Goal: Task Accomplishment & Management: Use online tool/utility

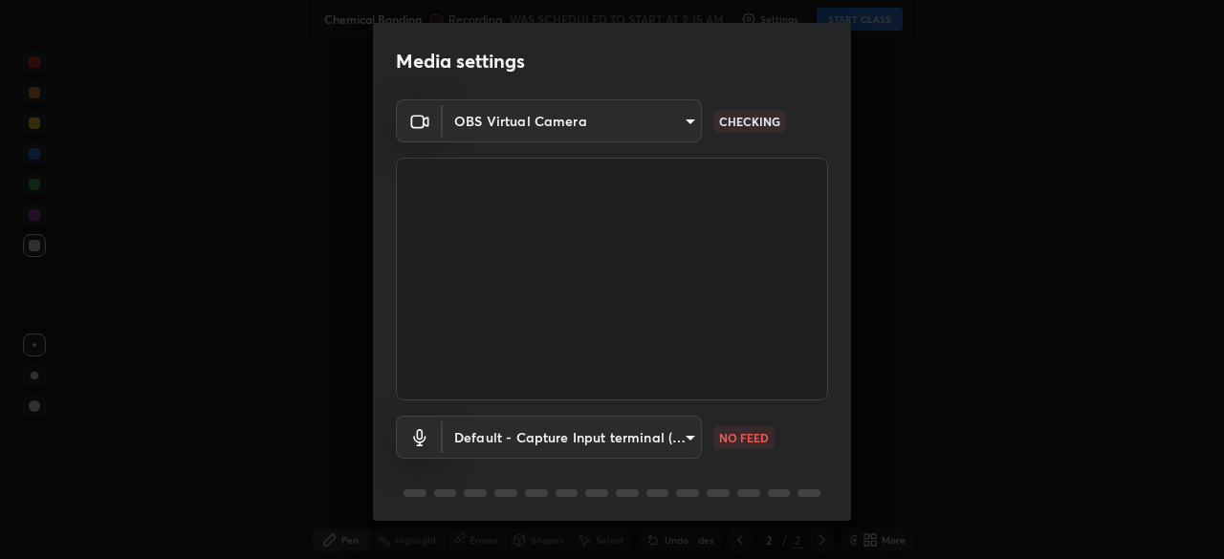
click at [690, 436] on body "Erase all Chemical Bonding Recording WAS SCHEDULED TO START AT 9:15 AM Settings…" at bounding box center [612, 279] width 1224 height 559
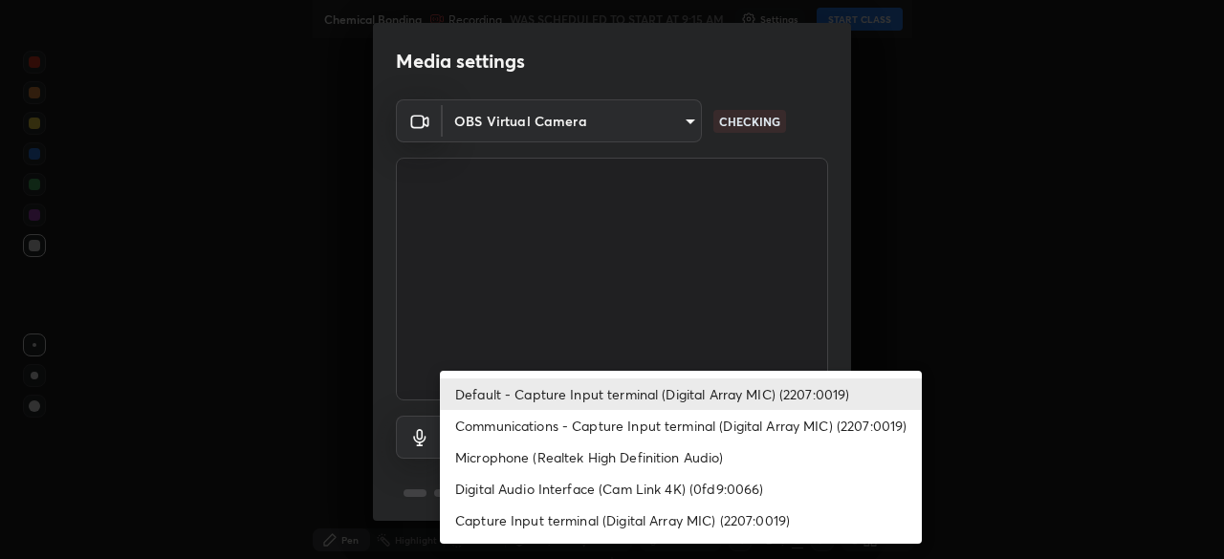
click at [697, 425] on li "Communications - Capture Input terminal (Digital Array MIC) (2207:0019)" at bounding box center [681, 426] width 482 height 32
type input "communications"
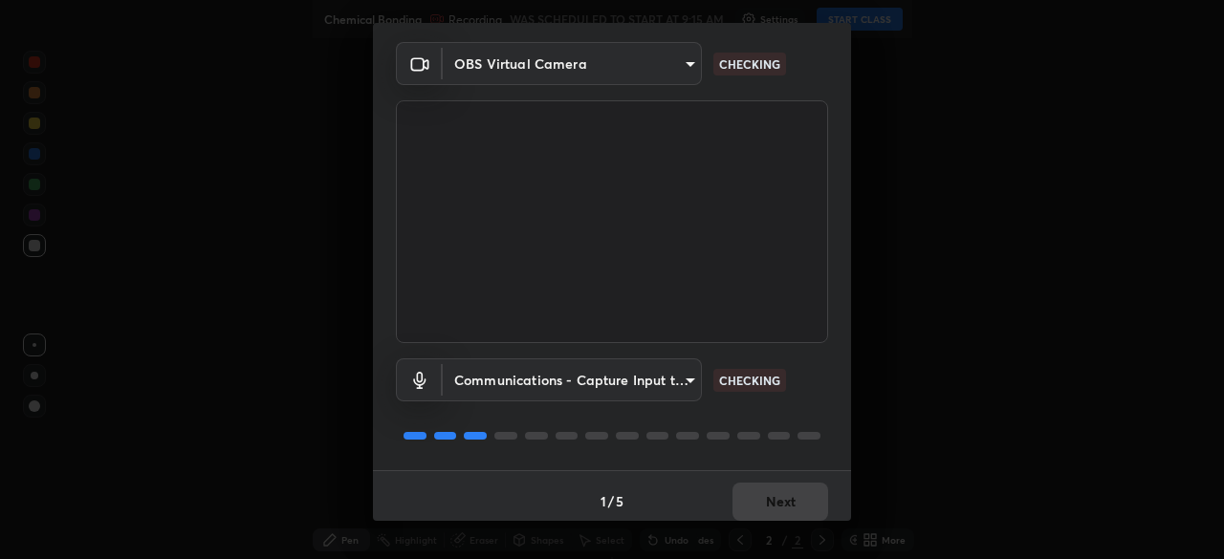
scroll to position [68, 0]
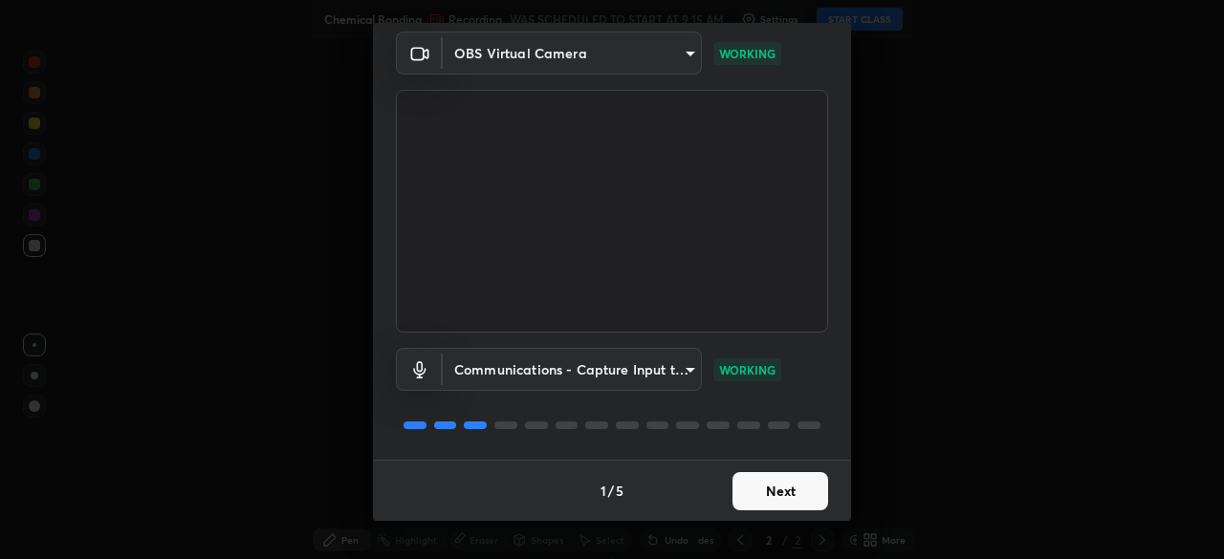
click at [795, 490] on button "Next" at bounding box center [781, 491] width 96 height 38
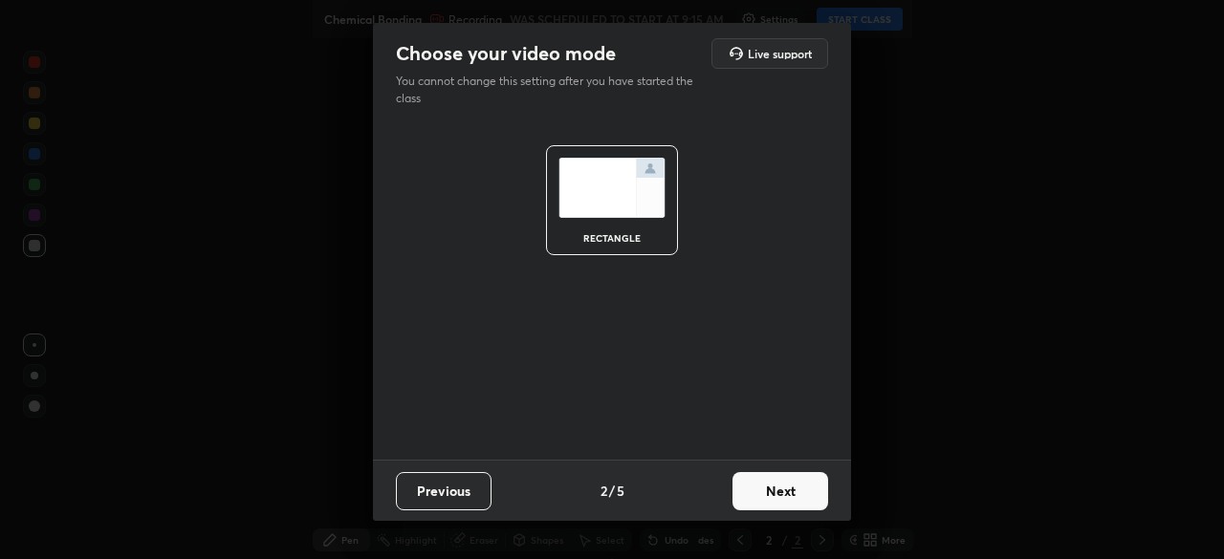
click at [801, 490] on button "Next" at bounding box center [781, 491] width 96 height 38
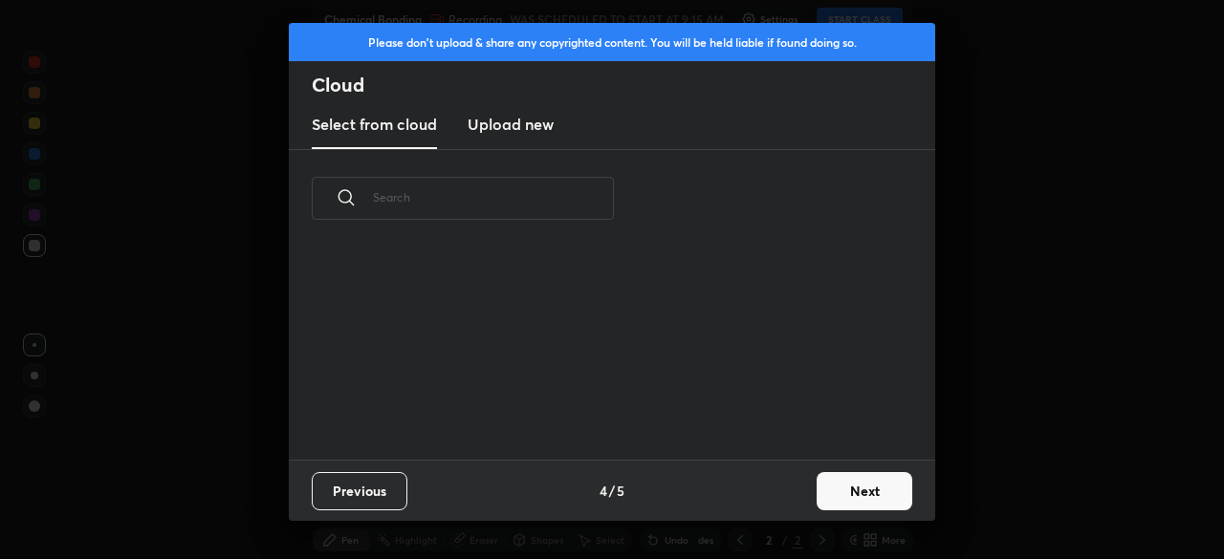
click at [806, 493] on div "Previous 4 / 5 Next" at bounding box center [612, 490] width 646 height 61
click at [837, 494] on button "Next" at bounding box center [865, 491] width 96 height 38
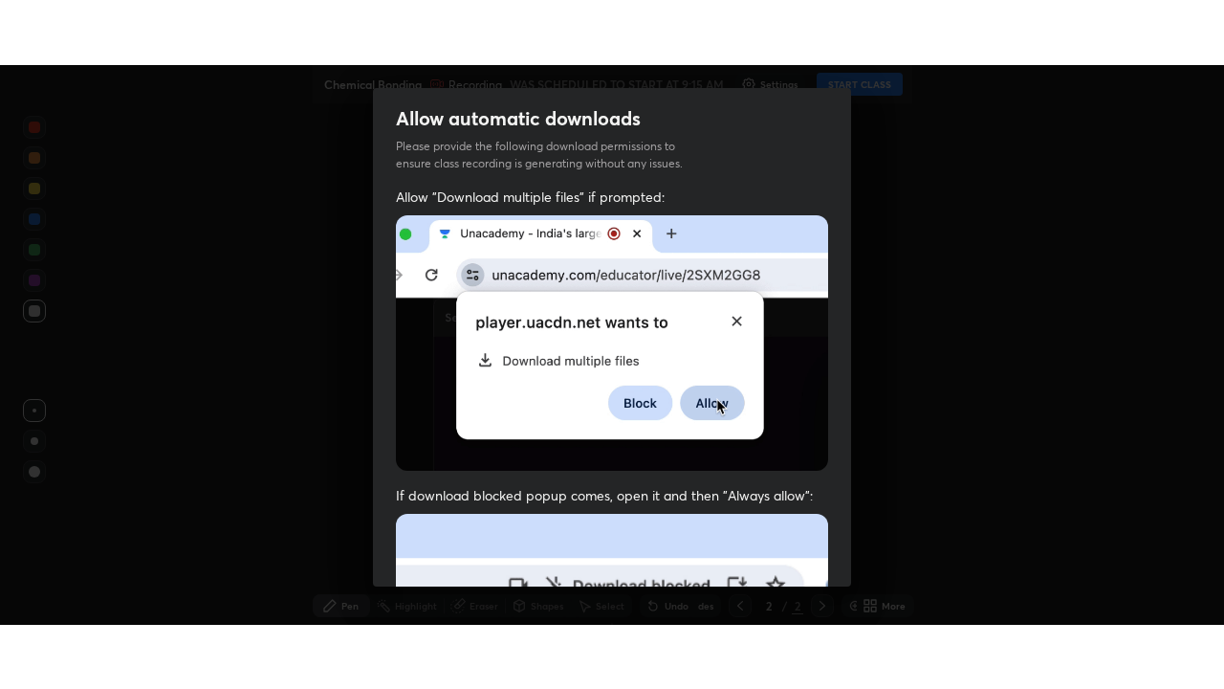
scroll to position [458, 0]
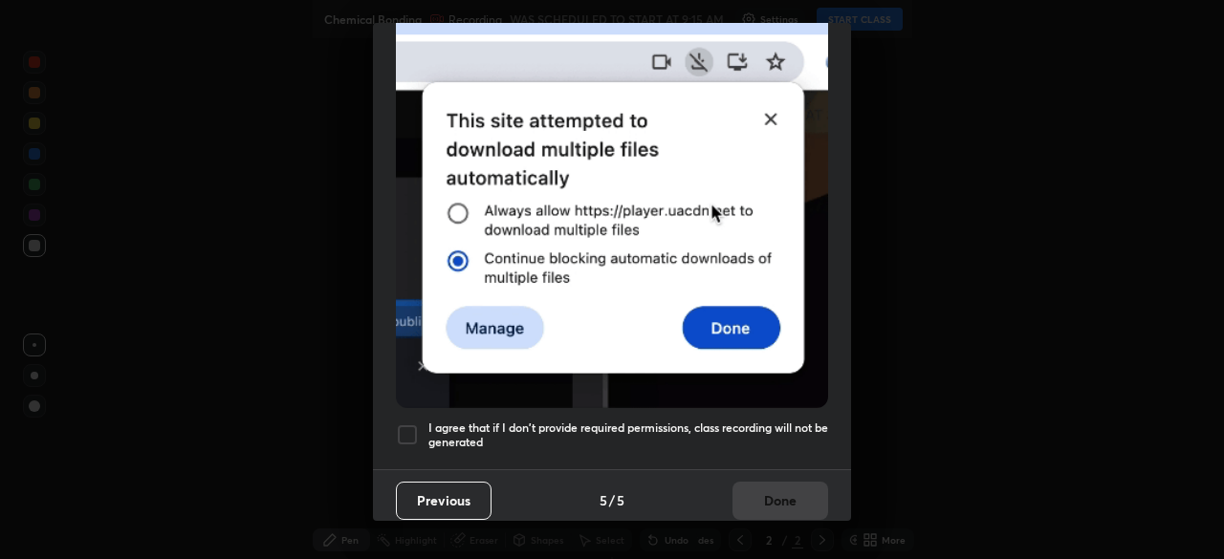
click at [797, 421] on h5 "I agree that if I don't provide required permissions, class recording will not …" at bounding box center [628, 436] width 400 height 30
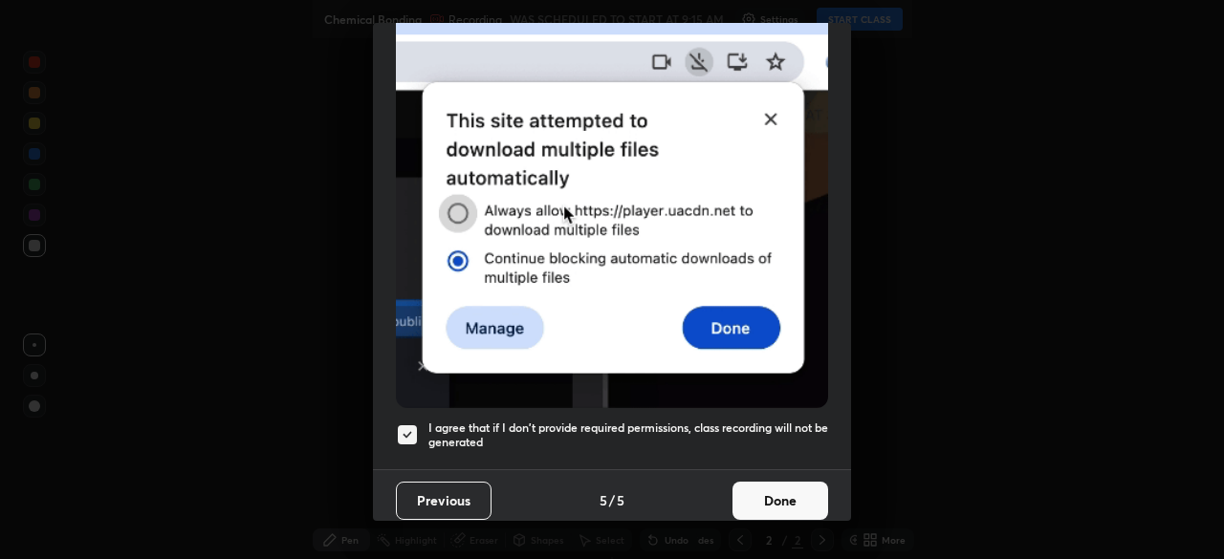
click at [789, 499] on button "Done" at bounding box center [781, 501] width 96 height 38
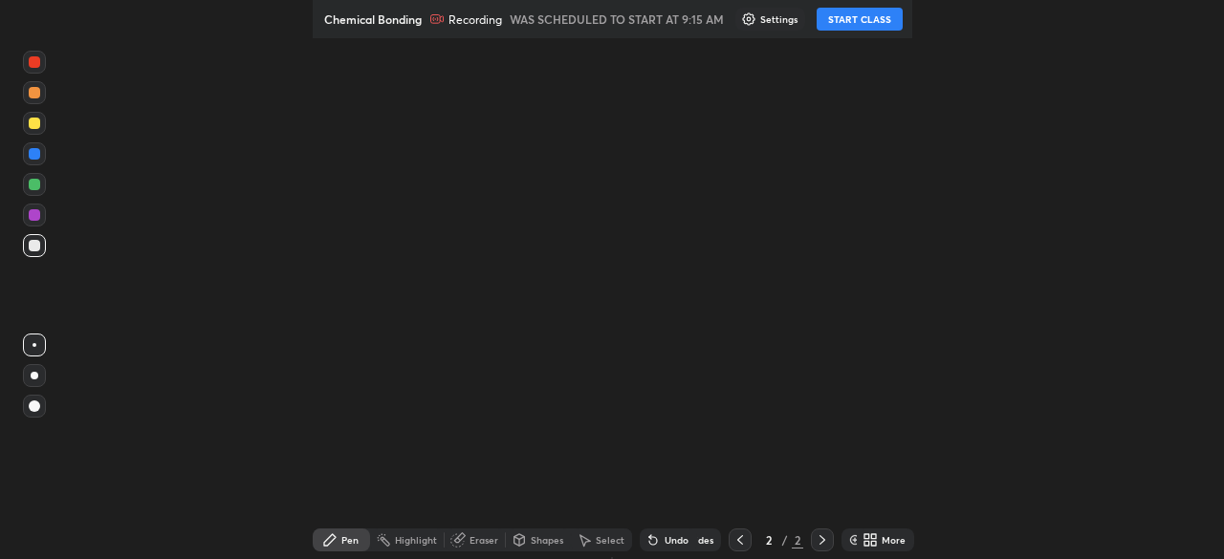
click at [876, 26] on button "START CLASS" at bounding box center [860, 19] width 86 height 23
click at [877, 540] on icon at bounding box center [870, 540] width 15 height 15
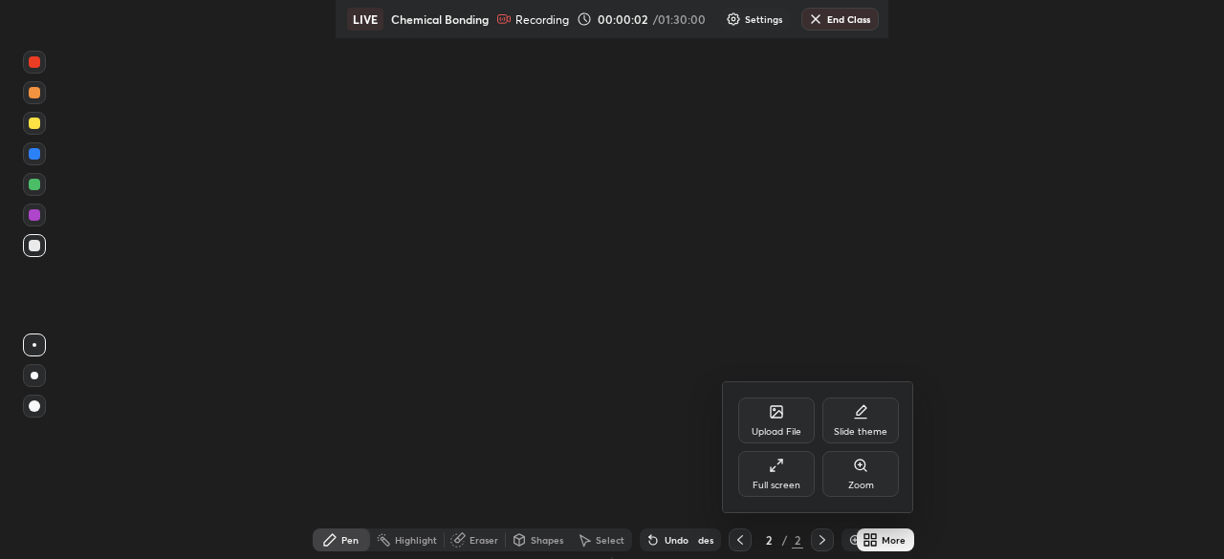
click at [793, 467] on div "Full screen" at bounding box center [776, 474] width 77 height 46
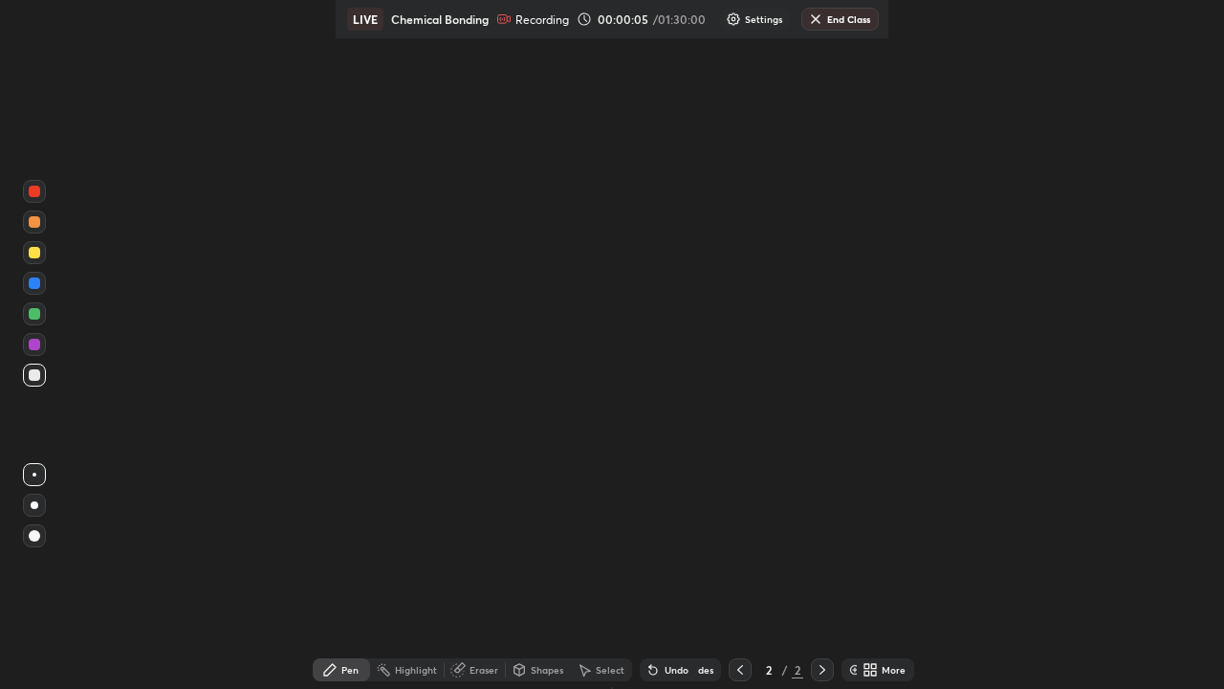
click at [891, 666] on div "More" at bounding box center [894, 670] width 24 height 10
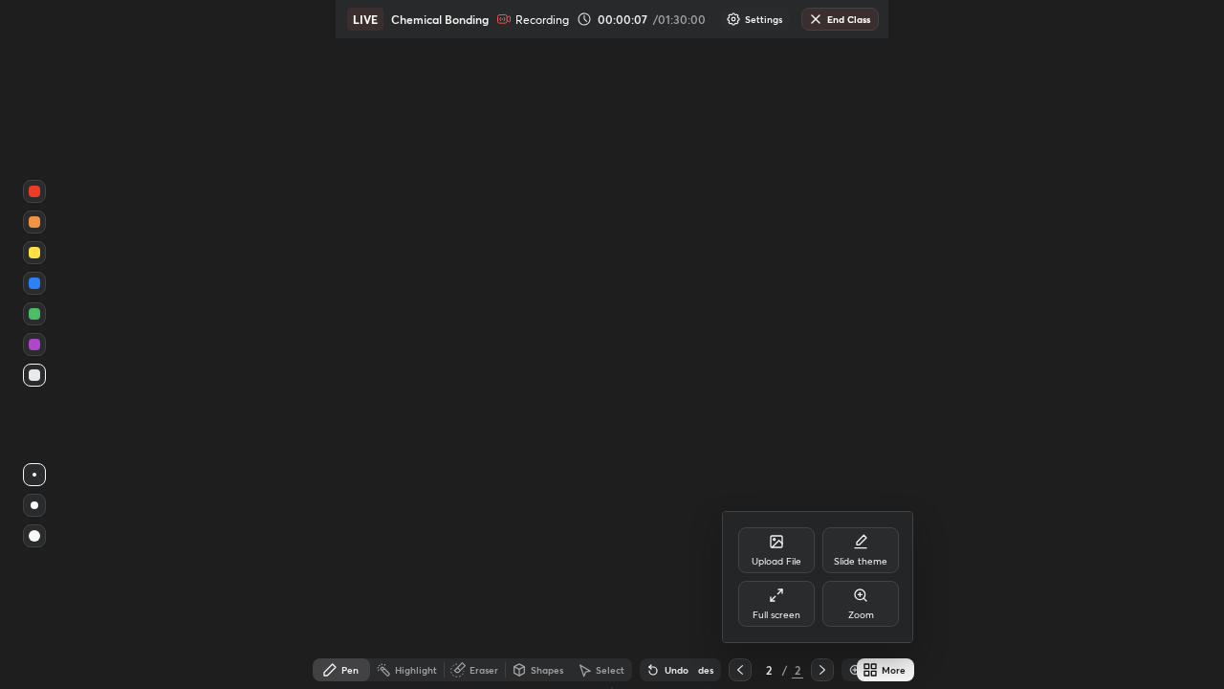
click at [795, 546] on div "Upload File" at bounding box center [776, 550] width 77 height 46
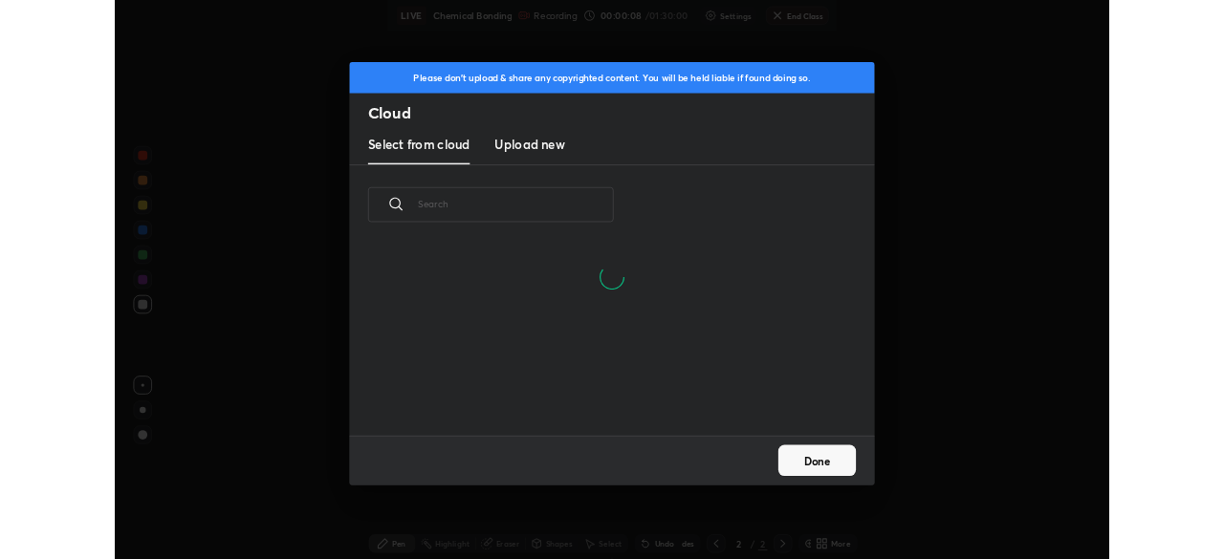
scroll to position [235, 614]
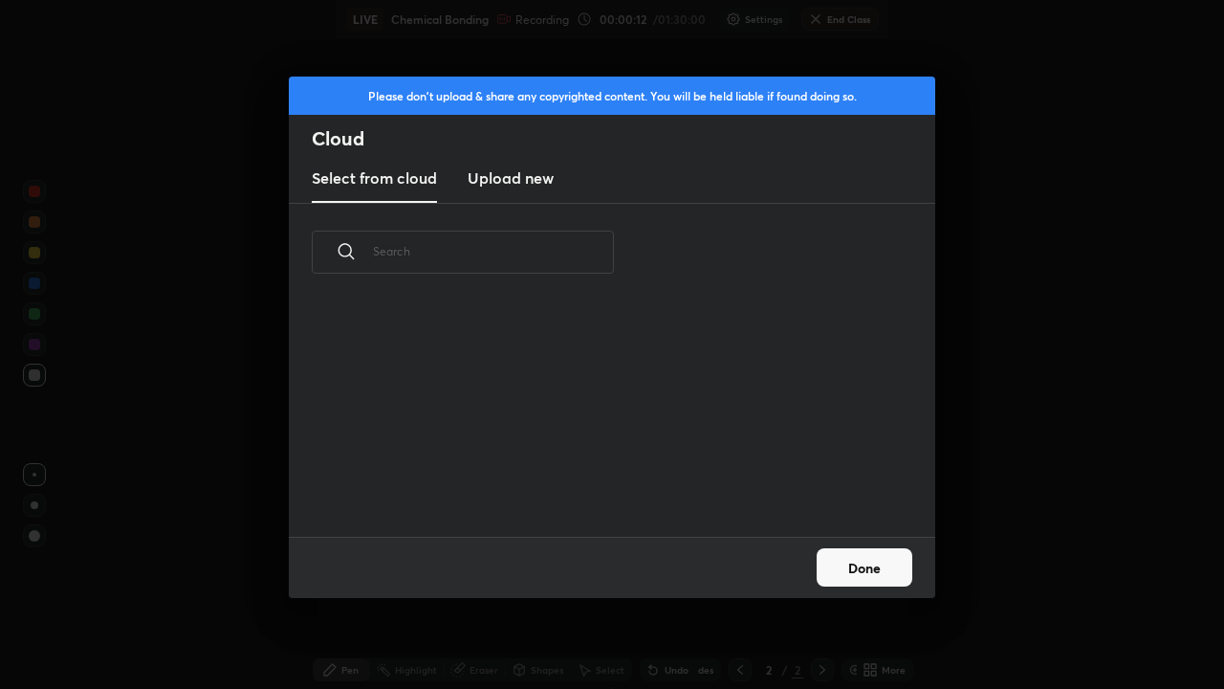
click at [533, 177] on h3 "Upload new" at bounding box center [511, 177] width 86 height 23
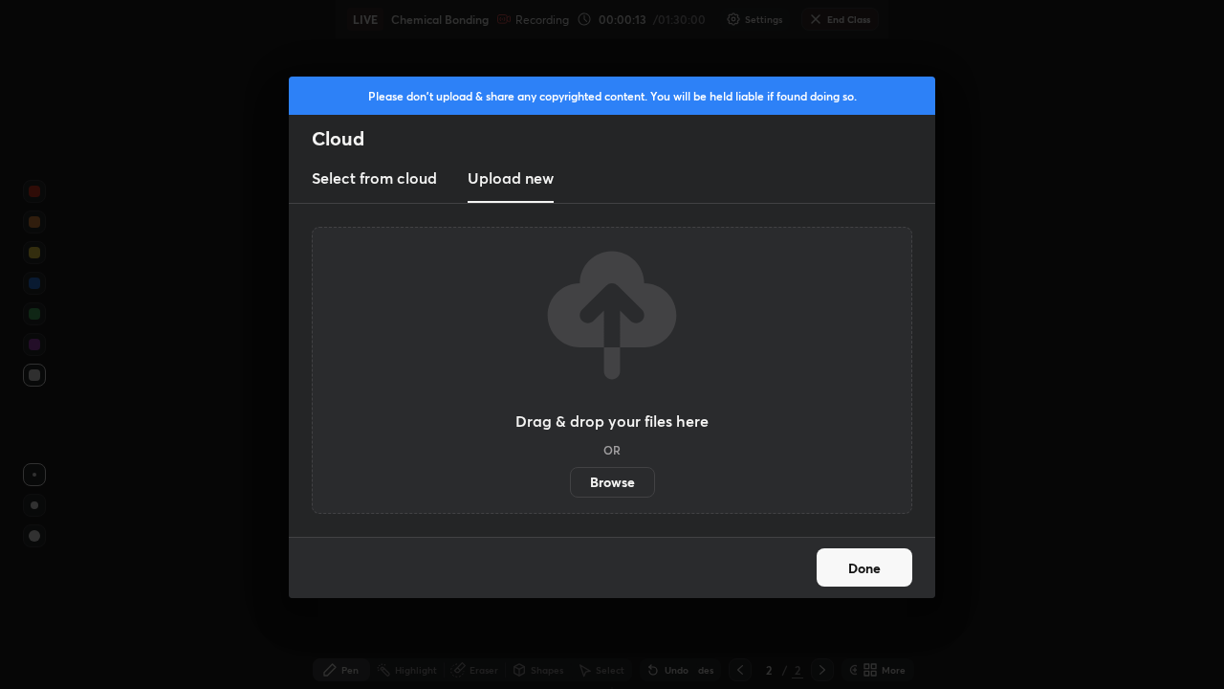
click at [638, 477] on label "Browse" at bounding box center [612, 482] width 85 height 31
click at [570, 477] on input "Browse" at bounding box center [570, 482] width 0 height 31
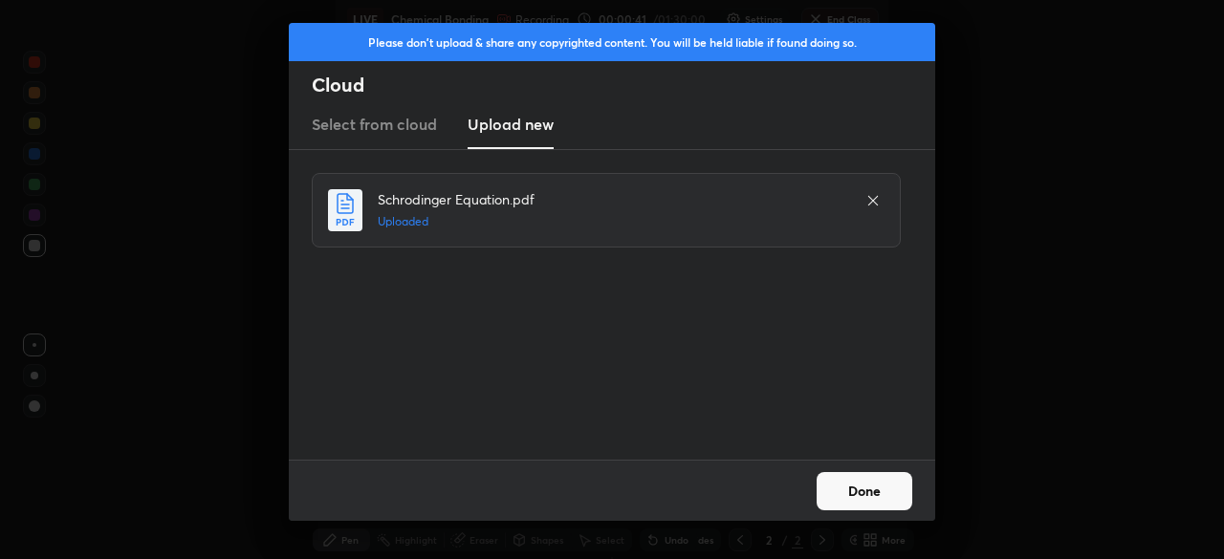
click at [862, 493] on button "Done" at bounding box center [865, 491] width 96 height 38
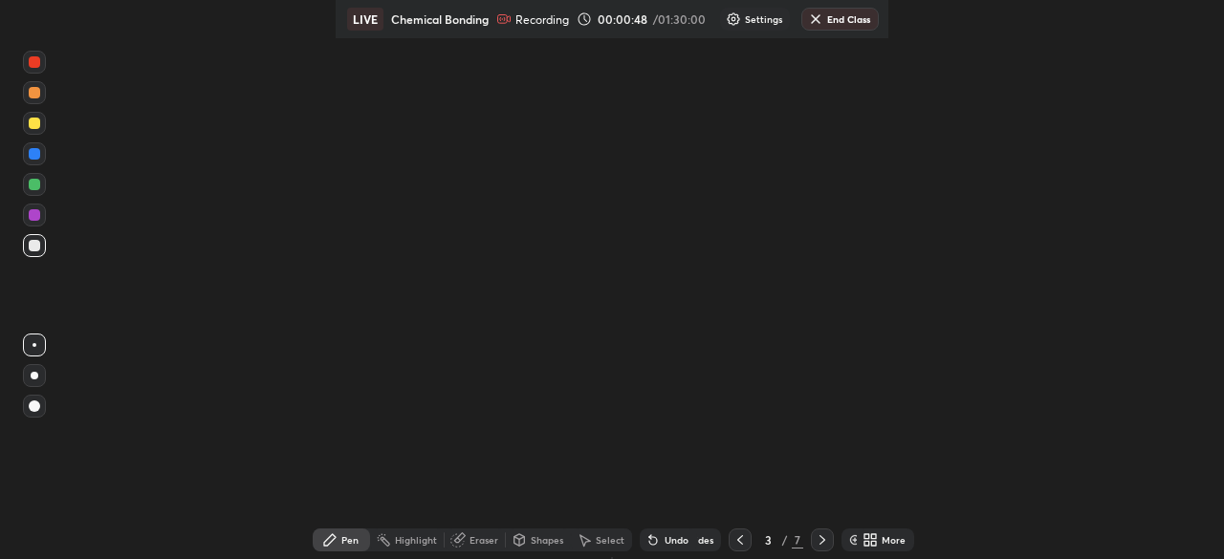
click at [737, 538] on icon at bounding box center [740, 541] width 6 height 10
click at [738, 542] on icon at bounding box center [740, 541] width 6 height 10
click at [821, 540] on icon at bounding box center [822, 540] width 15 height 15
click at [819, 540] on icon at bounding box center [822, 540] width 15 height 15
click at [887, 539] on div "More" at bounding box center [894, 541] width 24 height 10
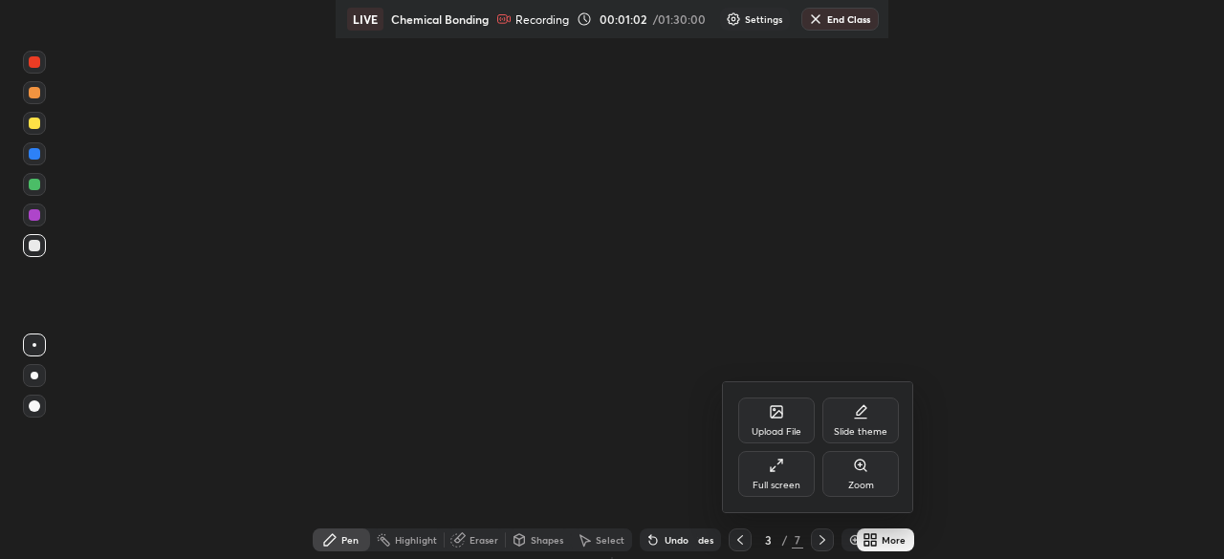
click at [786, 420] on div "Upload File" at bounding box center [776, 421] width 77 height 46
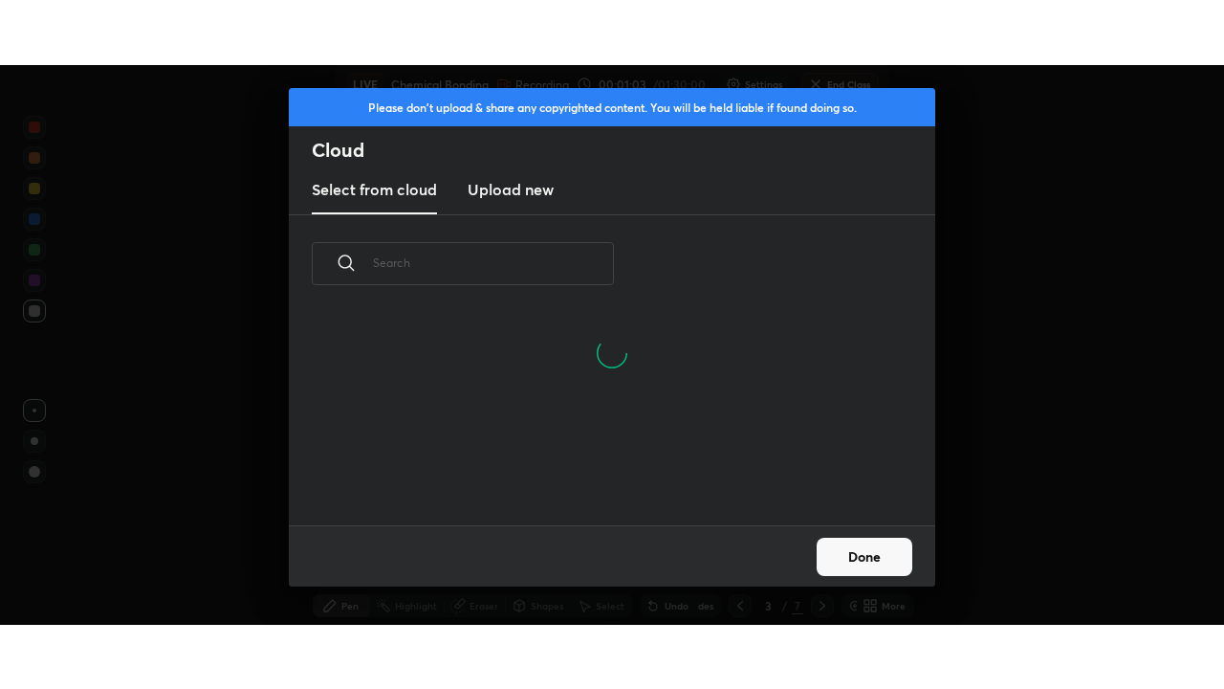
scroll to position [212, 614]
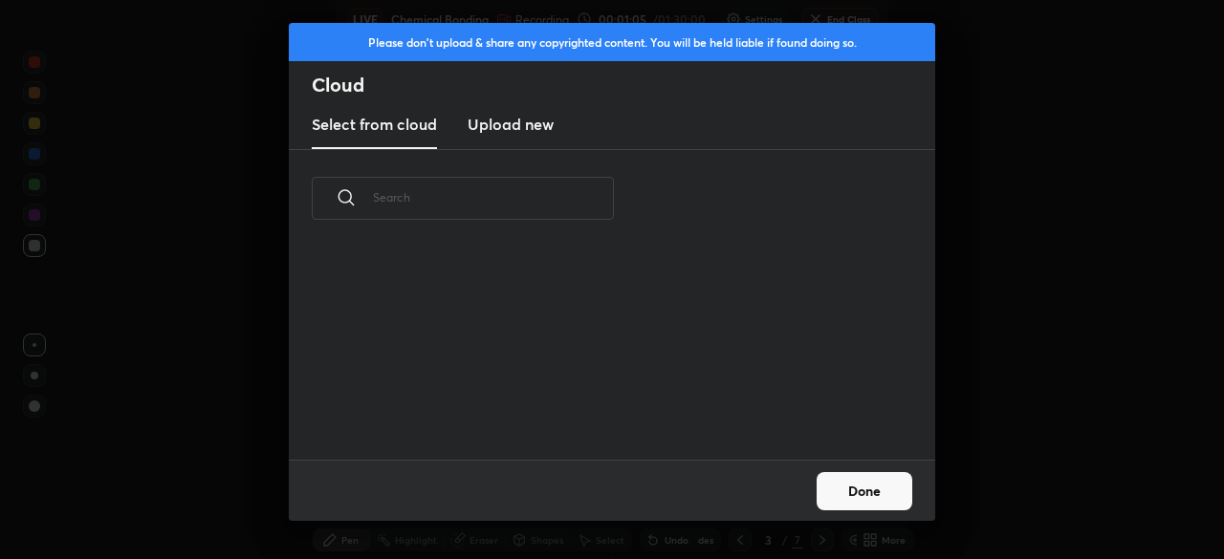
click at [509, 124] on h3 "Upload new" at bounding box center [511, 124] width 86 height 23
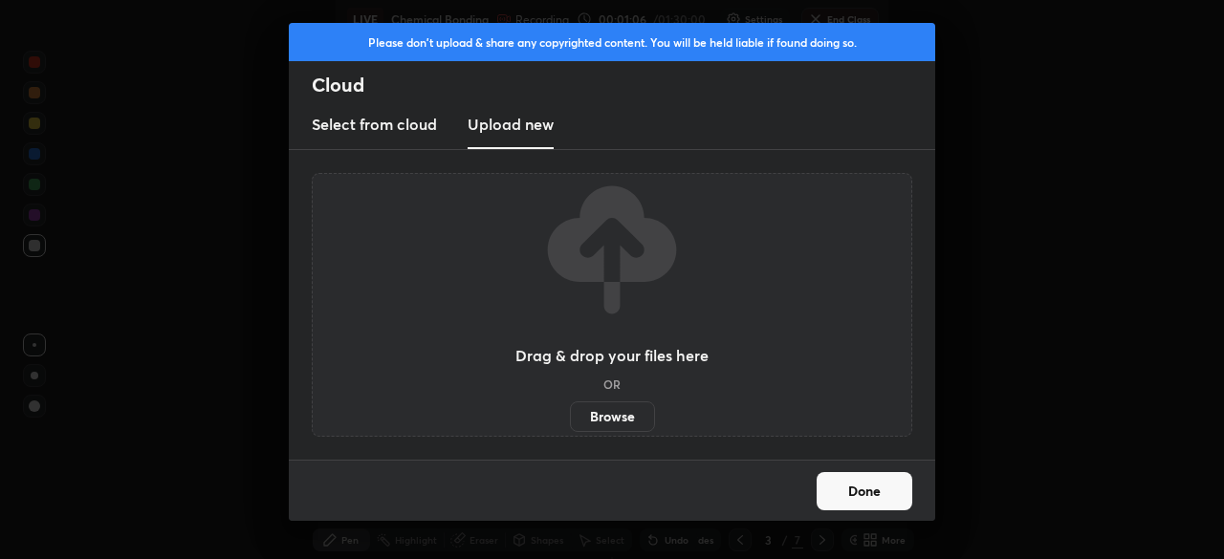
click at [620, 414] on label "Browse" at bounding box center [612, 417] width 85 height 31
click at [570, 414] on input "Browse" at bounding box center [570, 417] width 0 height 31
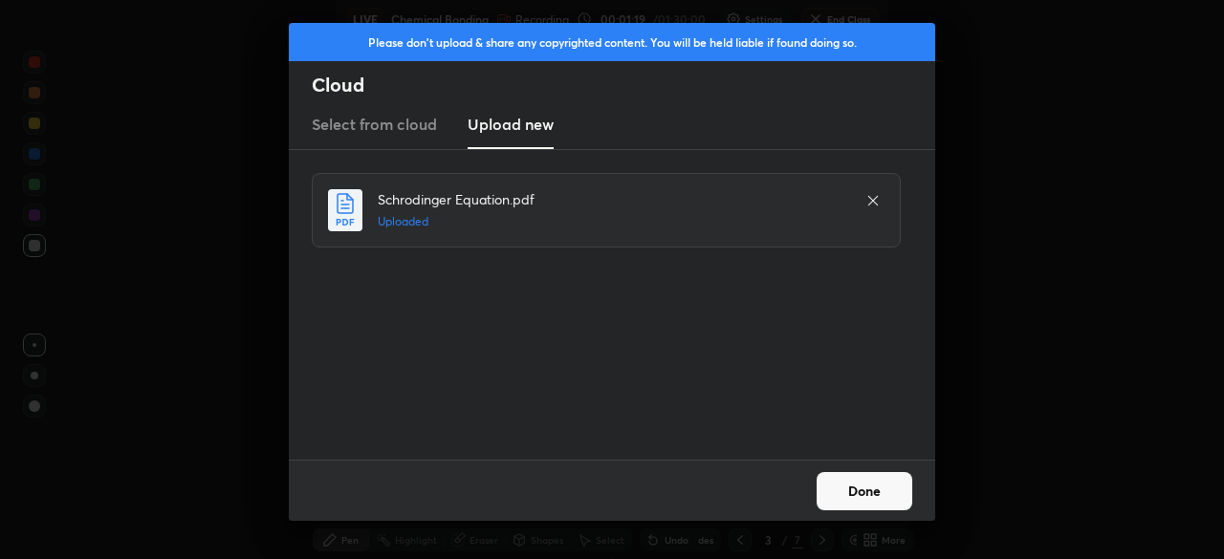
click at [867, 488] on button "Done" at bounding box center [865, 491] width 96 height 38
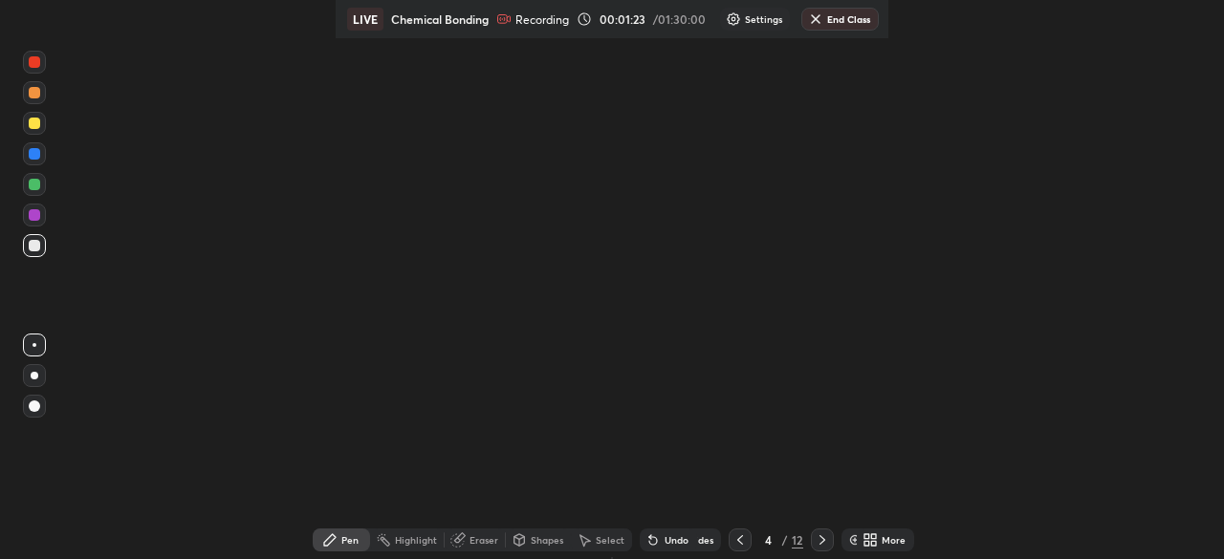
click at [821, 540] on icon at bounding box center [822, 540] width 15 height 15
click at [818, 540] on icon at bounding box center [822, 540] width 15 height 15
click at [820, 537] on icon at bounding box center [822, 540] width 15 height 15
click at [821, 537] on icon at bounding box center [822, 540] width 15 height 15
click at [820, 540] on icon at bounding box center [822, 540] width 15 height 15
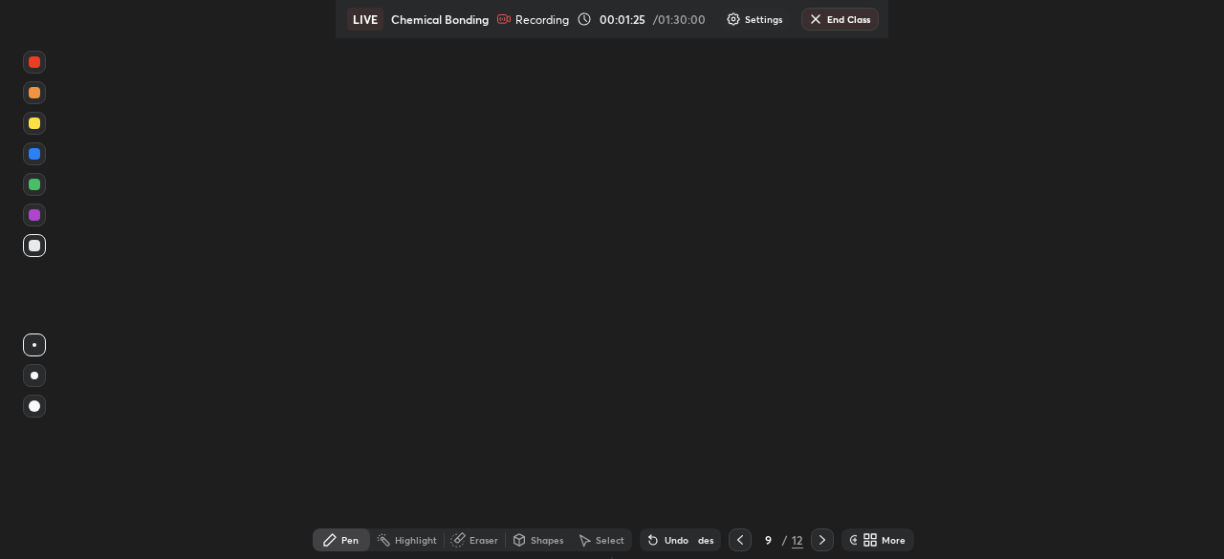
click at [821, 541] on icon at bounding box center [822, 540] width 15 height 15
click at [821, 541] on icon at bounding box center [823, 541] width 6 height 10
click at [819, 539] on icon at bounding box center [822, 540] width 15 height 15
click at [738, 540] on icon at bounding box center [740, 540] width 15 height 15
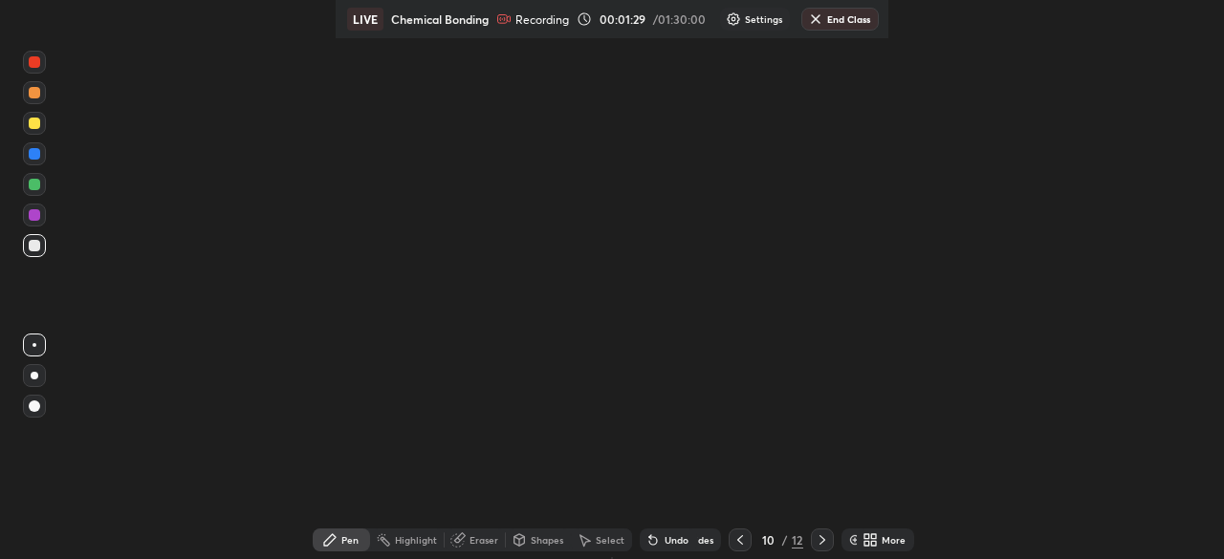
click at [738, 540] on icon at bounding box center [740, 540] width 15 height 15
click at [735, 539] on icon at bounding box center [740, 540] width 15 height 15
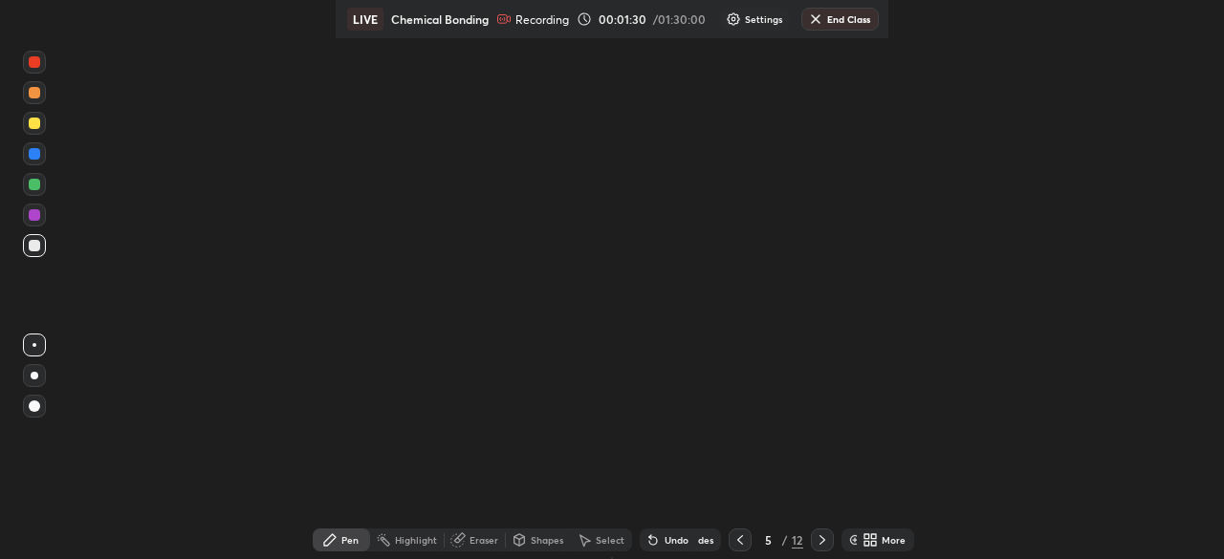
click at [738, 540] on icon at bounding box center [740, 540] width 15 height 15
click at [737, 539] on icon at bounding box center [740, 541] width 6 height 10
click at [740, 539] on icon at bounding box center [740, 540] width 15 height 15
click at [812, 541] on div at bounding box center [822, 540] width 23 height 23
click at [821, 540] on icon at bounding box center [822, 540] width 15 height 15
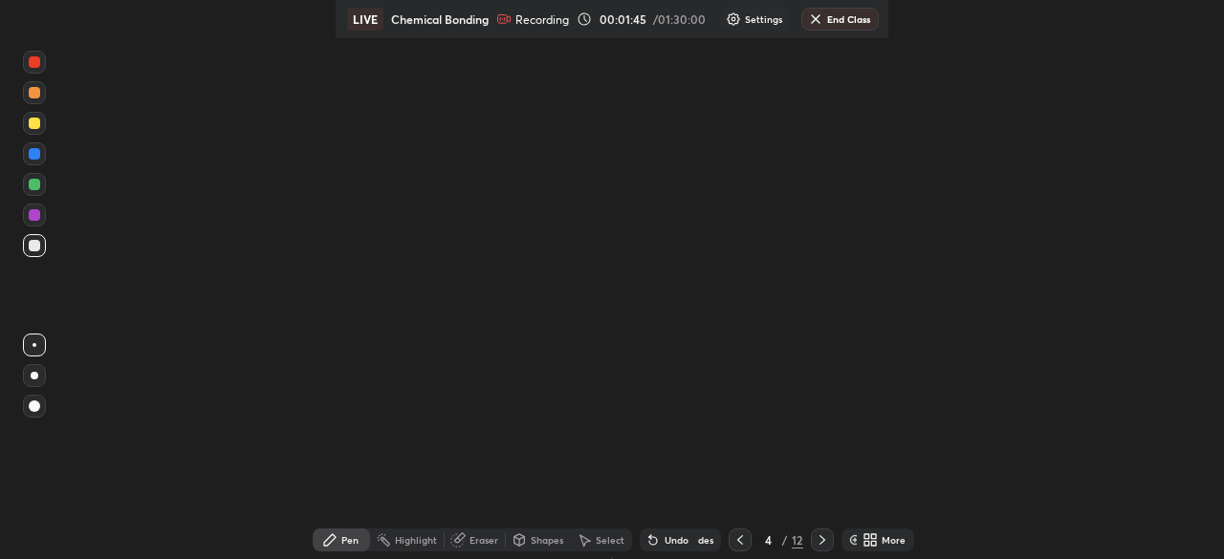
click at [821, 537] on icon at bounding box center [823, 541] width 6 height 10
click at [821, 540] on icon at bounding box center [822, 540] width 15 height 15
click at [871, 536] on icon at bounding box center [873, 537] width 5 height 5
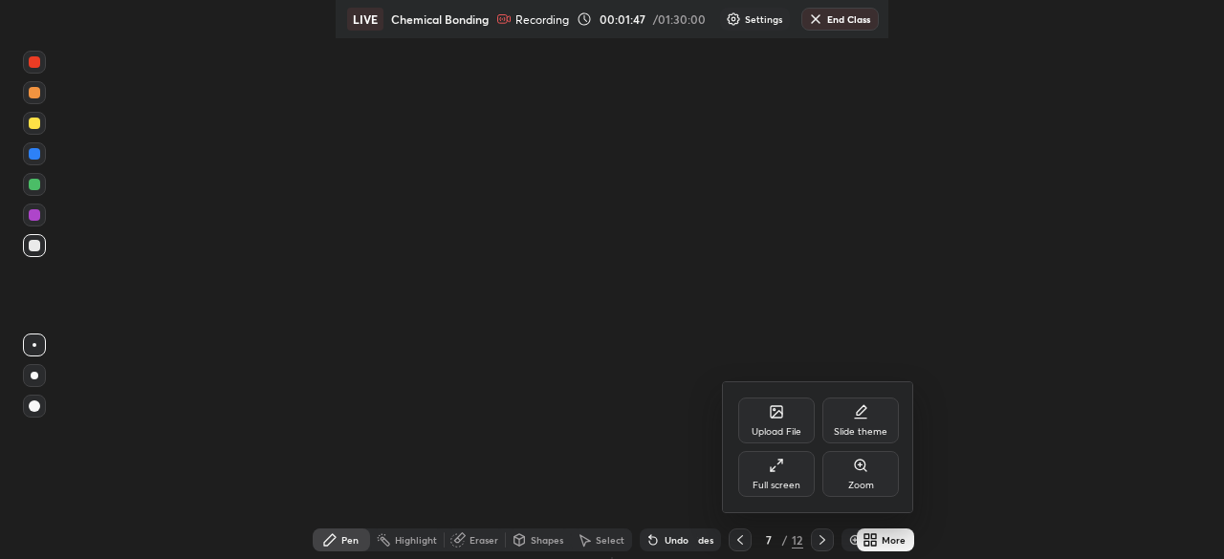
click at [788, 481] on div "Full screen" at bounding box center [777, 486] width 48 height 10
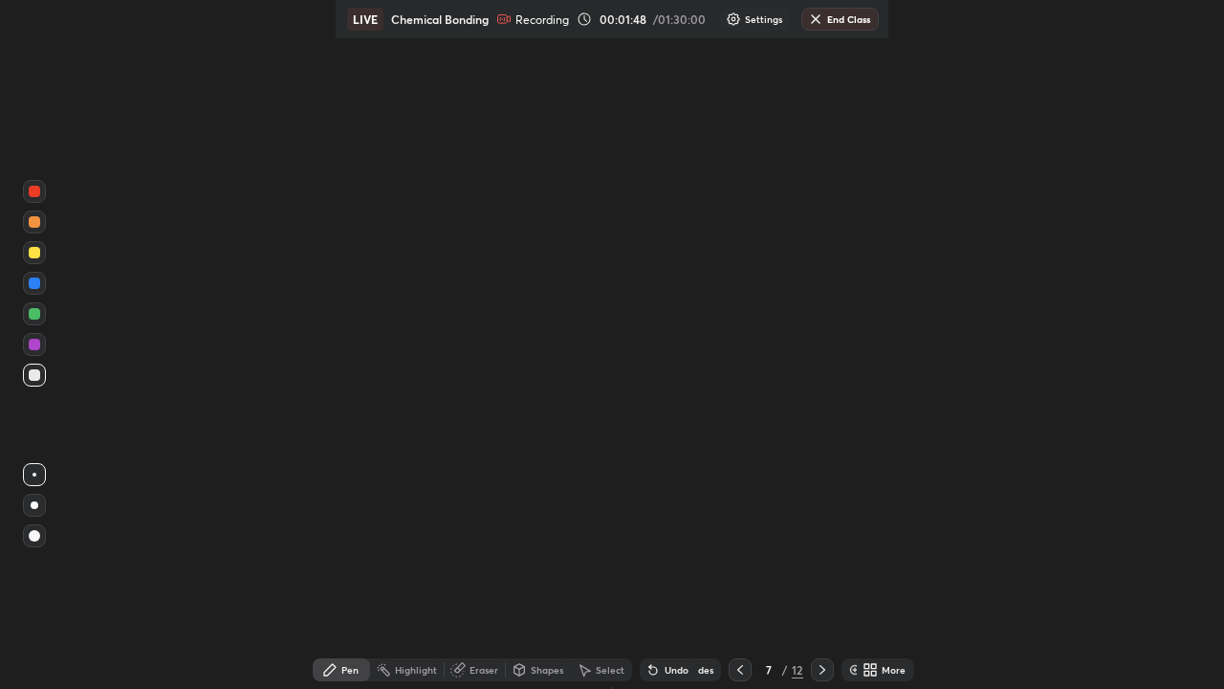
click at [822, 667] on icon at bounding box center [822, 669] width 15 height 15
click at [821, 666] on icon at bounding box center [822, 669] width 15 height 15
click at [821, 665] on icon at bounding box center [822, 669] width 15 height 15
click at [849, 394] on div "Setting up your live class" at bounding box center [612, 344] width 1224 height 689
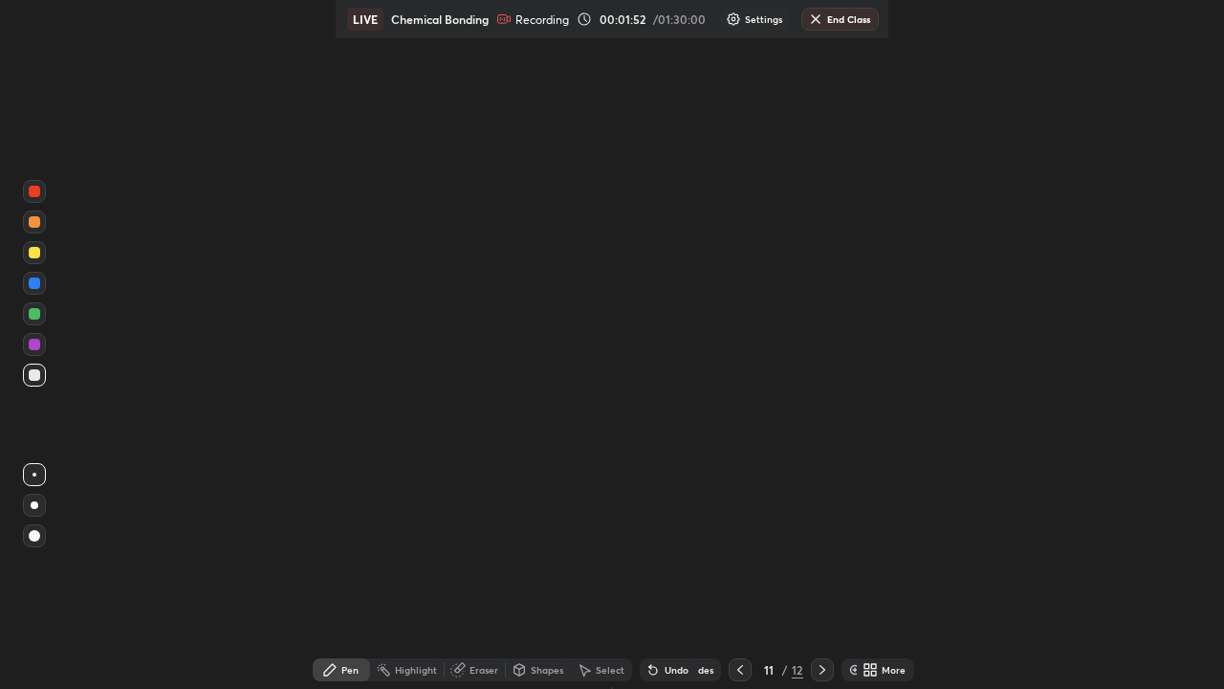
click at [705, 668] on div "Slides" at bounding box center [700, 670] width 27 height 10
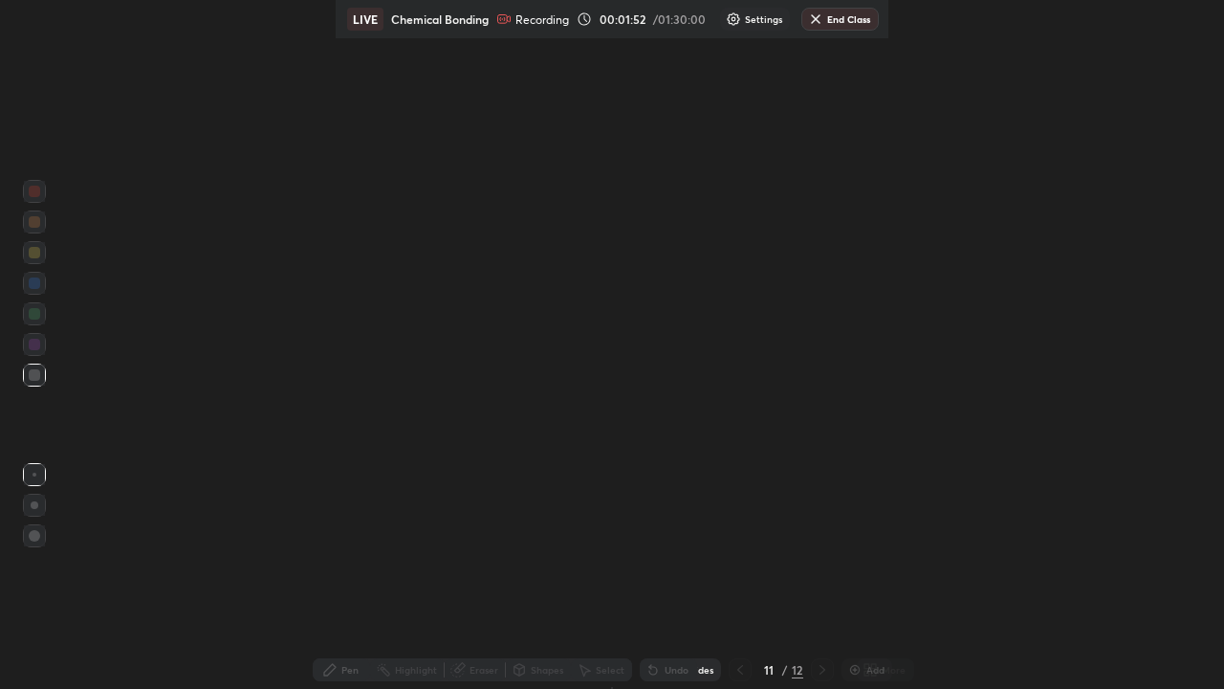
scroll to position [1, 11]
click at [667, 665] on div "Undo" at bounding box center [668, 669] width 57 height 23
click at [697, 564] on div "Setting up your live class EXIT" at bounding box center [612, 344] width 1224 height 689
click at [697, 552] on div "Setting up your live class EXIT" at bounding box center [612, 344] width 1224 height 689
click at [759, 669] on div "11" at bounding box center [768, 669] width 19 height 11
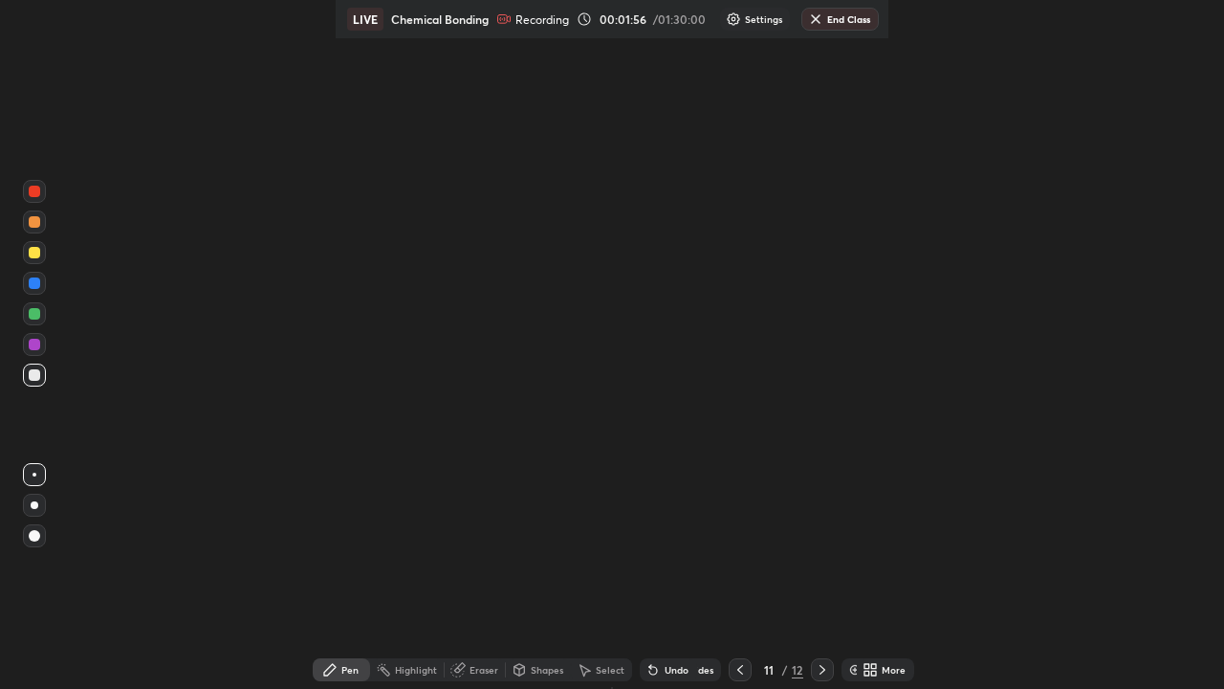
click at [736, 669] on icon at bounding box center [740, 669] width 15 height 15
click at [739, 673] on icon at bounding box center [740, 670] width 6 height 10
click at [738, 669] on icon at bounding box center [740, 669] width 15 height 15
click at [709, 669] on div "Slides" at bounding box center [700, 670] width 27 height 10
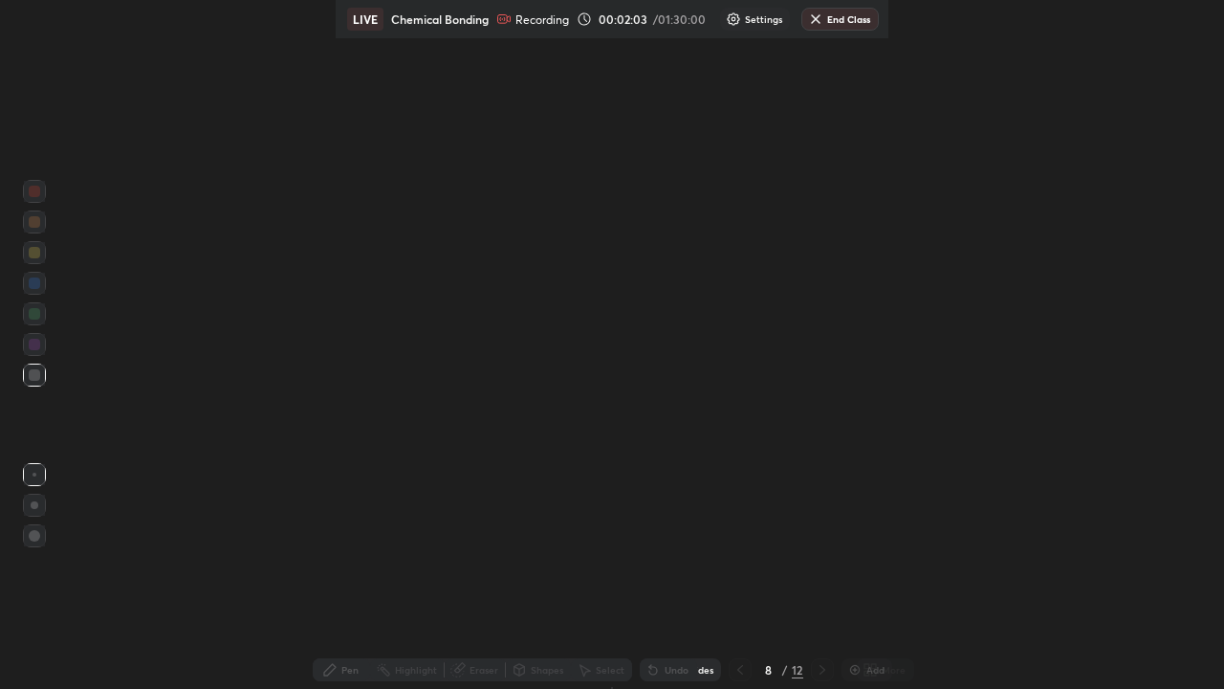
click at [705, 670] on div "Slides" at bounding box center [700, 670] width 27 height 10
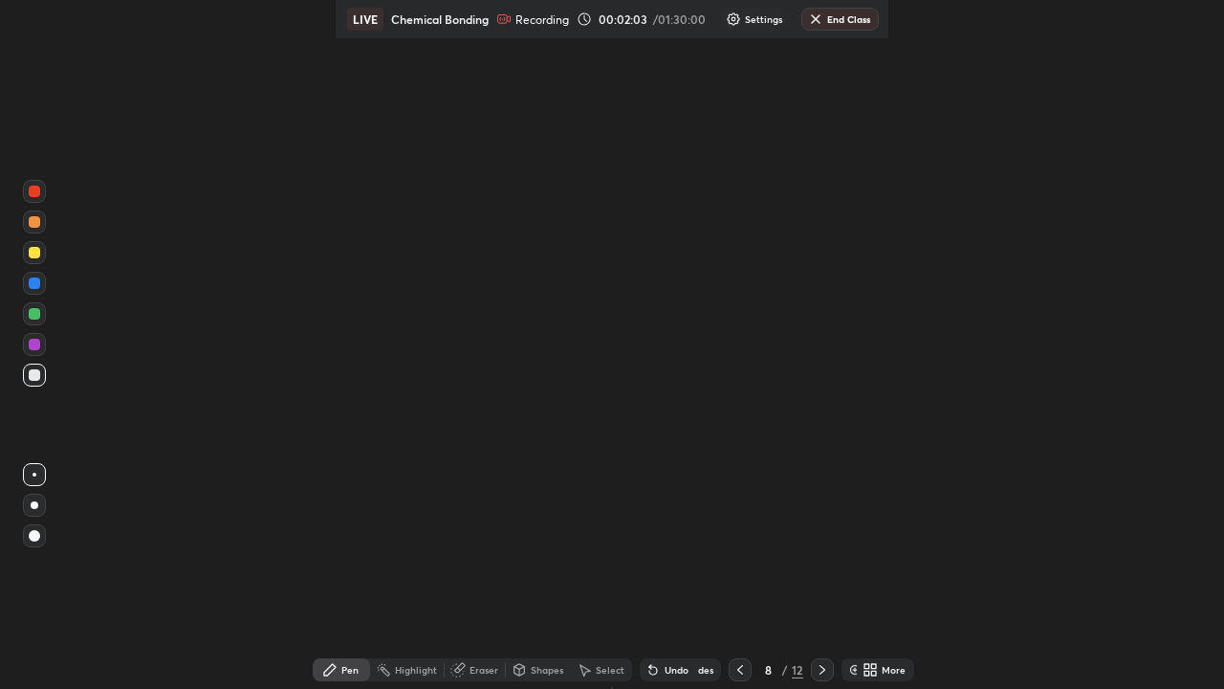
click at [704, 670] on div "Slides" at bounding box center [700, 670] width 27 height 10
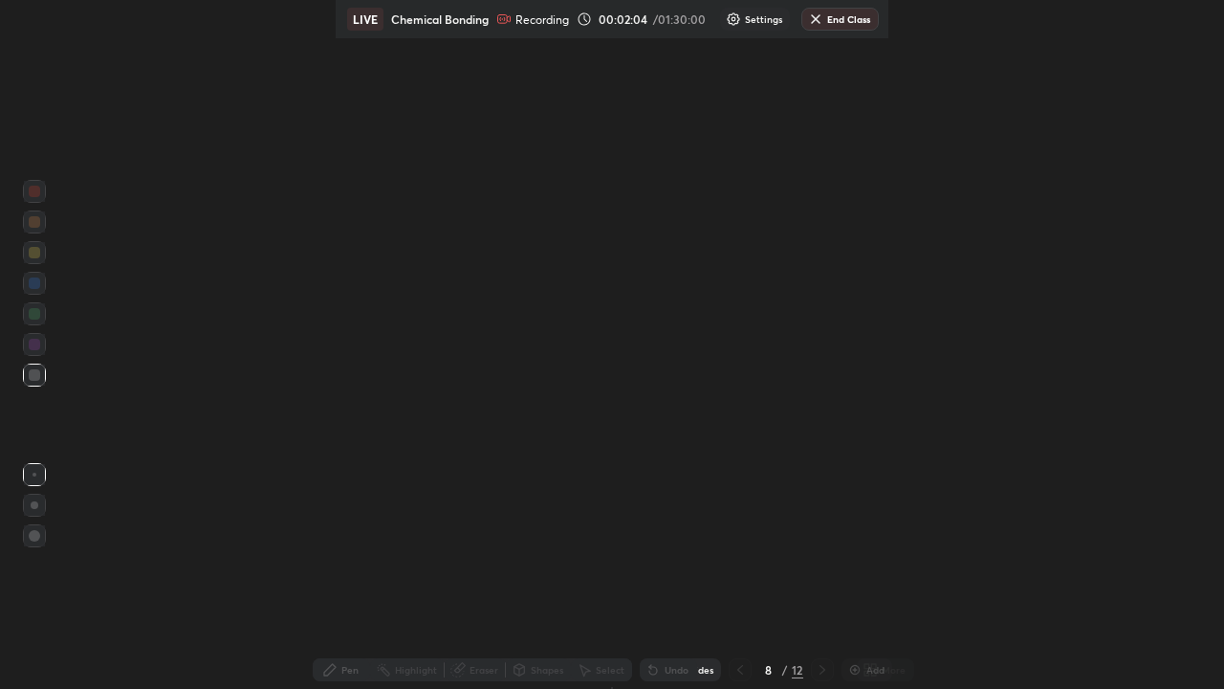
click at [704, 670] on div "Slides" at bounding box center [700, 670] width 27 height 10
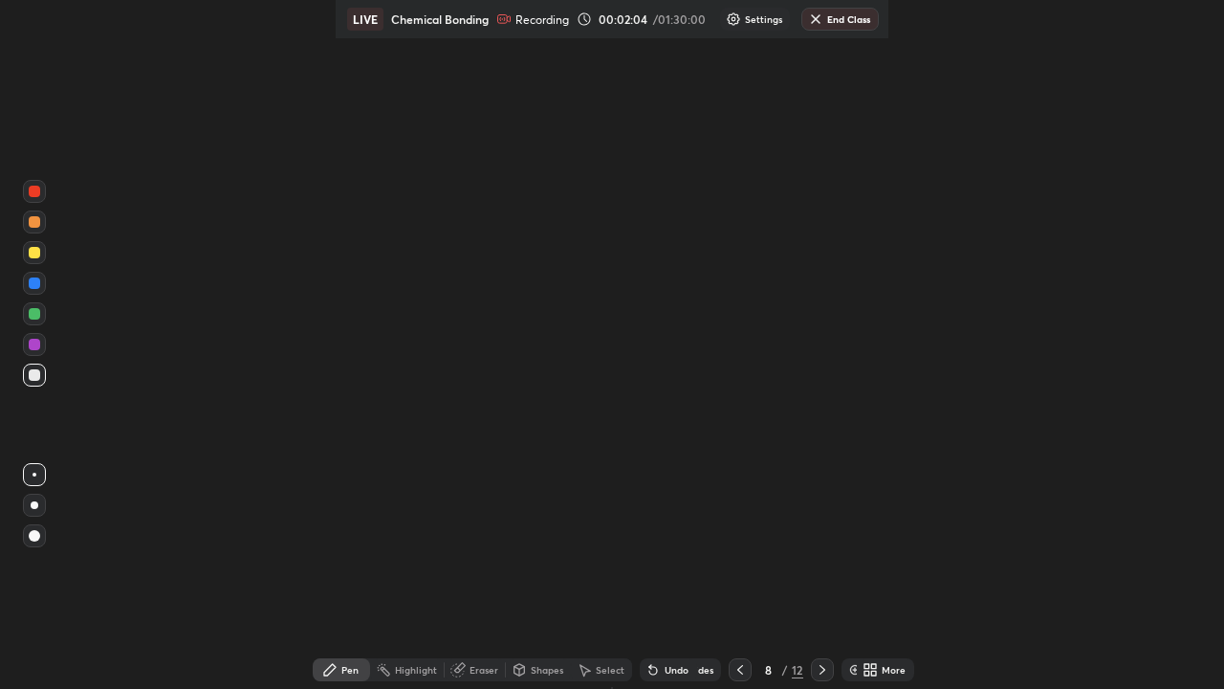
click at [705, 669] on div "Slides" at bounding box center [700, 670] width 27 height 10
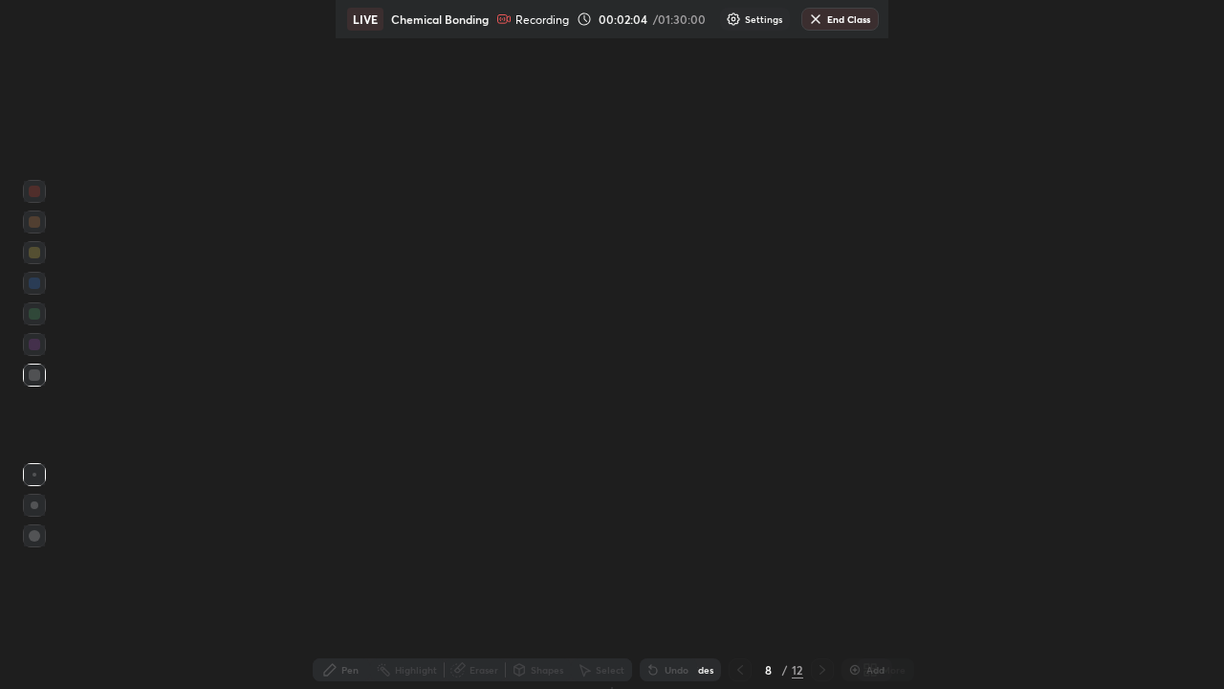
click at [704, 670] on div "Slides" at bounding box center [700, 670] width 27 height 10
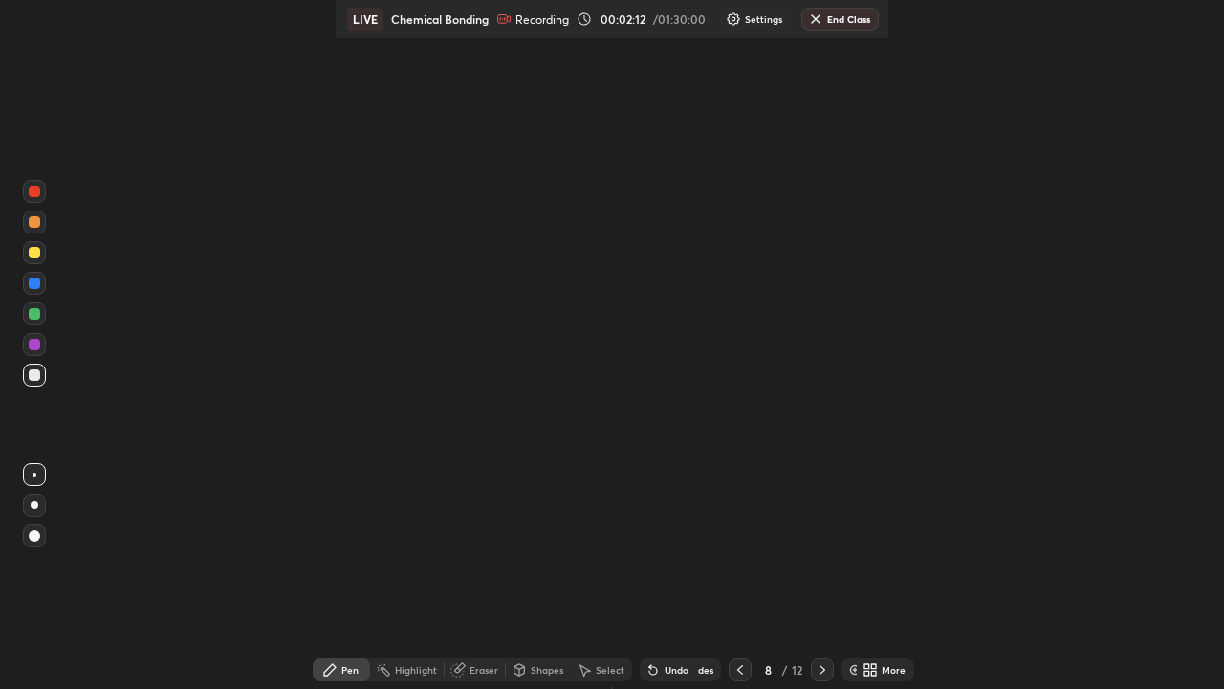
click at [854, 668] on img at bounding box center [854, 669] width 15 height 15
click at [848, 670] on img at bounding box center [854, 669] width 15 height 15
click at [746, 665] on div at bounding box center [740, 669] width 23 height 23
click at [738, 669] on icon at bounding box center [740, 669] width 15 height 15
click at [746, 663] on div at bounding box center [740, 669] width 23 height 23
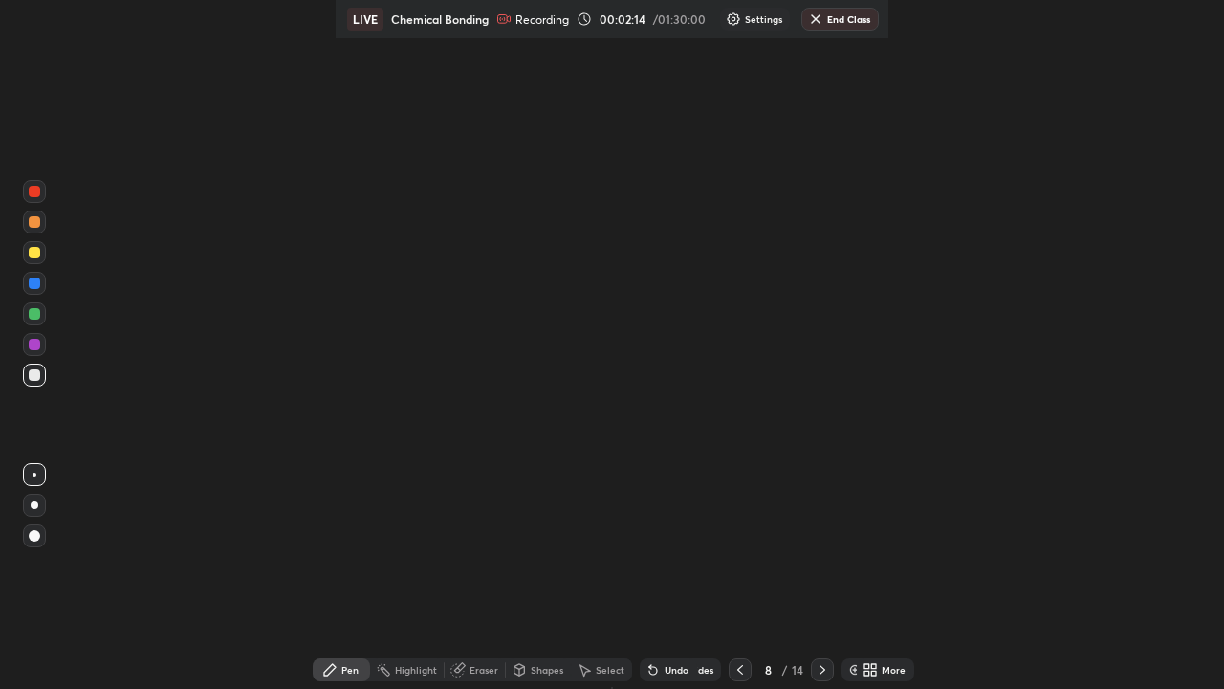
click at [746, 662] on div at bounding box center [740, 669] width 23 height 23
click at [738, 669] on icon at bounding box center [740, 669] width 15 height 15
click at [738, 668] on icon at bounding box center [740, 669] width 15 height 15
click at [738, 669] on icon at bounding box center [740, 669] width 15 height 15
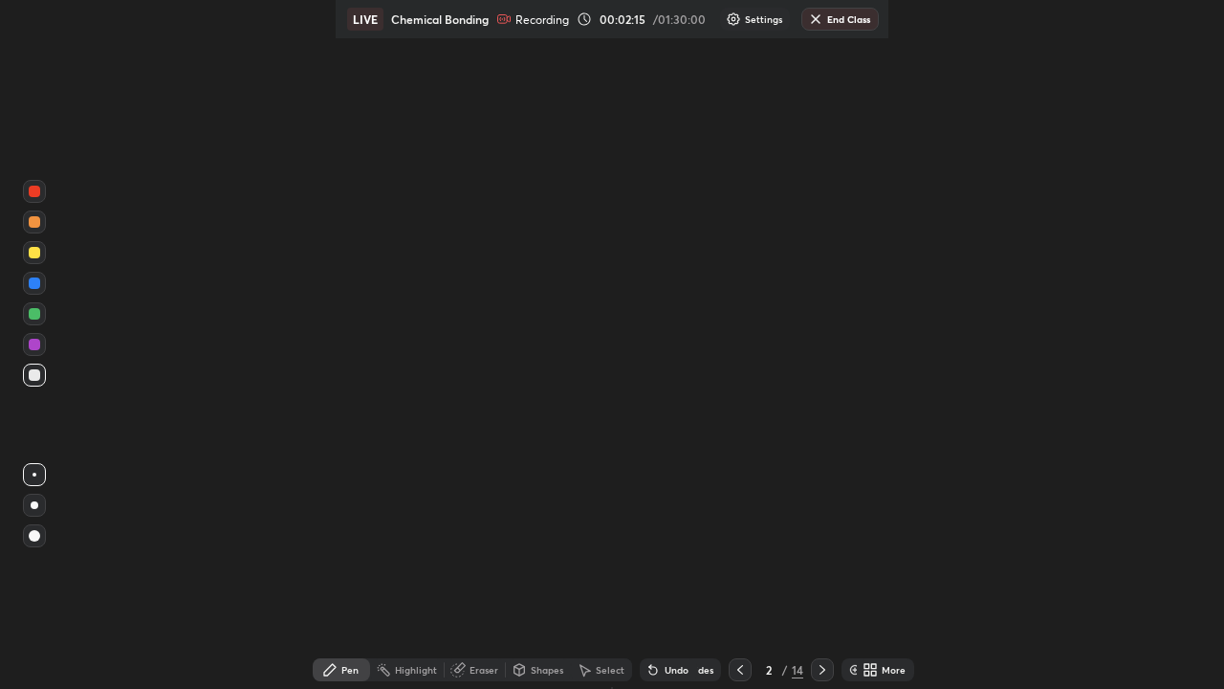
click at [738, 669] on icon at bounding box center [740, 669] width 15 height 15
click at [230, 400] on div "Setting up your live class" at bounding box center [612, 344] width 1224 height 689
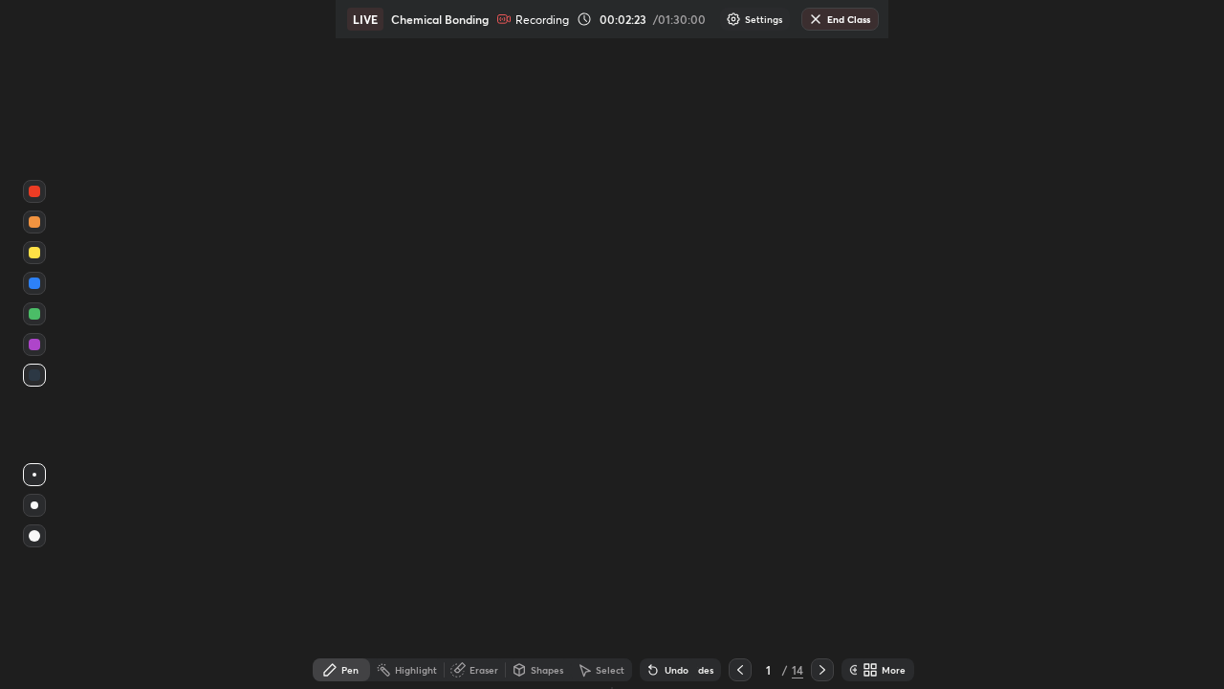
click at [33, 245] on div at bounding box center [34, 252] width 23 height 23
click at [35, 345] on div at bounding box center [34, 344] width 11 height 11
click at [815, 676] on icon at bounding box center [822, 669] width 15 height 15
click at [821, 669] on icon at bounding box center [822, 669] width 15 height 15
click at [821, 666] on icon at bounding box center [822, 669] width 15 height 15
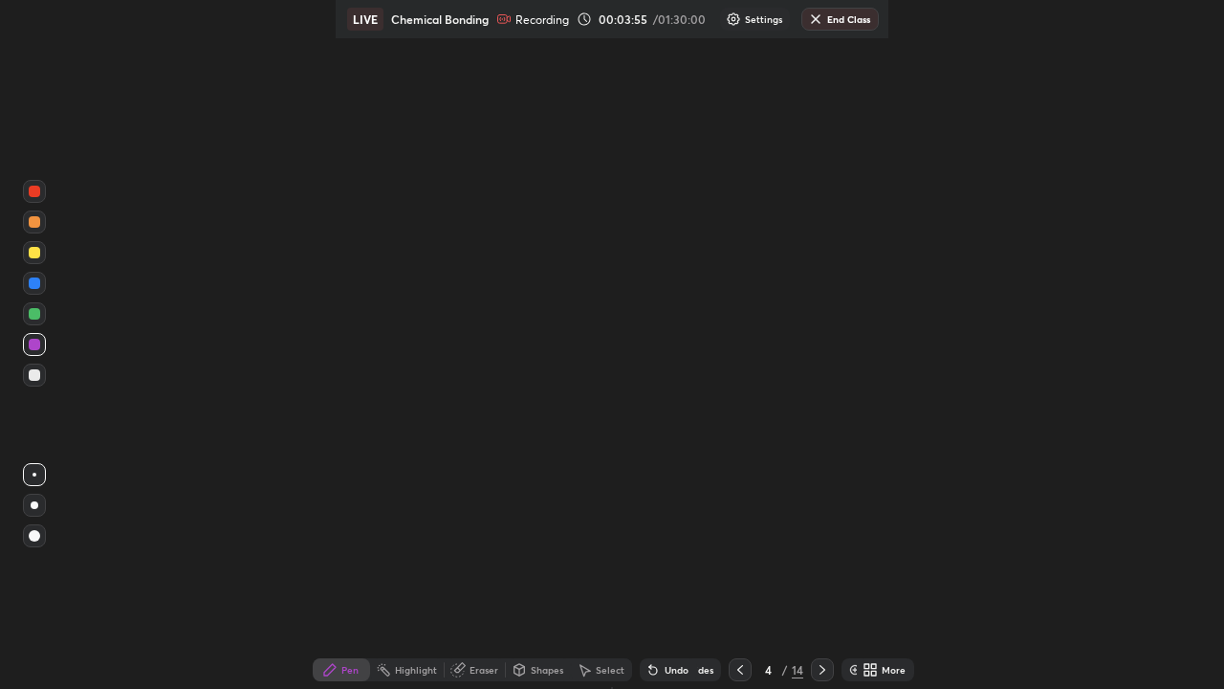
click at [821, 662] on icon at bounding box center [822, 669] width 15 height 15
click at [821, 660] on div at bounding box center [822, 669] width 23 height 23
click at [820, 663] on icon at bounding box center [822, 669] width 15 height 15
click at [821, 669] on icon at bounding box center [822, 669] width 15 height 15
click at [821, 673] on icon at bounding box center [822, 669] width 15 height 15
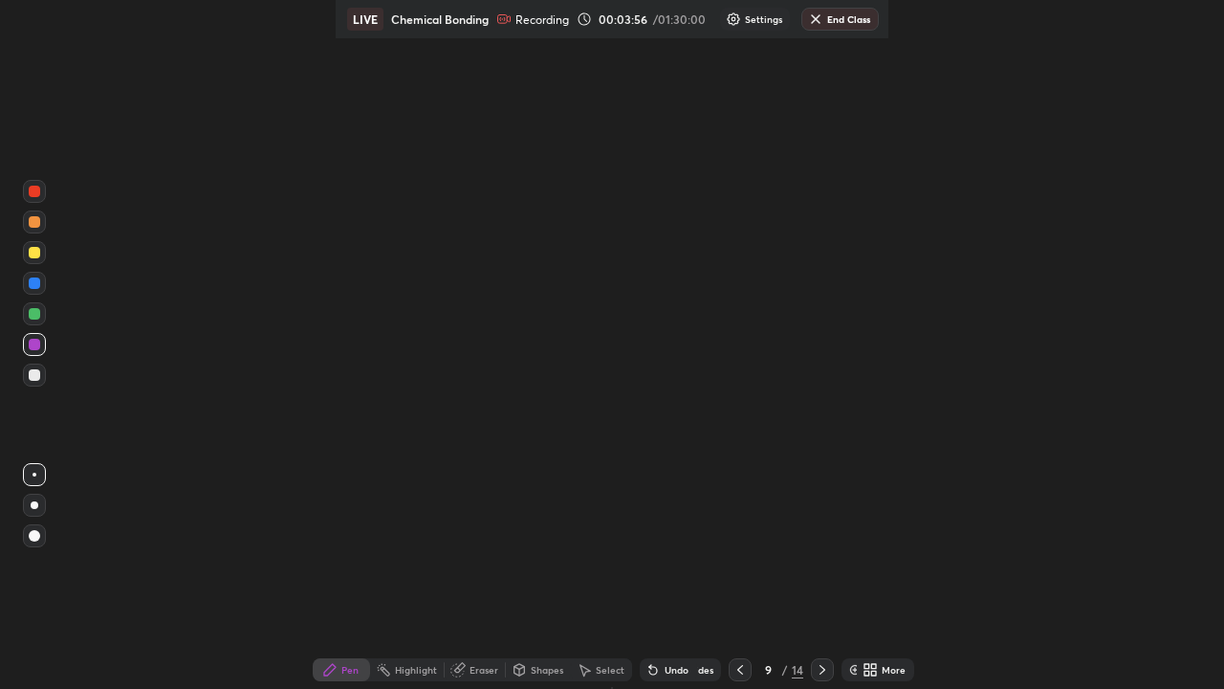
click at [823, 670] on icon at bounding box center [822, 669] width 15 height 15
click at [819, 668] on icon at bounding box center [822, 669] width 15 height 15
click at [817, 663] on icon at bounding box center [822, 669] width 15 height 15
click at [34, 195] on div at bounding box center [34, 191] width 11 height 11
click at [276, 581] on div "Setting up your live class" at bounding box center [612, 344] width 1224 height 689
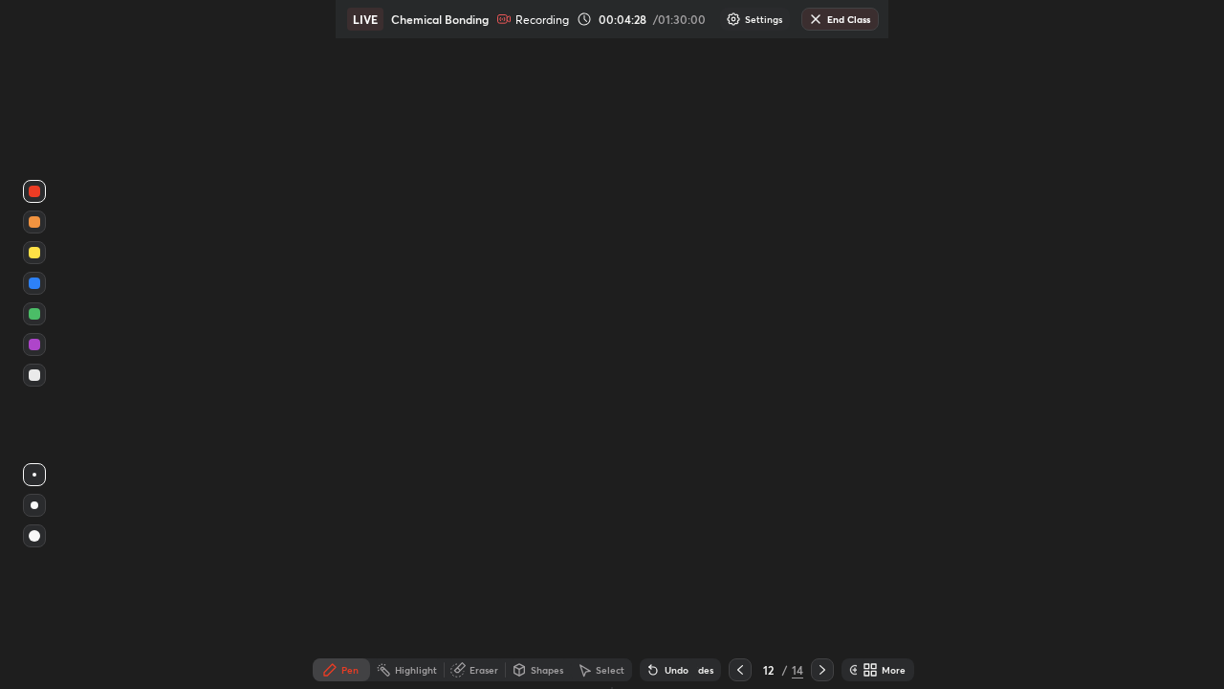
click at [38, 220] on div at bounding box center [34, 221] width 11 height 11
click at [33, 212] on div at bounding box center [34, 221] width 23 height 23
click at [33, 191] on div at bounding box center [34, 191] width 11 height 11
click at [33, 229] on div at bounding box center [34, 221] width 23 height 23
click at [348, 667] on div "Pen" at bounding box center [349, 670] width 17 height 10
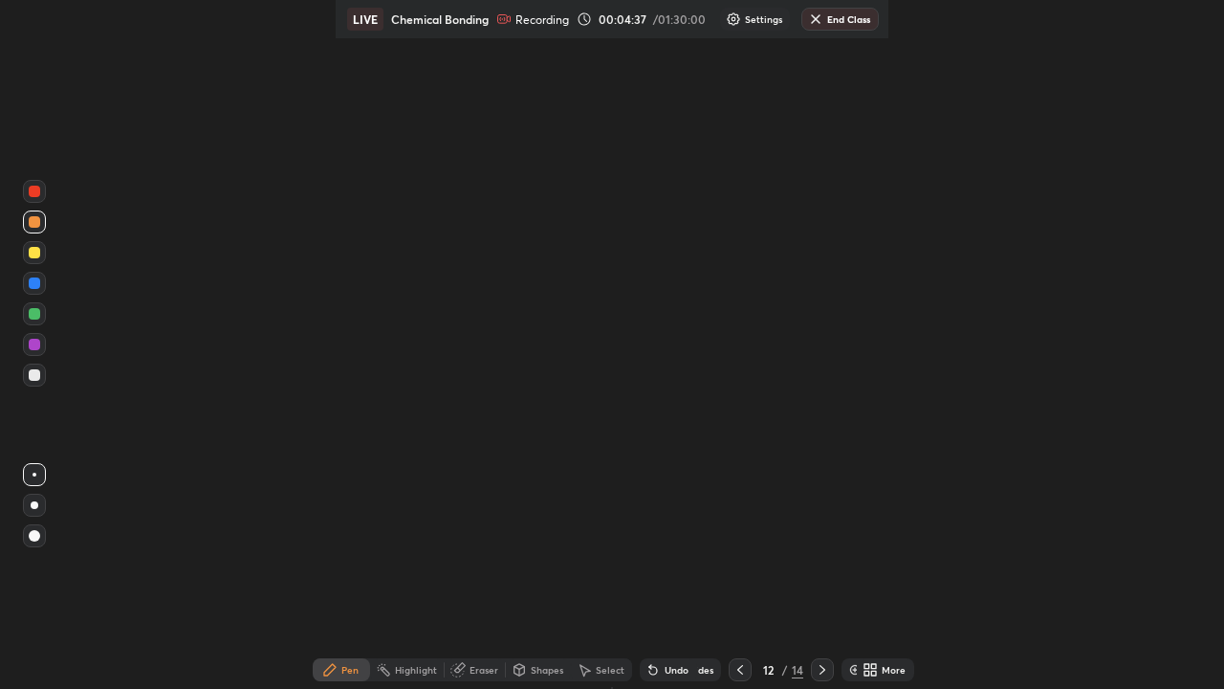
click at [34, 230] on div at bounding box center [34, 221] width 23 height 23
click at [31, 252] on div at bounding box center [34, 252] width 11 height 11
click at [882, 674] on div "More" at bounding box center [894, 670] width 24 height 10
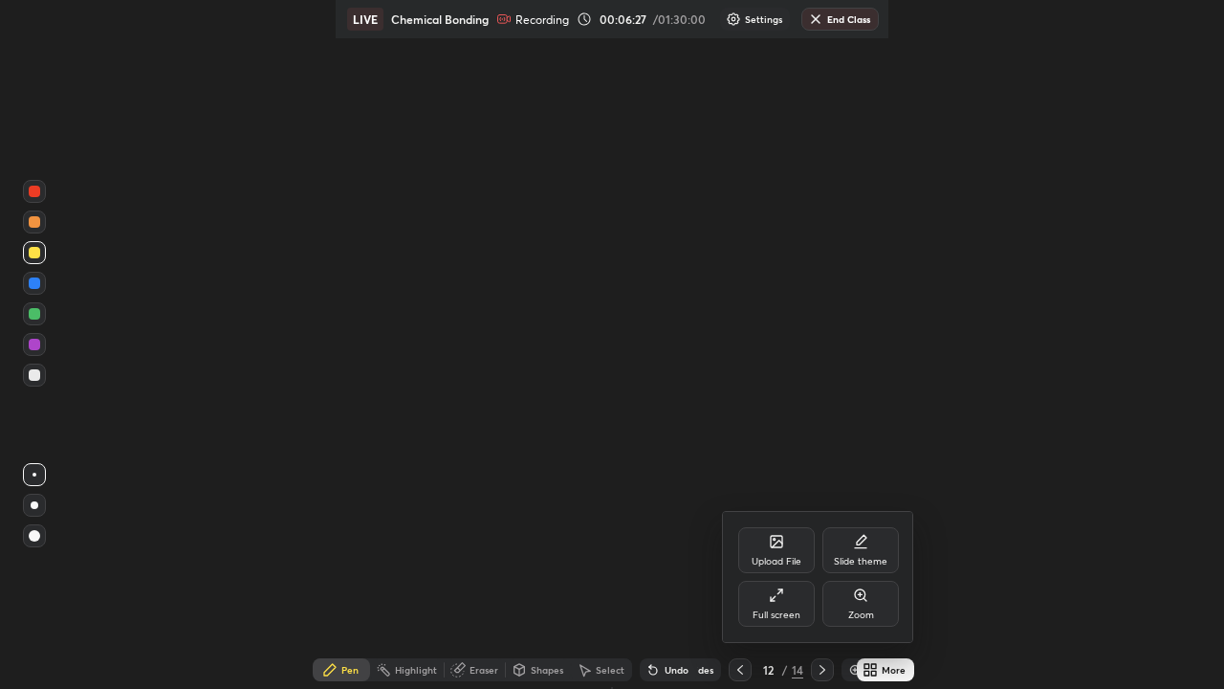
click at [789, 603] on div "Full screen" at bounding box center [776, 604] width 77 height 46
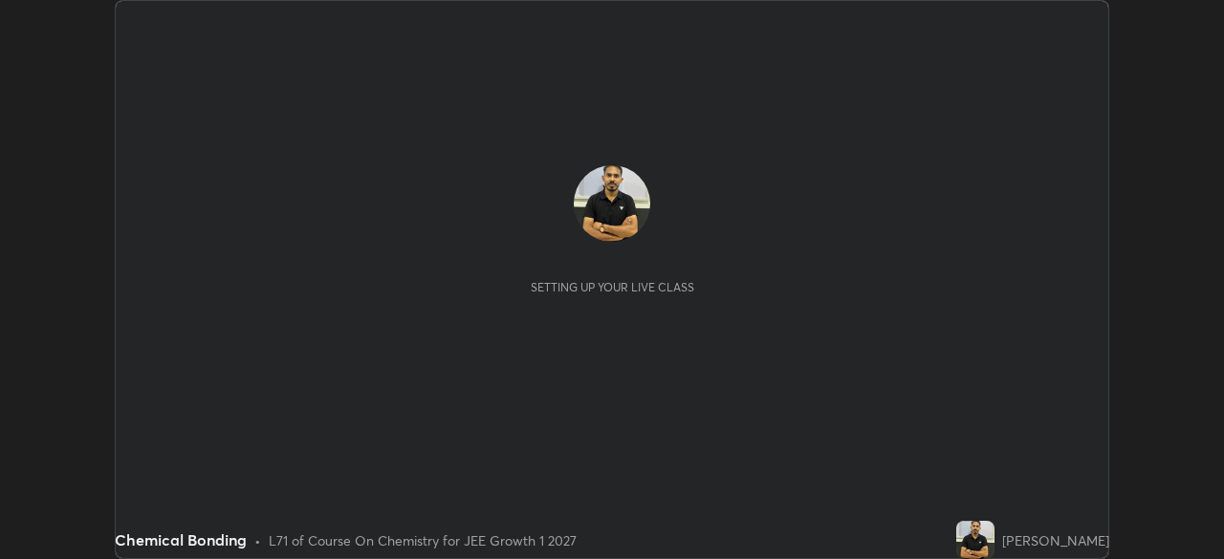
scroll to position [559, 1224]
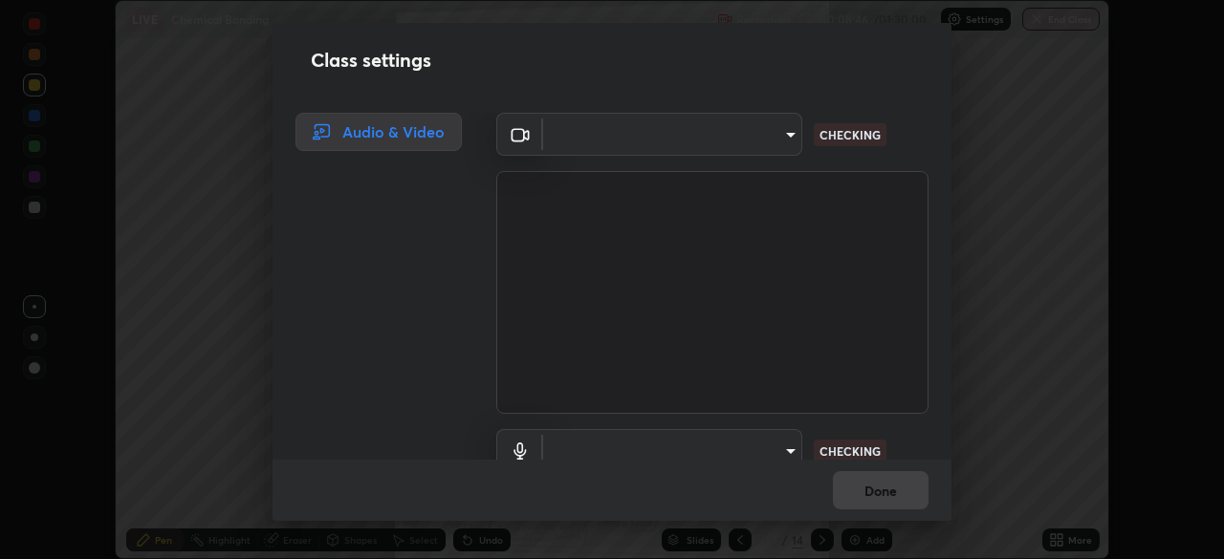
type input "749e0668deb15a5b4ed02f8be8c2450ea6d0e17749dddc72fd410e13731b58d9"
type input "communications"
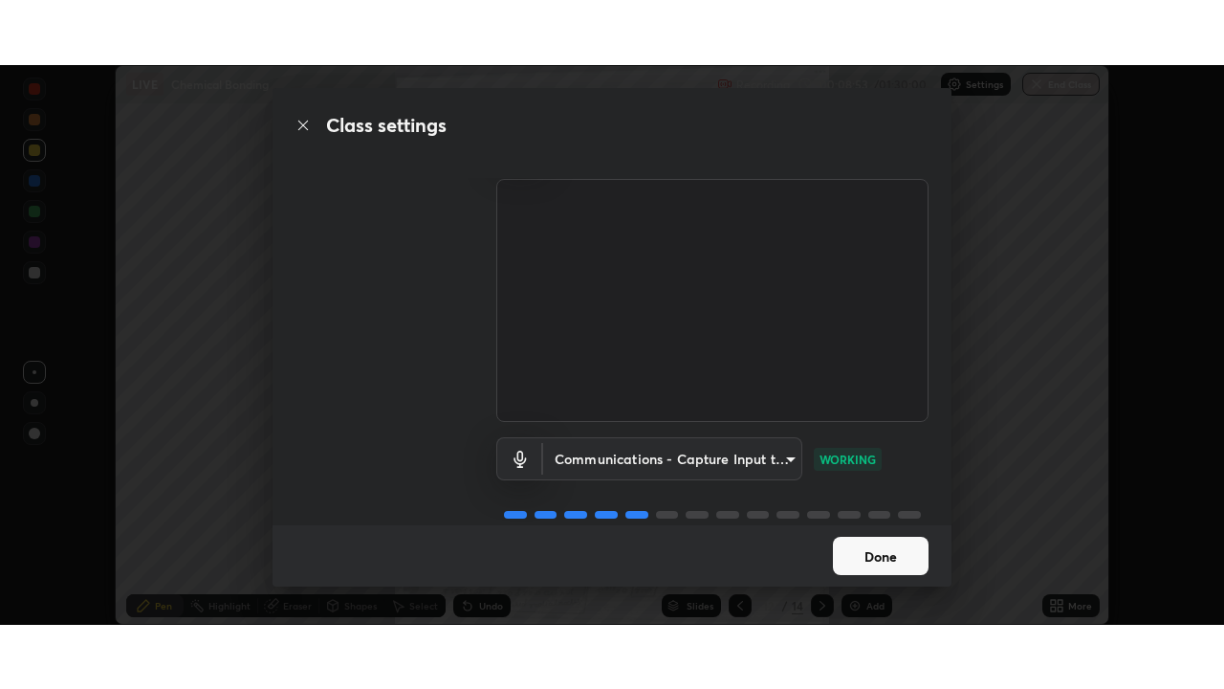
scroll to position [78, 0]
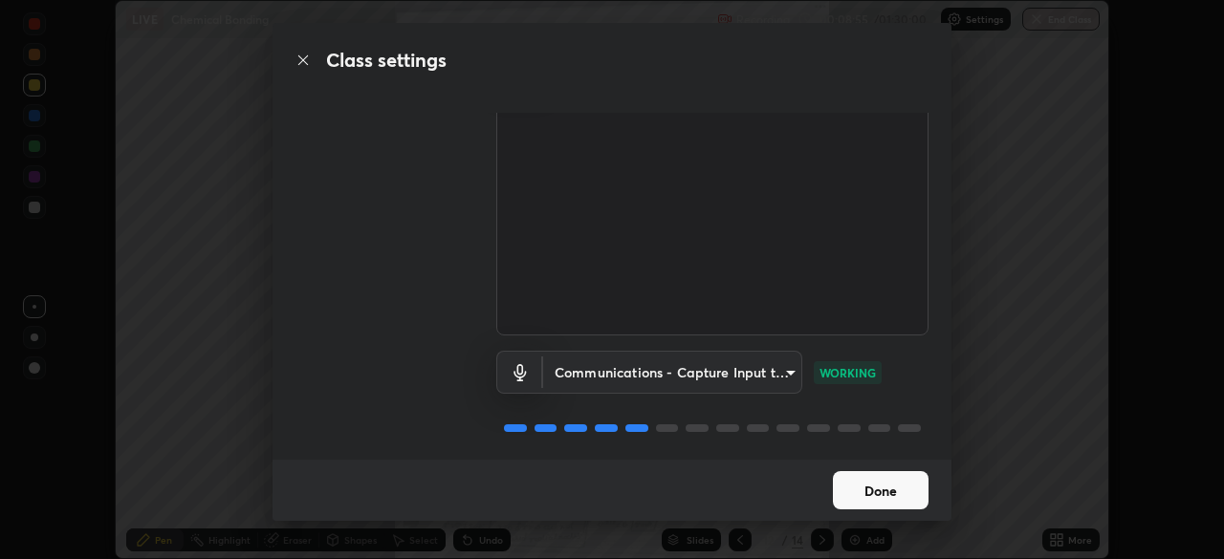
click at [862, 492] on button "Done" at bounding box center [881, 490] width 96 height 38
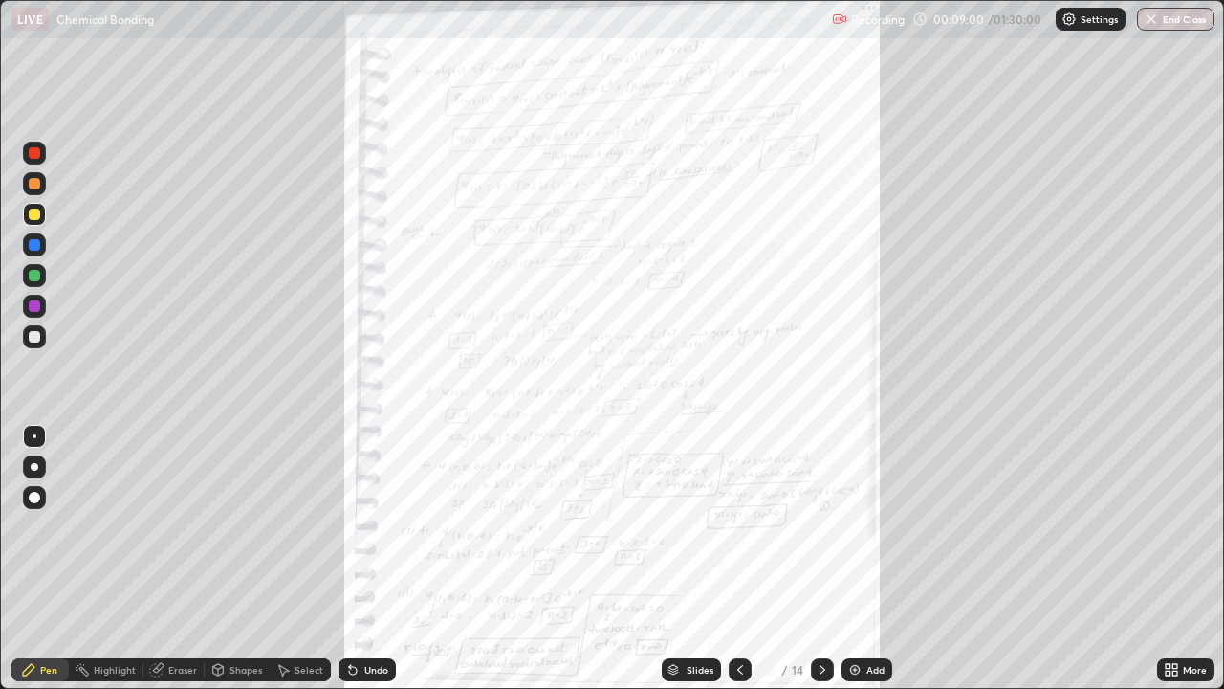
scroll to position [689, 1224]
click at [740, 559] on icon at bounding box center [740, 669] width 15 height 15
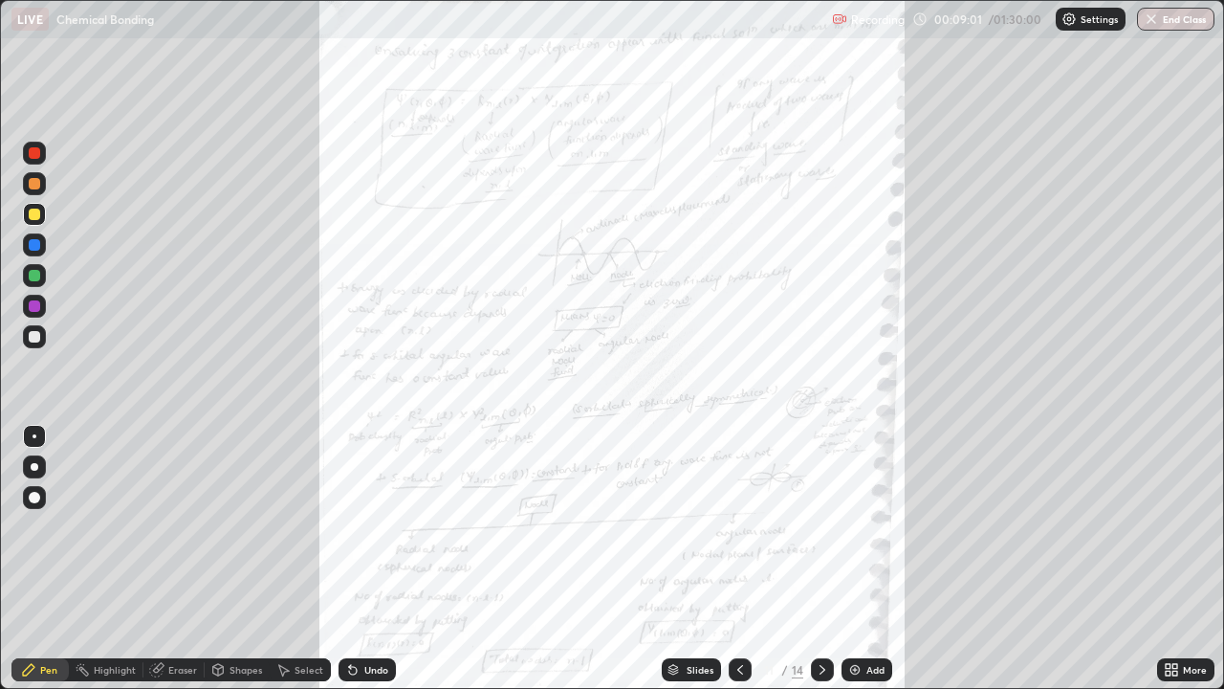
click at [738, 559] on icon at bounding box center [740, 669] width 15 height 15
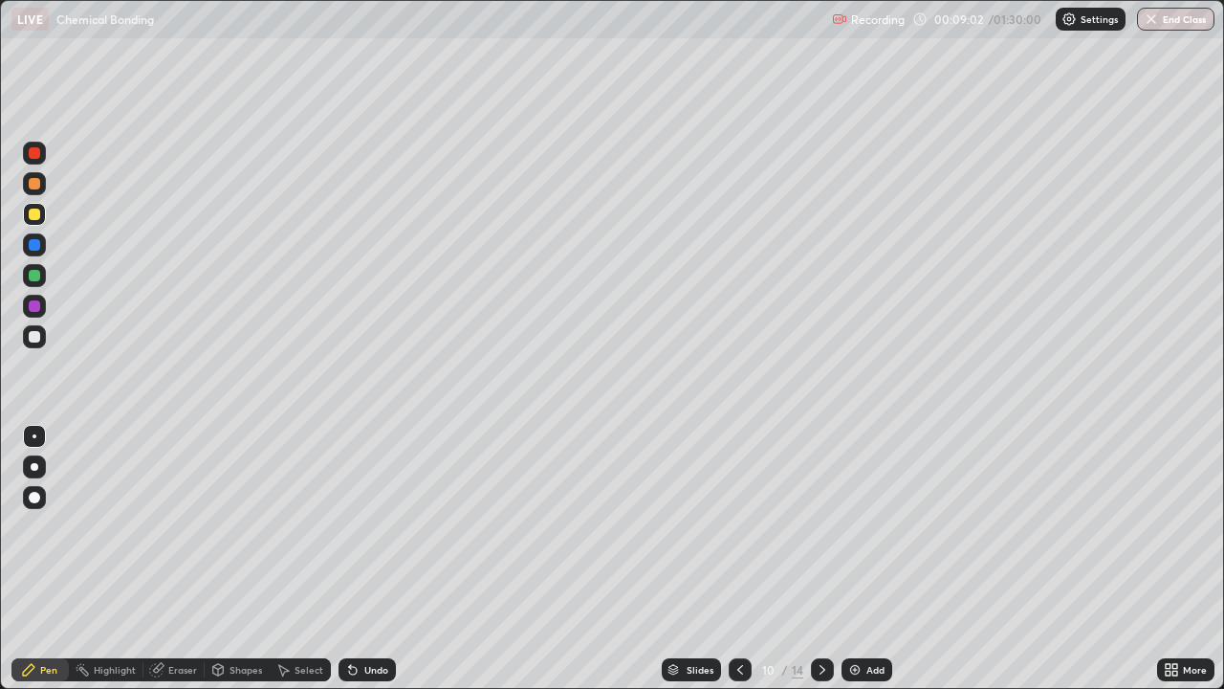
click at [739, 559] on icon at bounding box center [740, 670] width 6 height 10
click at [738, 559] on icon at bounding box center [740, 669] width 15 height 15
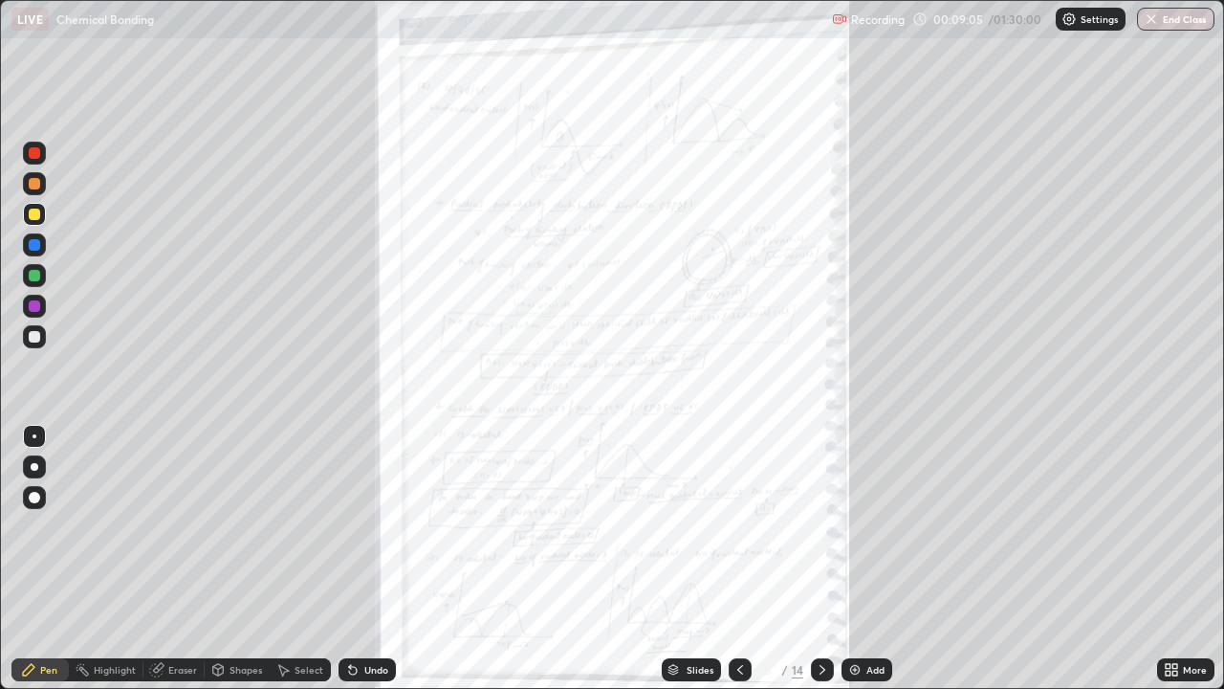
click at [739, 559] on icon at bounding box center [740, 669] width 15 height 15
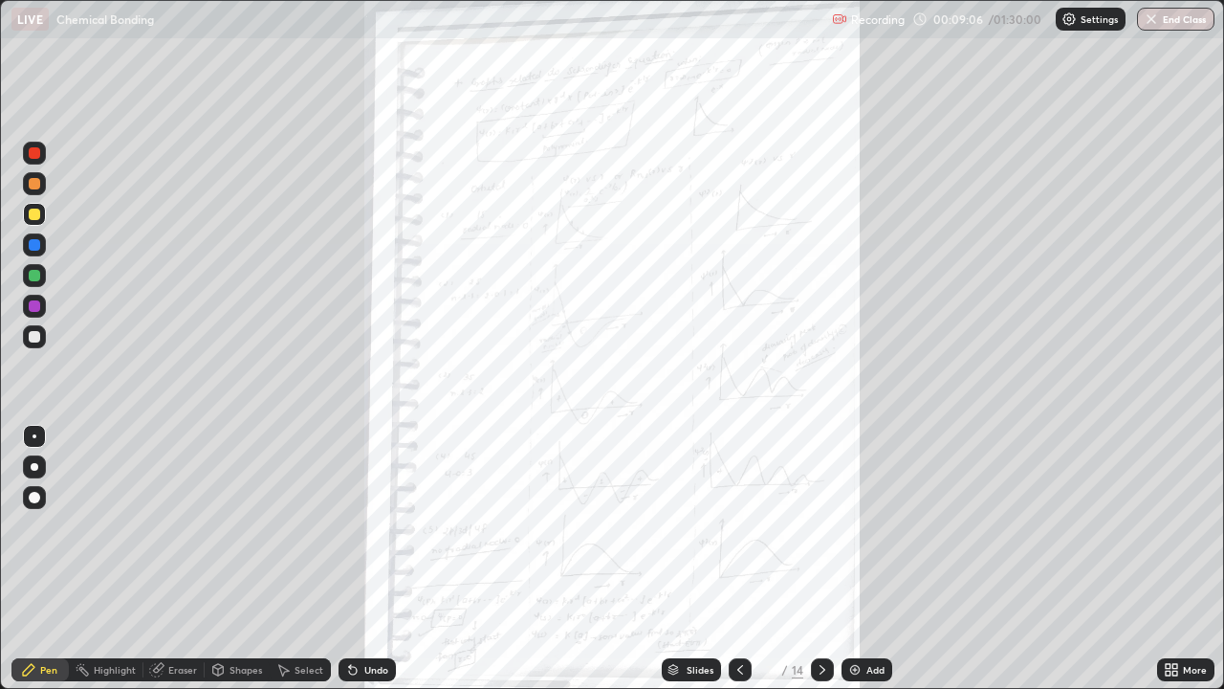
click at [737, 559] on icon at bounding box center [740, 670] width 6 height 10
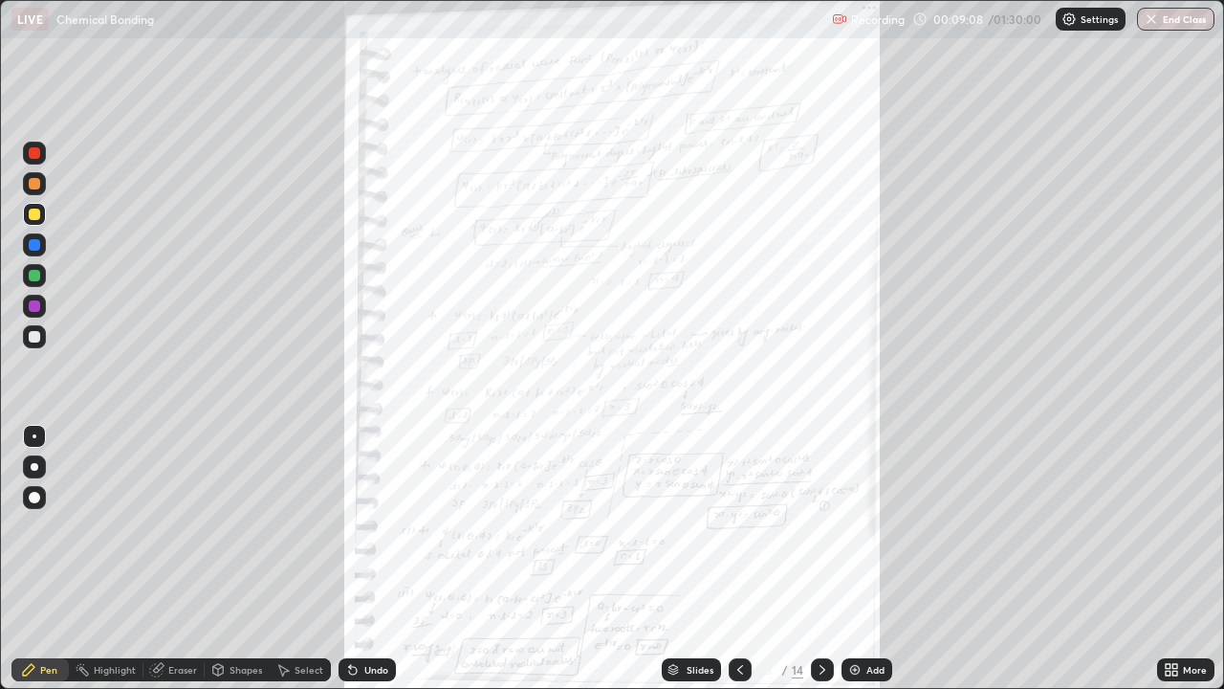
click at [738, 559] on icon at bounding box center [740, 670] width 6 height 10
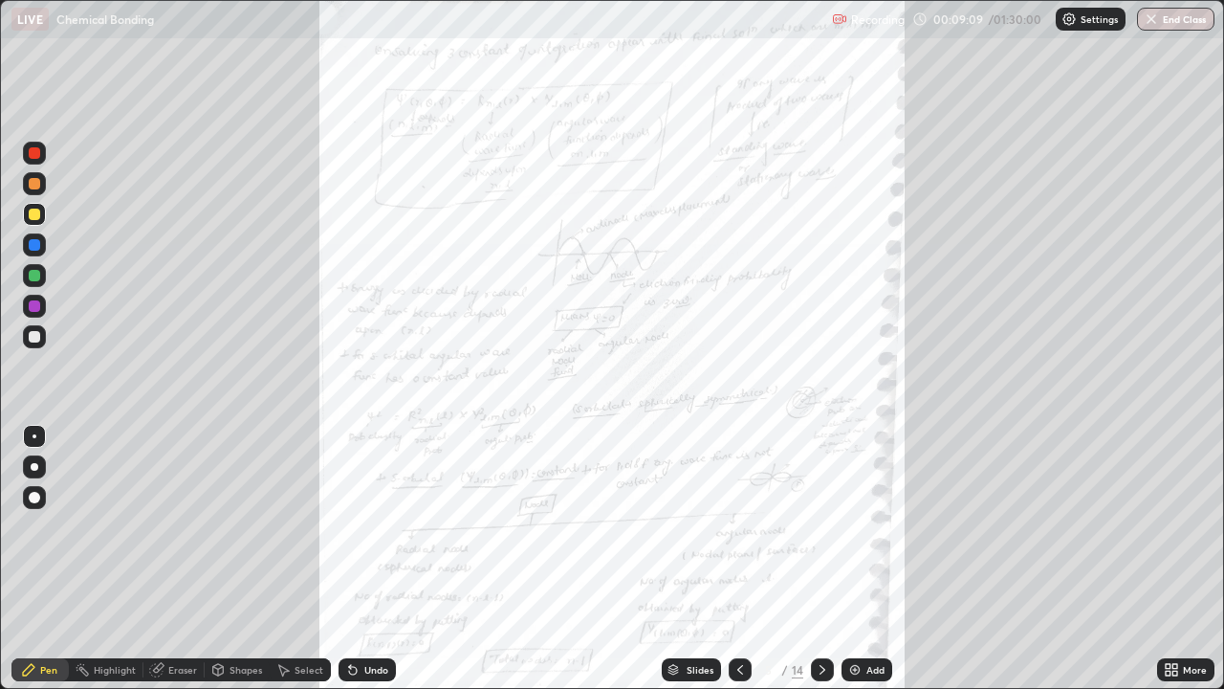
click at [737, 559] on icon at bounding box center [740, 670] width 6 height 10
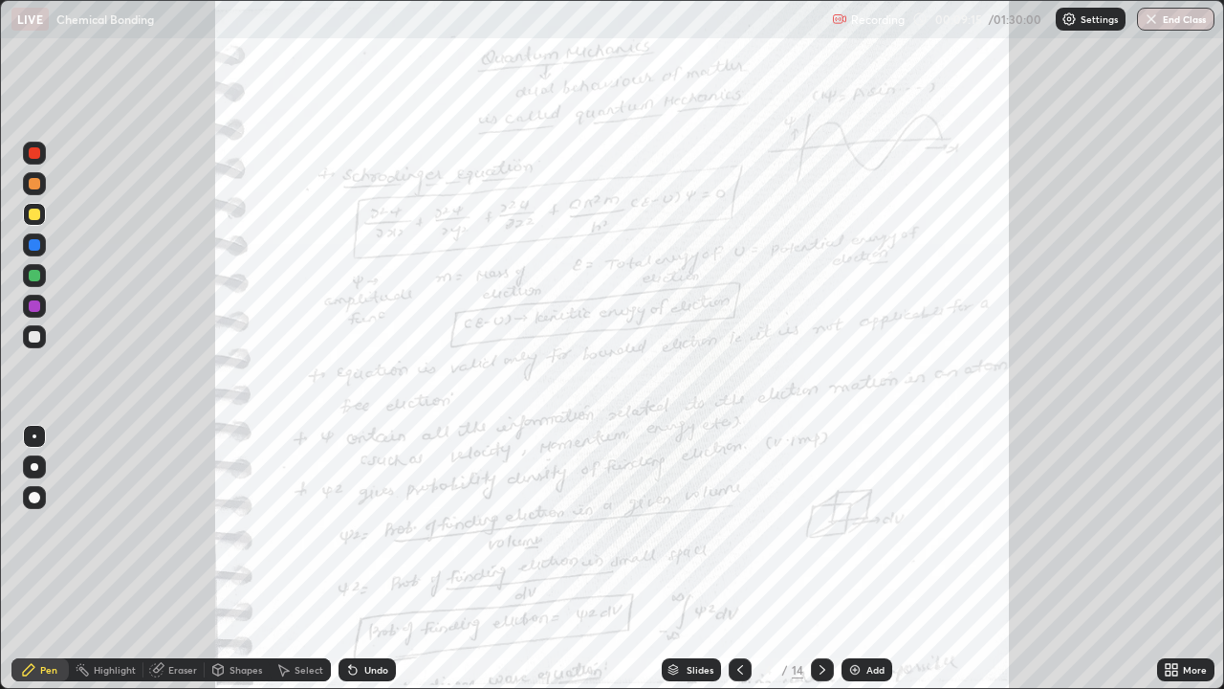
click at [697, 559] on div "Slides" at bounding box center [700, 670] width 27 height 10
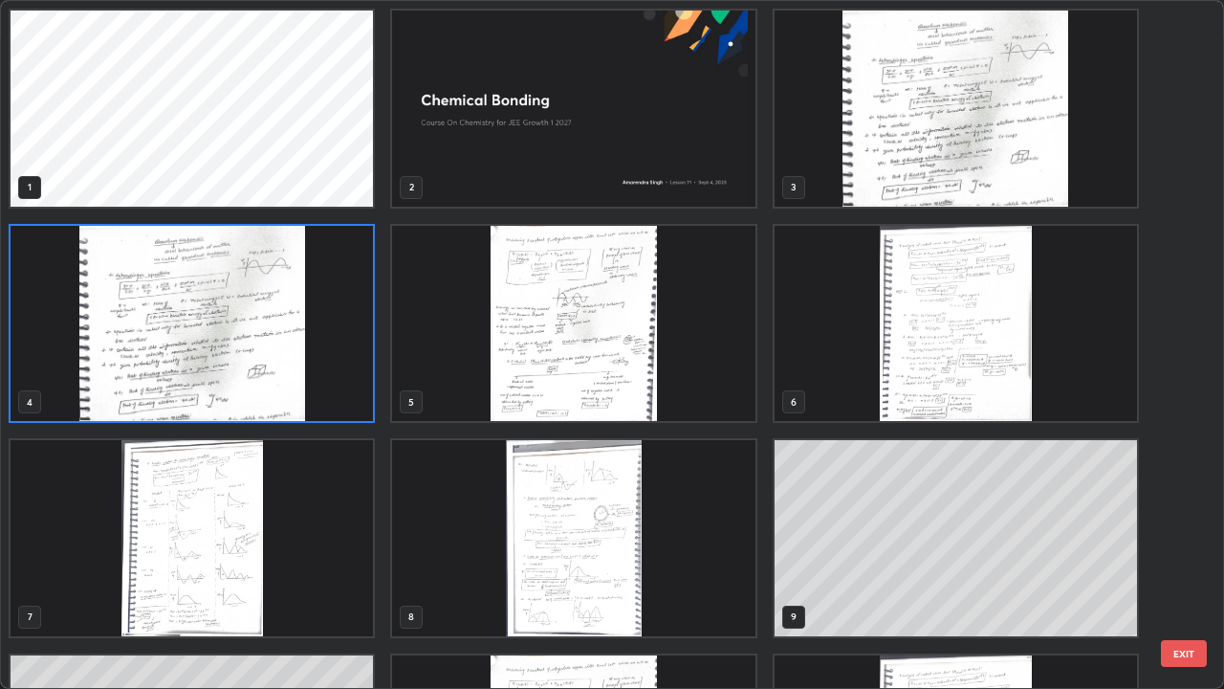
scroll to position [681, 1213]
click at [929, 143] on img "grid" at bounding box center [956, 109] width 362 height 196
click at [931, 145] on img "grid" at bounding box center [956, 109] width 362 height 196
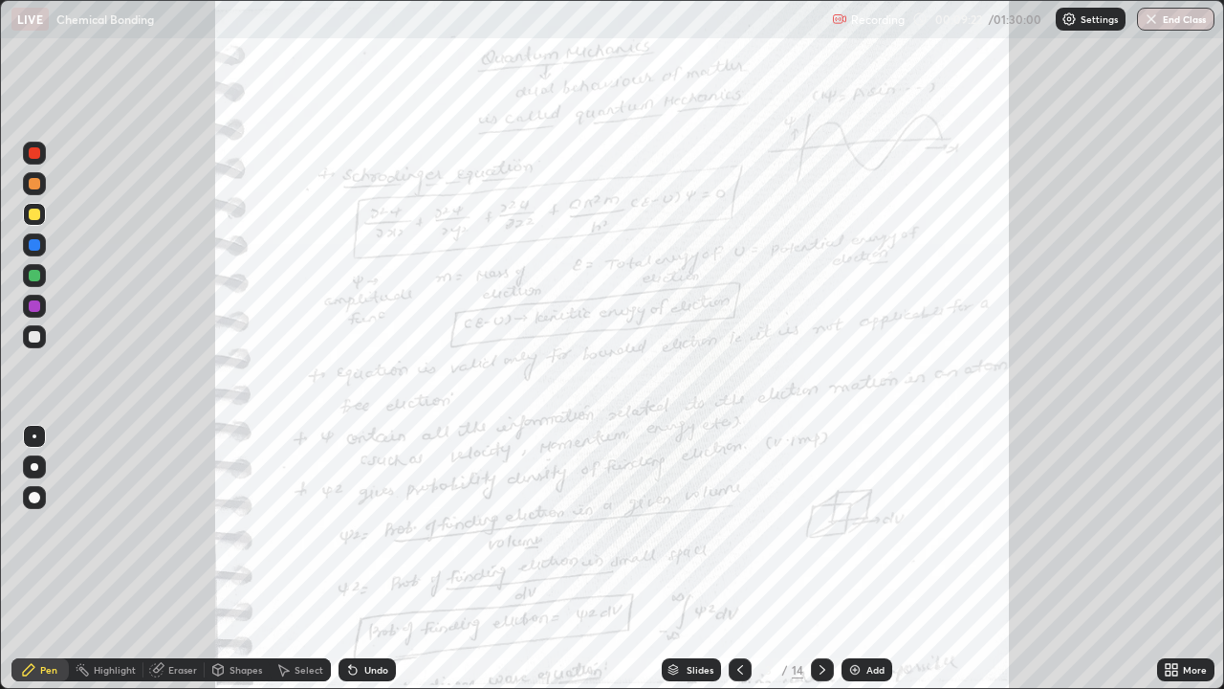
click at [818, 559] on icon at bounding box center [822, 669] width 15 height 15
click at [819, 559] on icon at bounding box center [822, 669] width 15 height 15
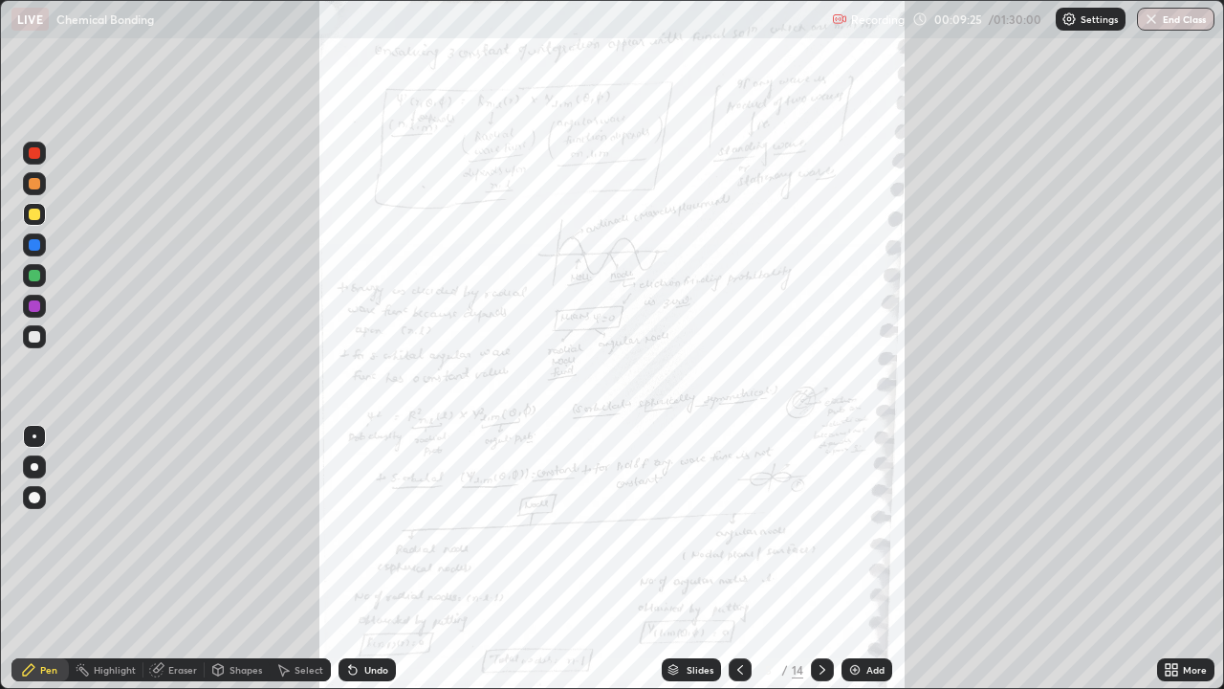
click at [741, 559] on icon at bounding box center [740, 669] width 15 height 15
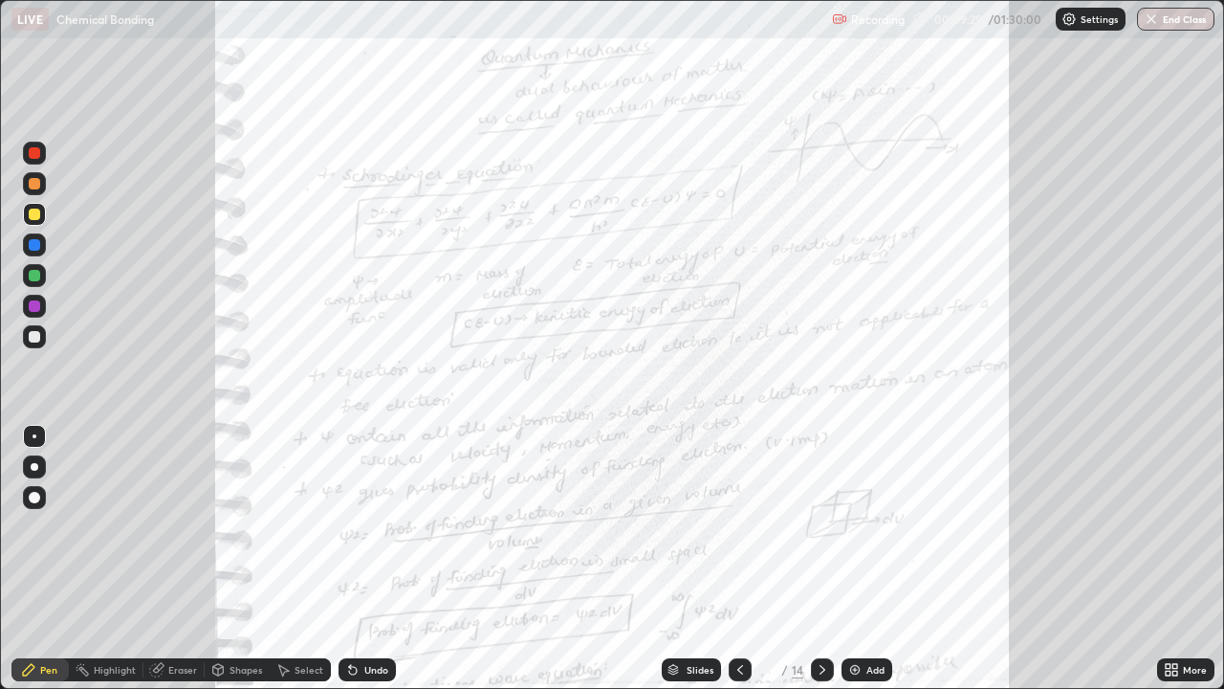
click at [27, 341] on div at bounding box center [34, 336] width 23 height 23
click at [44, 215] on div at bounding box center [34, 214] width 23 height 23
click at [41, 308] on div at bounding box center [34, 306] width 23 height 23
click at [34, 337] on div at bounding box center [34, 336] width 11 height 11
click at [38, 306] on div at bounding box center [34, 305] width 11 height 11
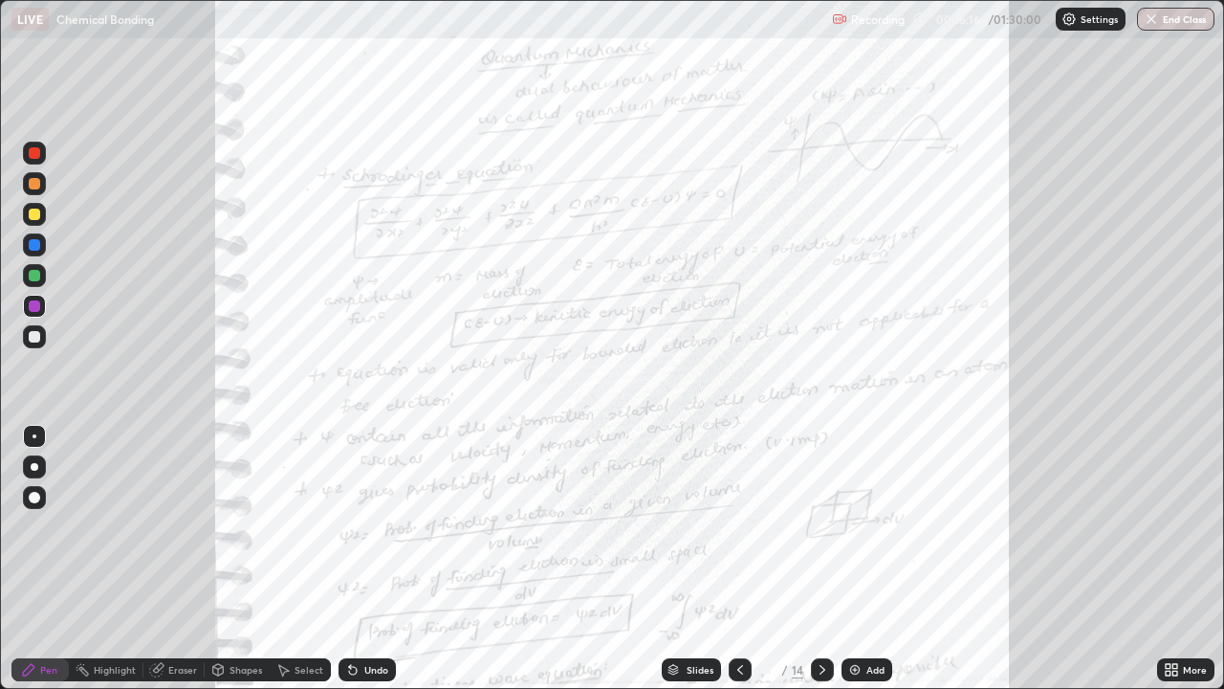
click at [364, 559] on div "Undo" at bounding box center [376, 670] width 24 height 10
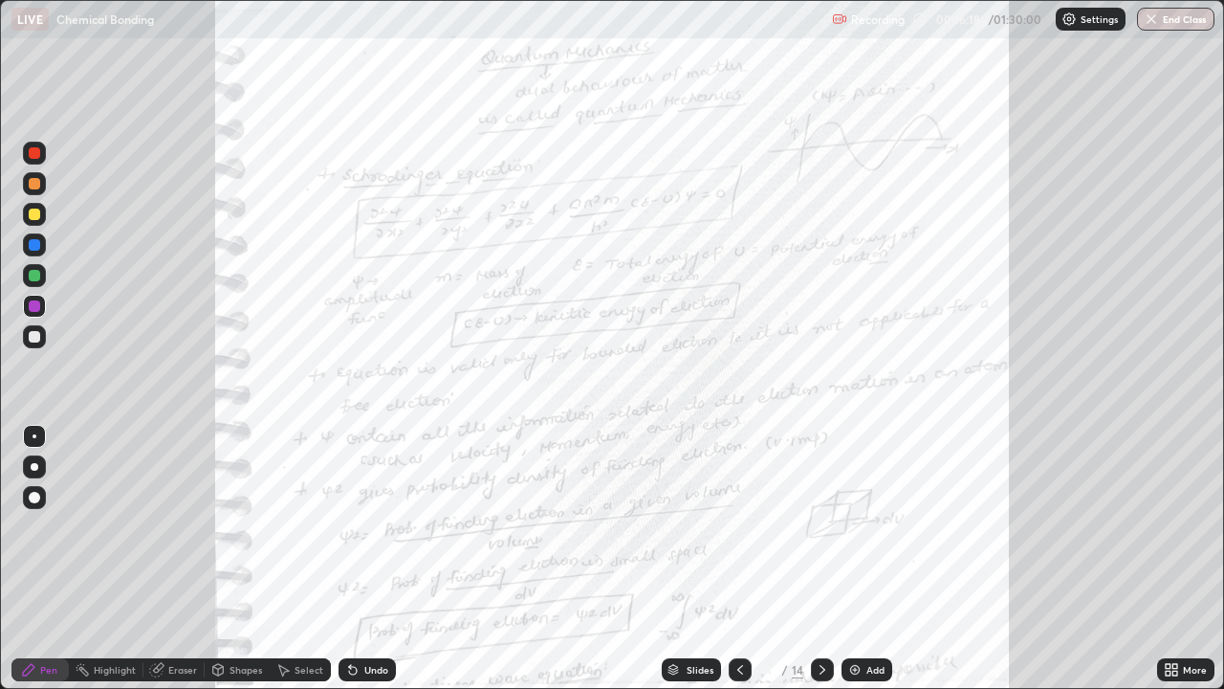
click at [364, 559] on div "Undo" at bounding box center [376, 670] width 24 height 10
click at [1175, 559] on icon at bounding box center [1174, 666] width 5 height 5
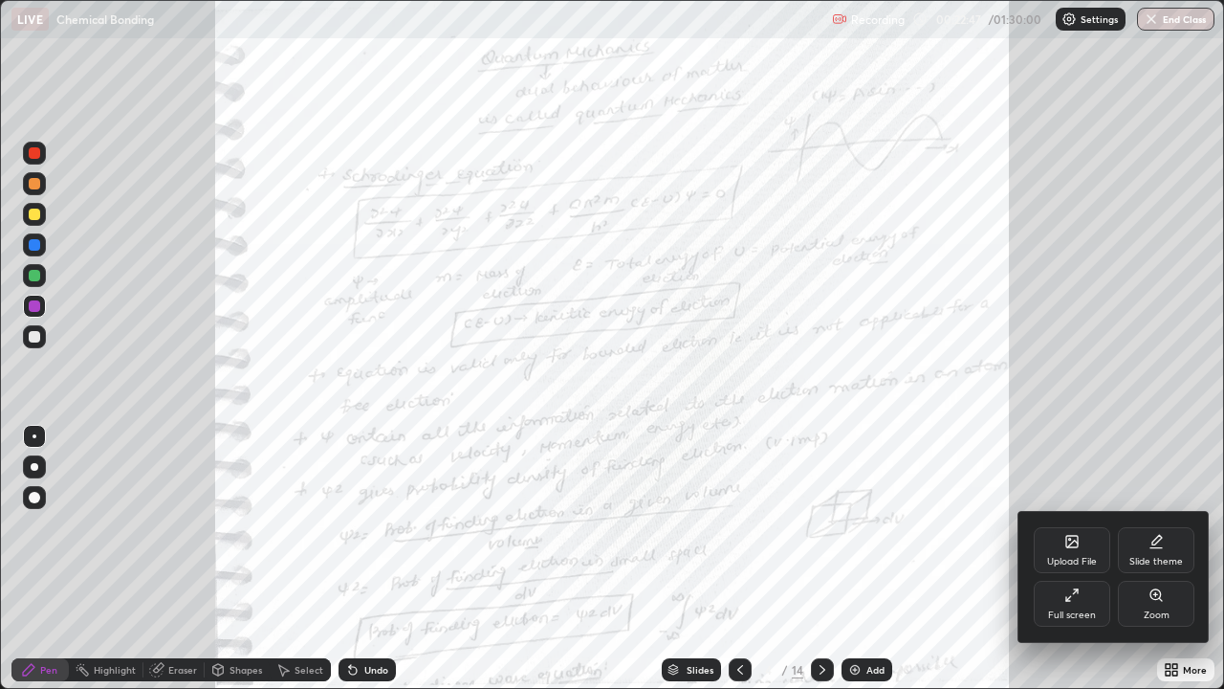
click at [1163, 559] on div "Zoom" at bounding box center [1156, 604] width 77 height 46
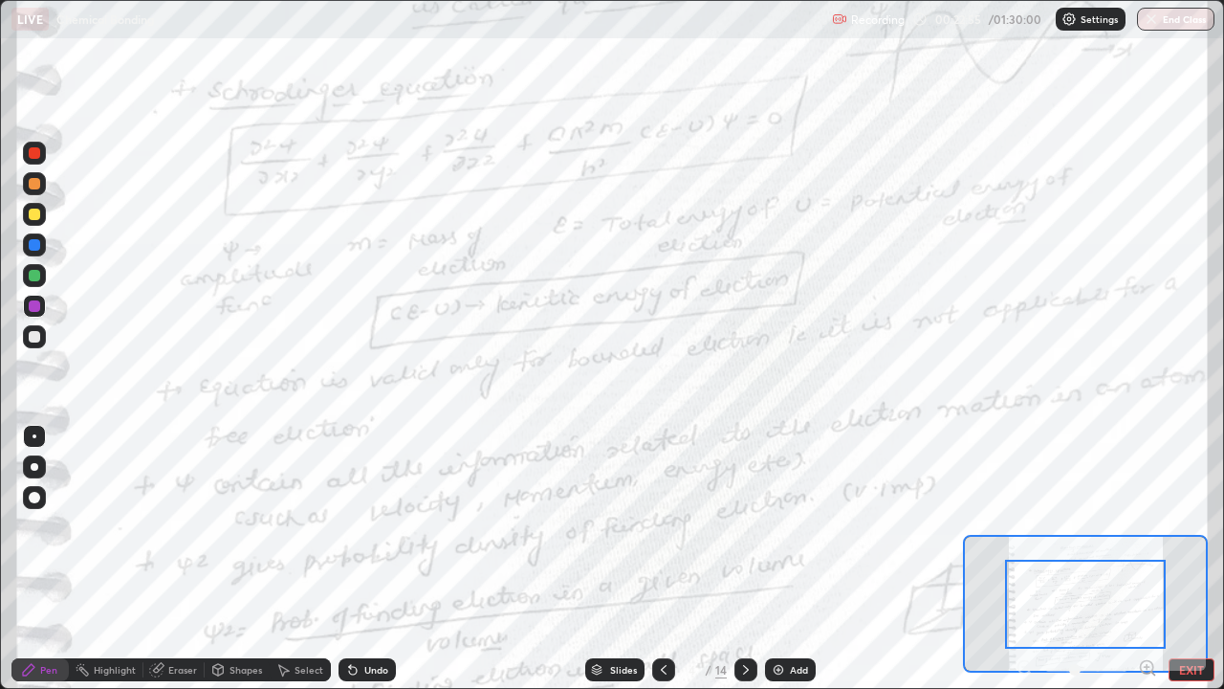
click at [1147, 559] on icon at bounding box center [1147, 667] width 5 height 0
click at [1023, 559] on div at bounding box center [1087, 669] width 142 height 23
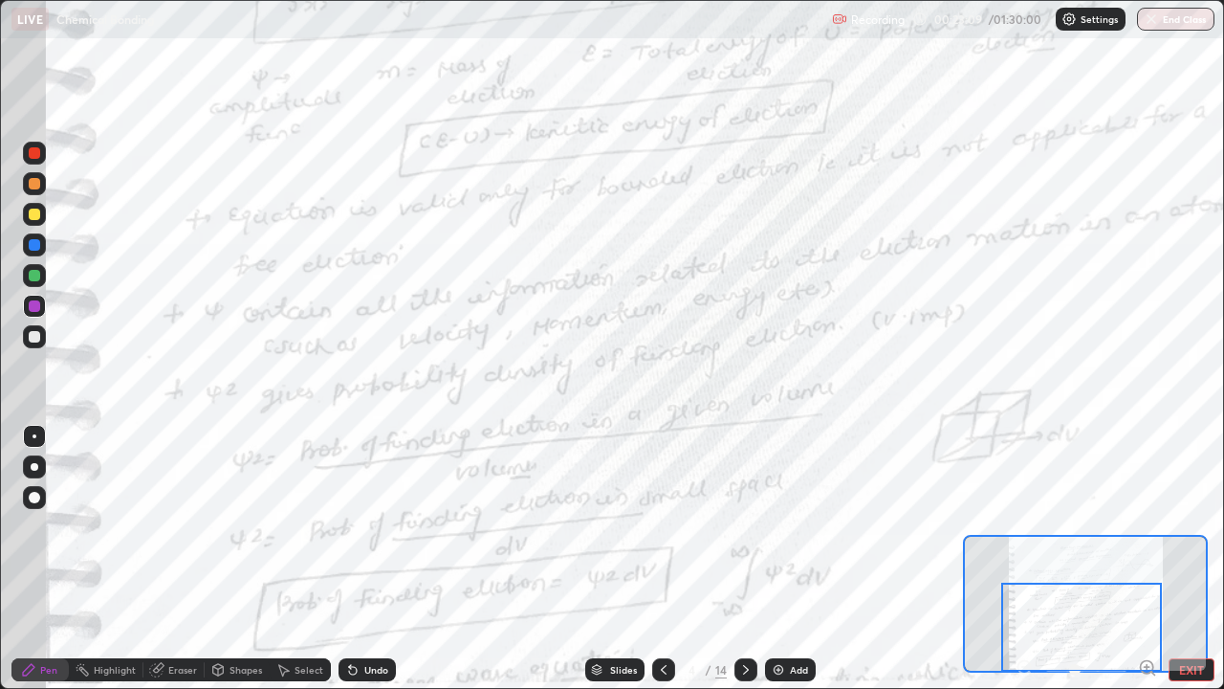
click at [35, 337] on div at bounding box center [34, 336] width 11 height 11
click at [32, 298] on div at bounding box center [34, 306] width 23 height 23
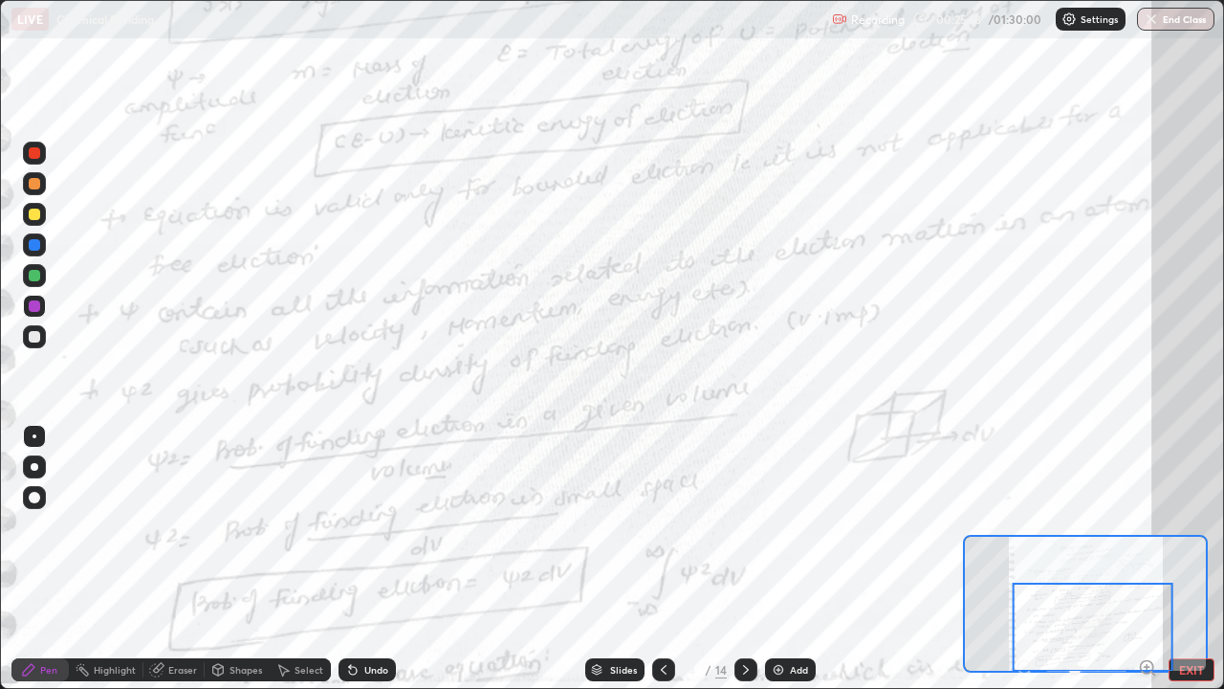
click at [365, 559] on div "Undo" at bounding box center [367, 669] width 57 height 23
click at [376, 559] on div "Undo" at bounding box center [367, 669] width 57 height 23
click at [372, 559] on div "Undo" at bounding box center [376, 670] width 24 height 10
click at [371, 559] on div "Undo" at bounding box center [376, 670] width 24 height 10
click at [370, 559] on div "Undo" at bounding box center [376, 670] width 24 height 10
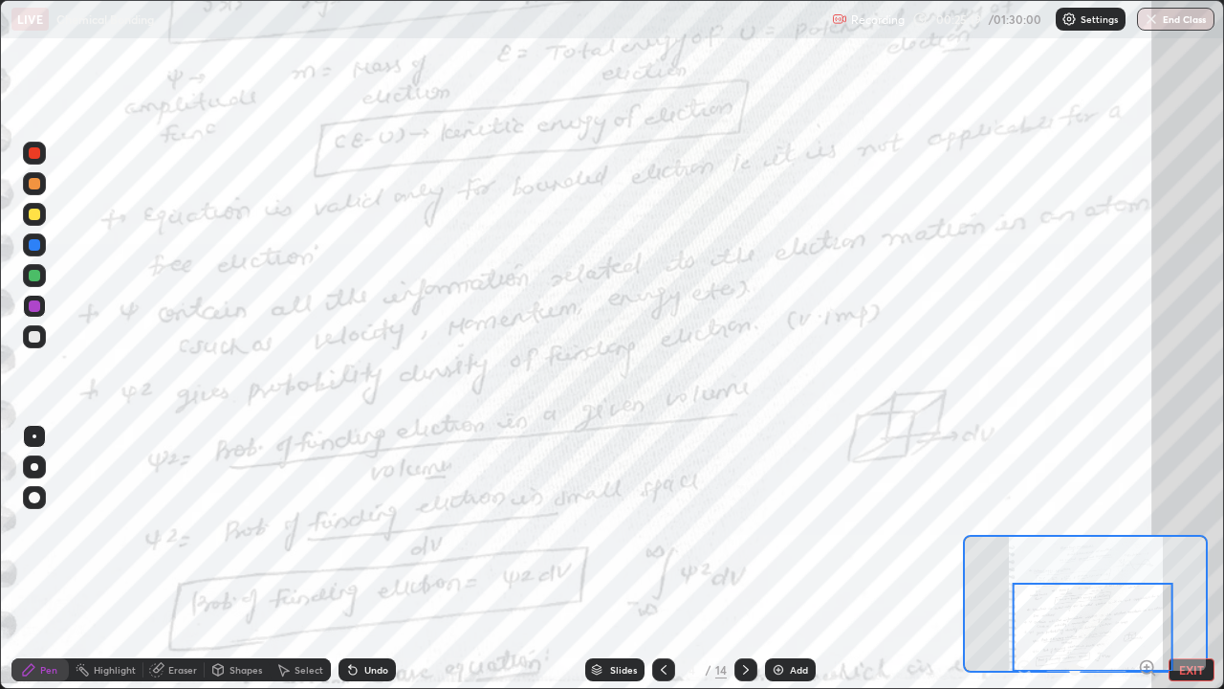
click at [371, 559] on div "Undo" at bounding box center [376, 670] width 24 height 10
click at [369, 559] on div "Undo" at bounding box center [376, 670] width 24 height 10
click at [744, 559] on icon at bounding box center [745, 669] width 15 height 15
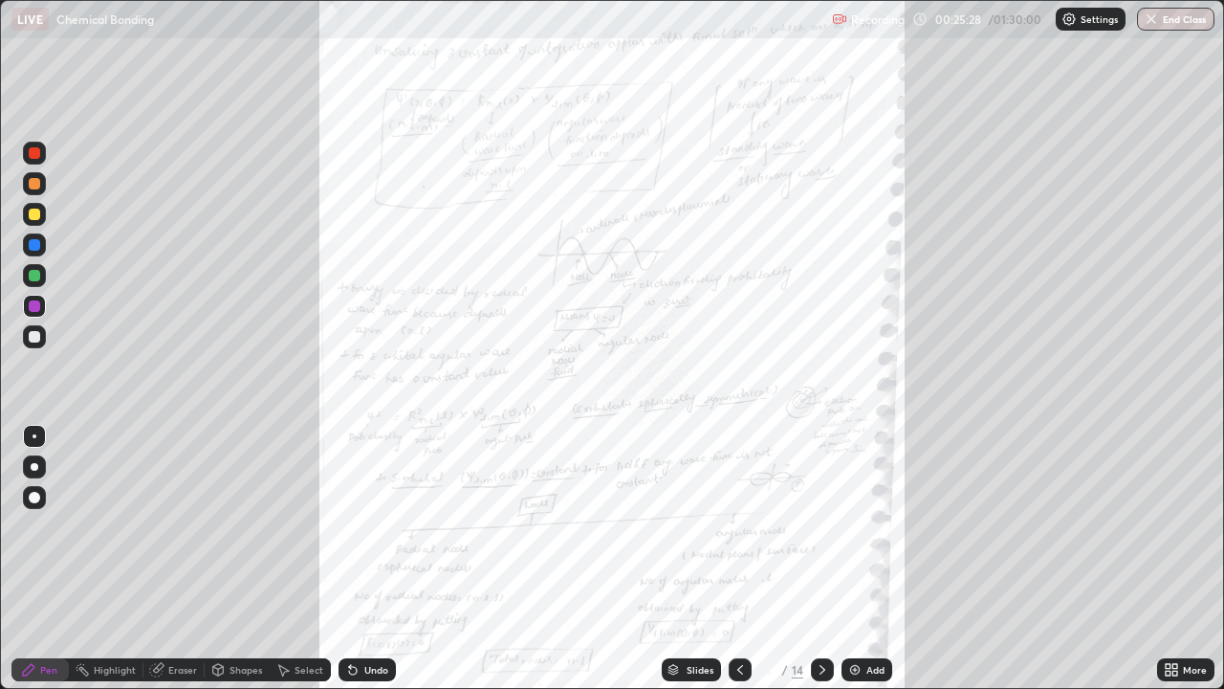
click at [1174, 559] on icon at bounding box center [1174, 666] width 5 height 5
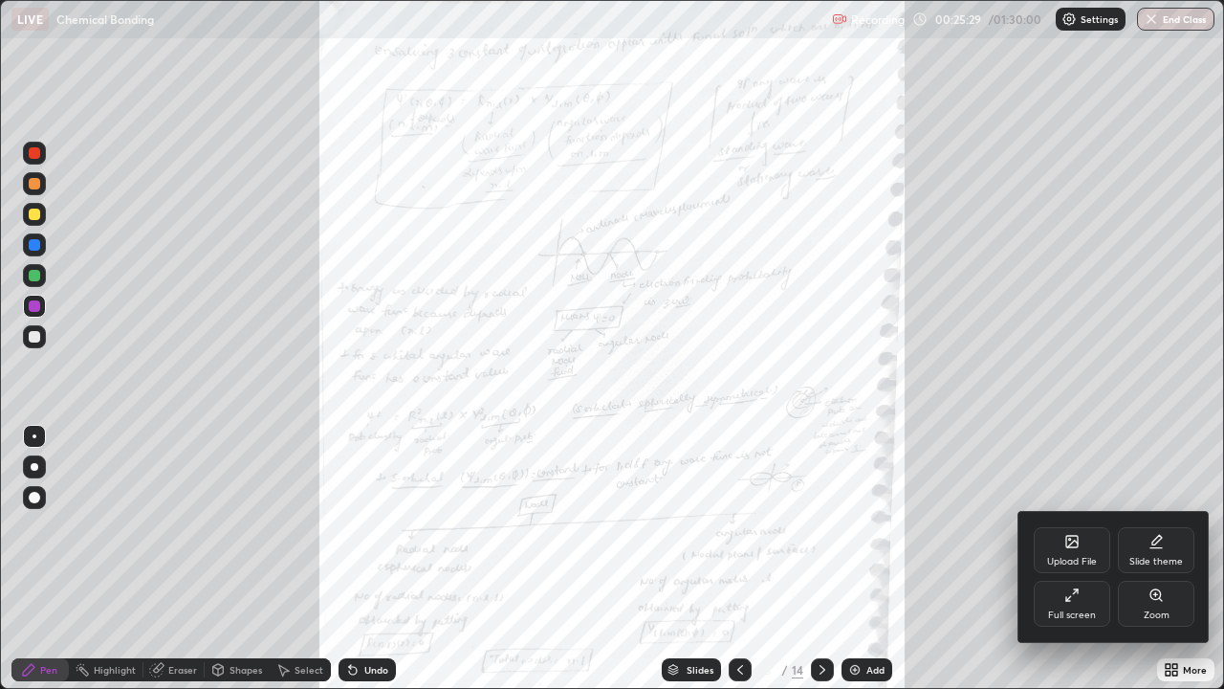
click at [1160, 559] on icon at bounding box center [1156, 594] width 15 height 15
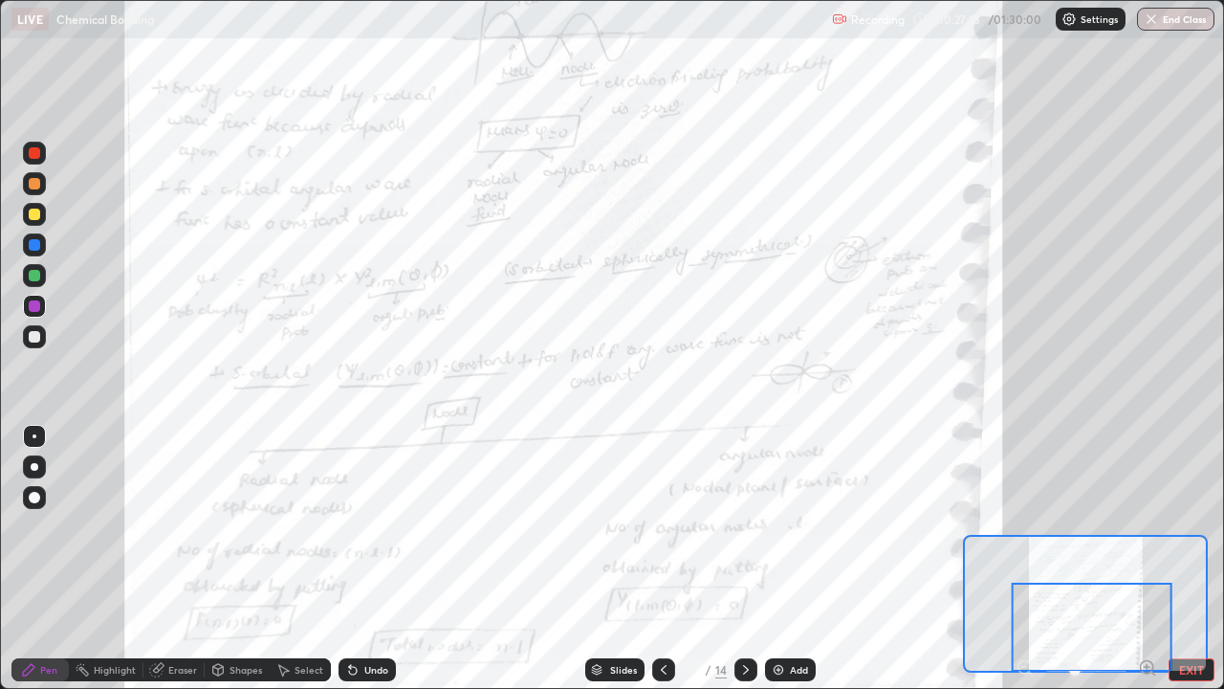
click at [35, 336] on div at bounding box center [34, 336] width 11 height 11
click at [35, 274] on div at bounding box center [34, 275] width 11 height 11
click at [776, 559] on img at bounding box center [778, 669] width 15 height 15
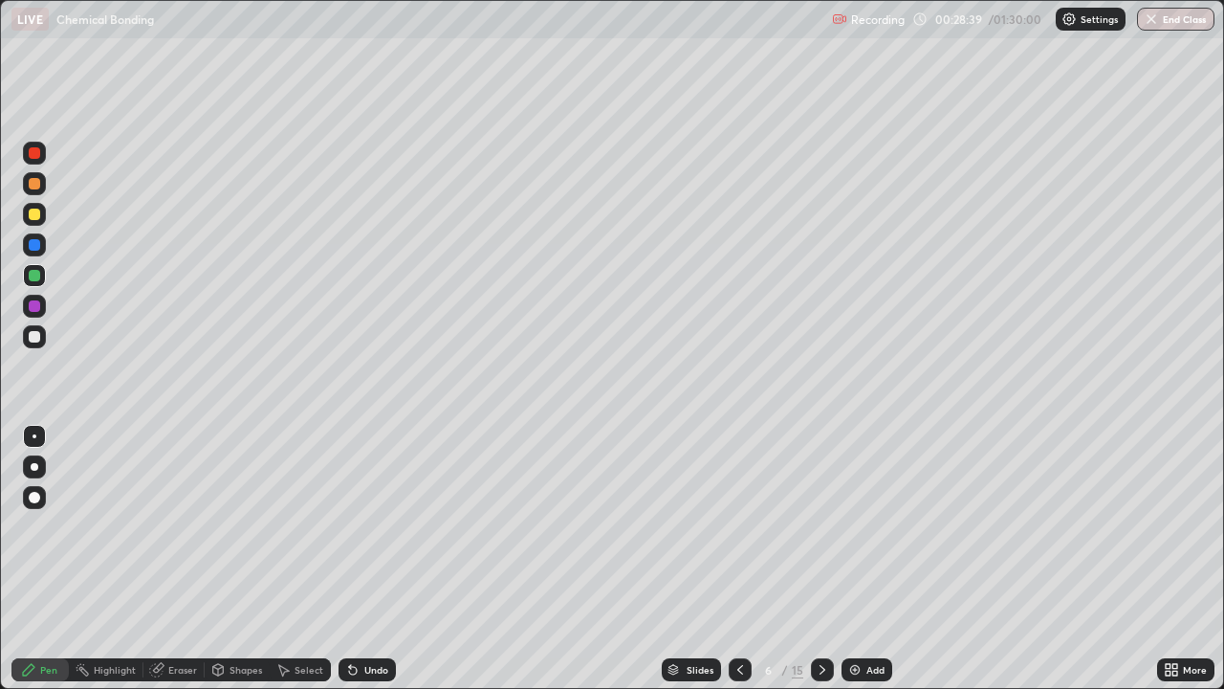
click at [26, 307] on div at bounding box center [34, 306] width 23 height 23
click at [735, 559] on icon at bounding box center [740, 669] width 15 height 15
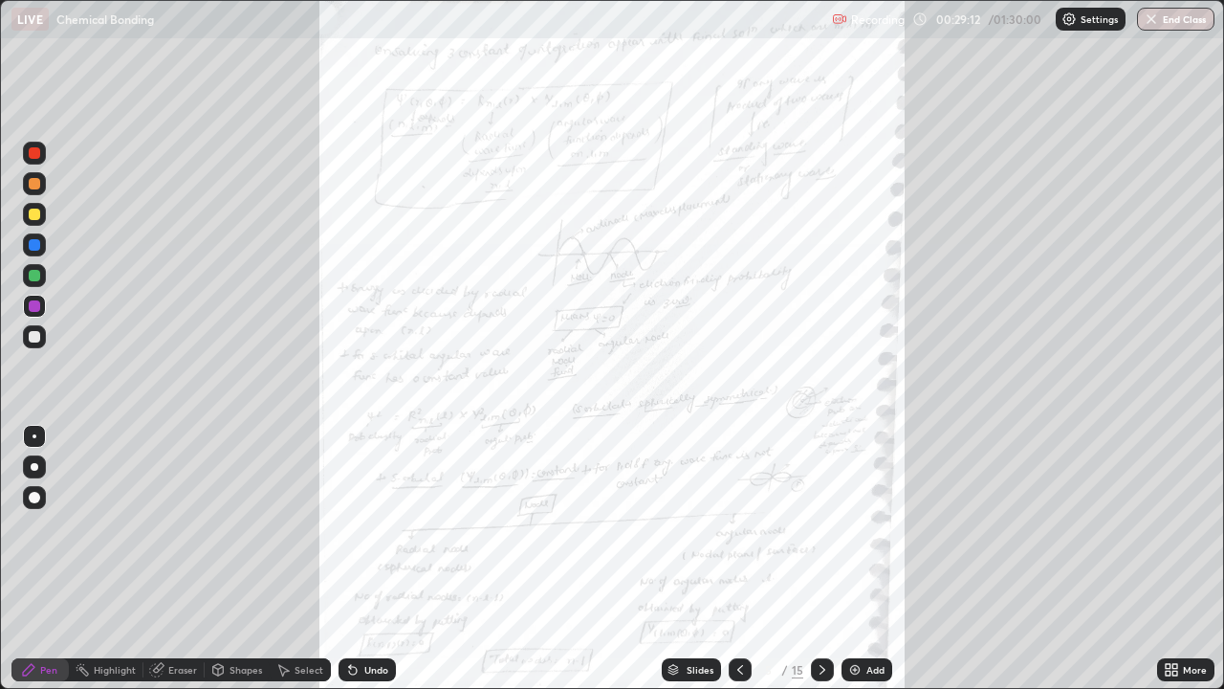
click at [1184, 559] on div "More" at bounding box center [1185, 669] width 57 height 23
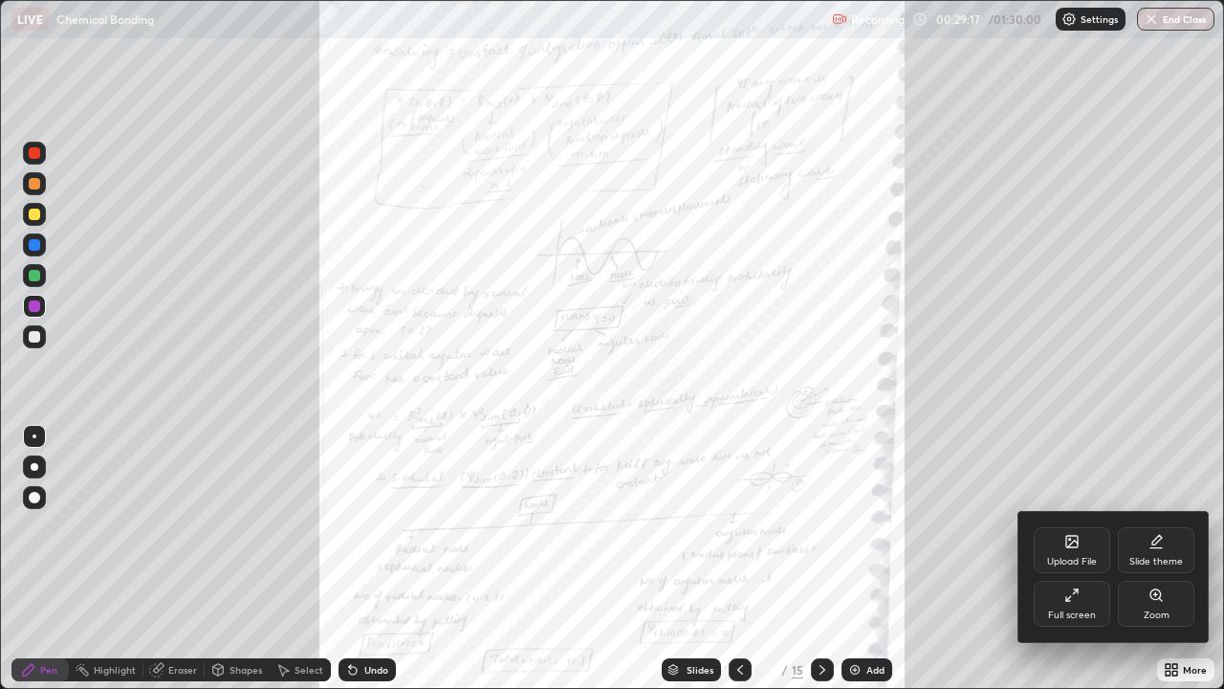
click at [1163, 559] on div "Zoom" at bounding box center [1156, 604] width 77 height 46
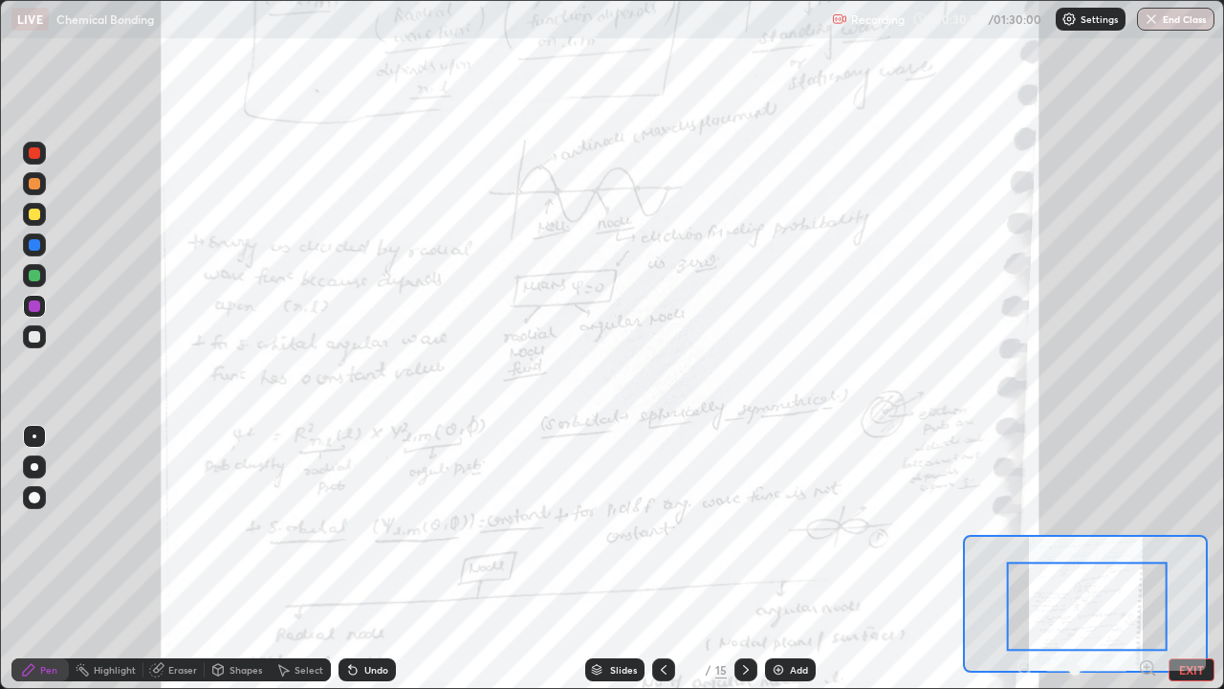
click at [36, 216] on div at bounding box center [34, 213] width 11 height 11
click at [187, 559] on div "Eraser" at bounding box center [173, 669] width 61 height 23
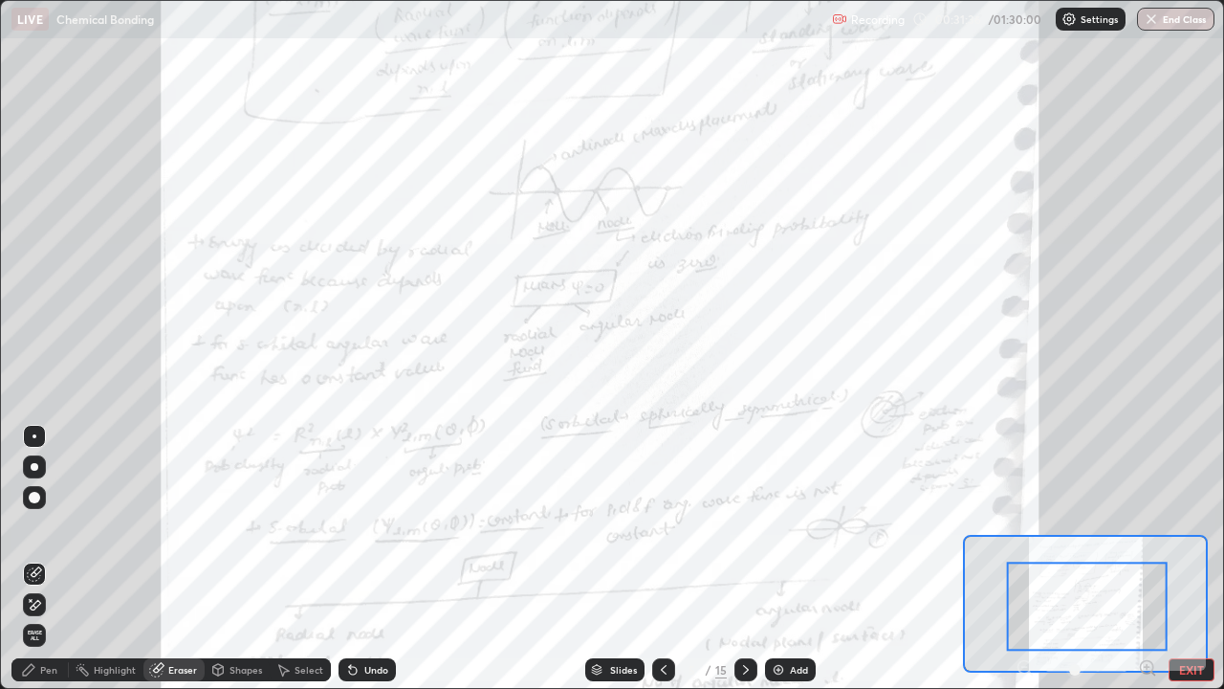
click at [33, 559] on span "Erase all" at bounding box center [34, 634] width 21 height 11
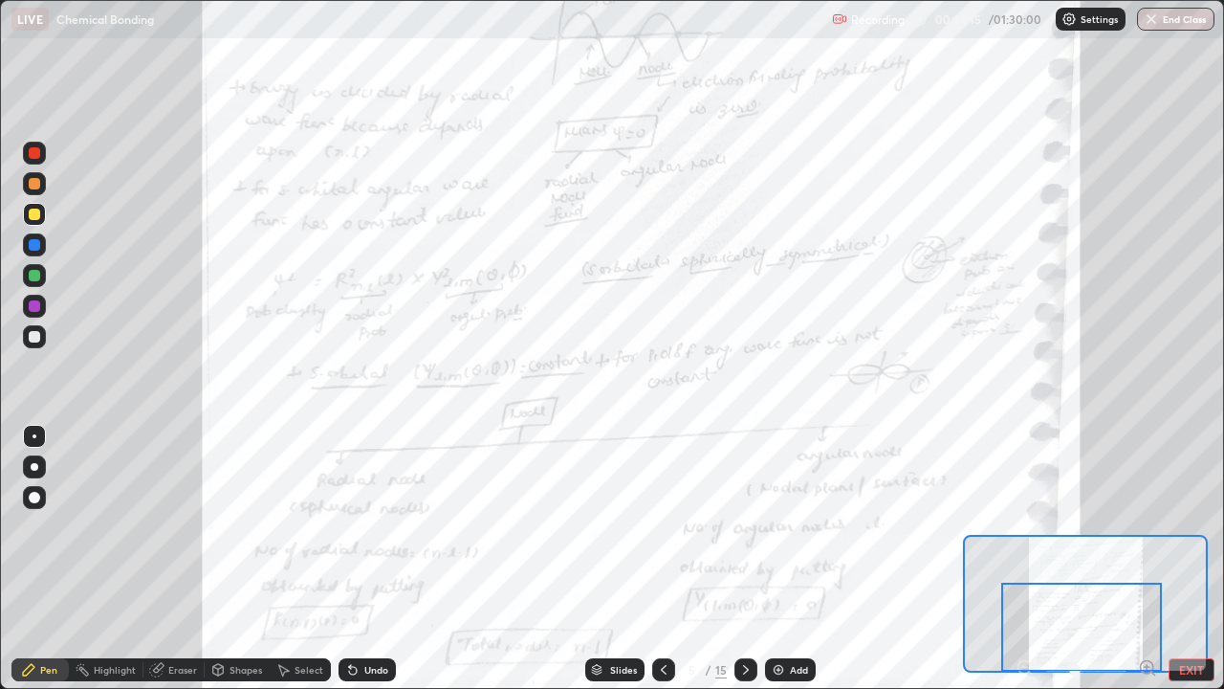
click at [1080, 559] on div at bounding box center [1081, 626] width 161 height 89
click at [30, 309] on div at bounding box center [34, 305] width 11 height 11
click at [183, 559] on div "Eraser" at bounding box center [173, 669] width 61 height 23
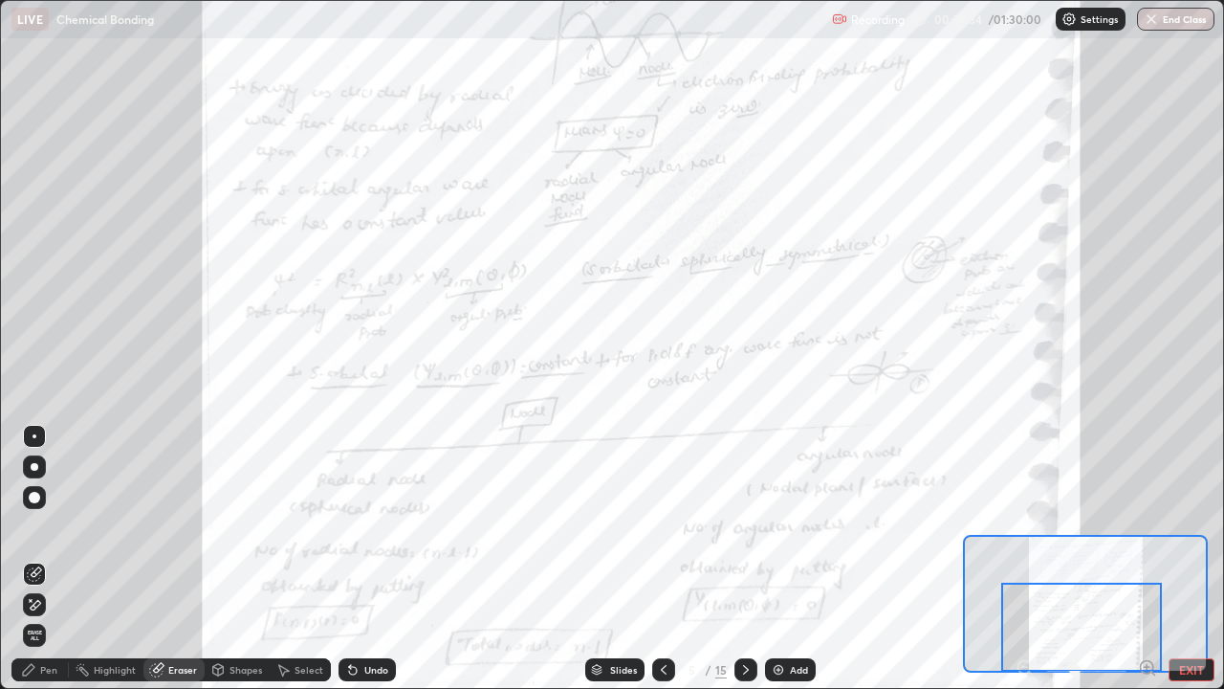
click at [34, 559] on span "Erase all" at bounding box center [34, 634] width 21 height 11
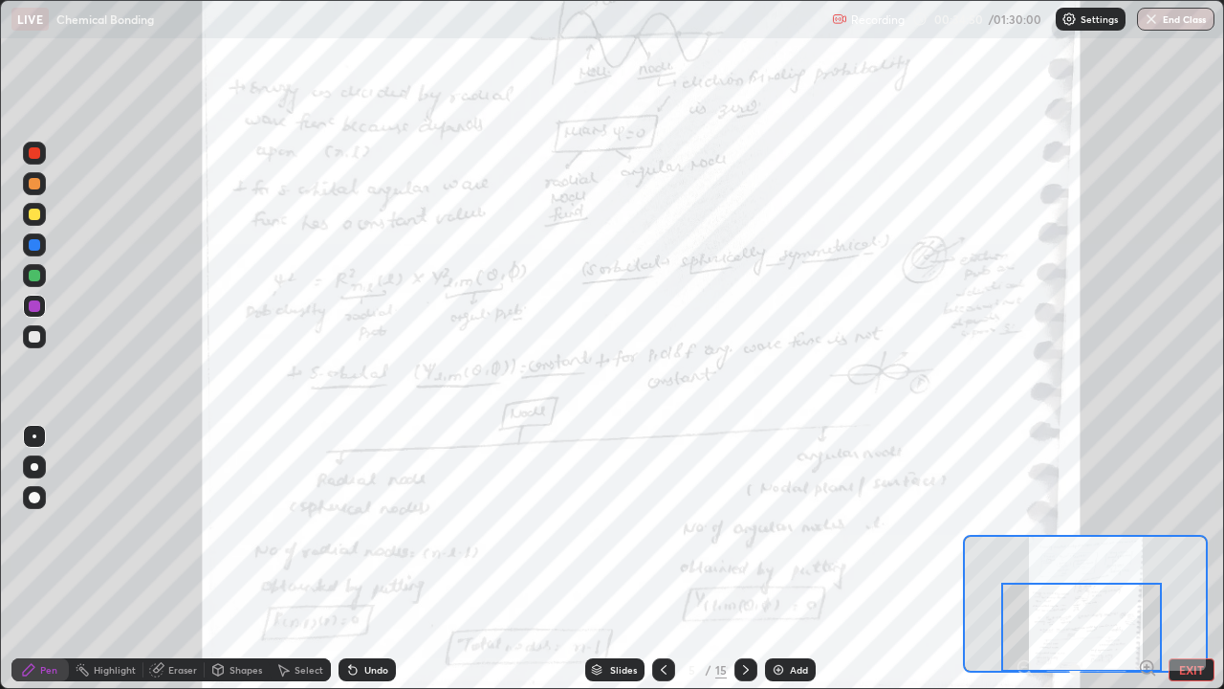
click at [742, 559] on icon at bounding box center [745, 669] width 15 height 15
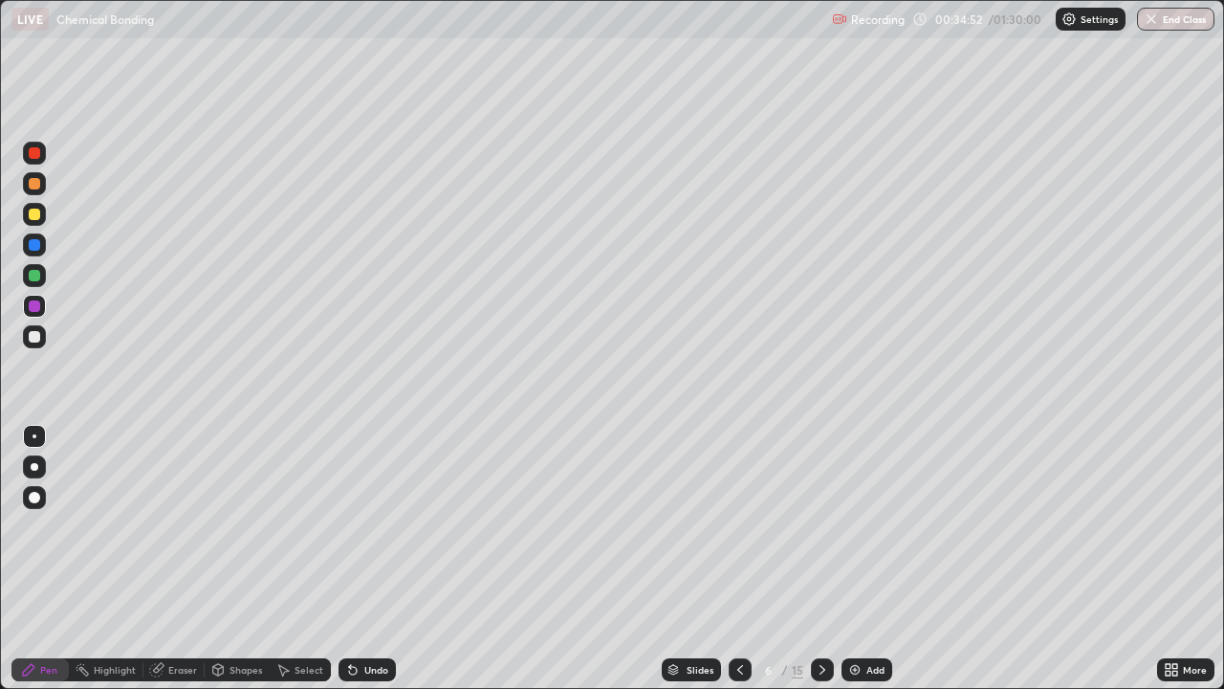
click at [738, 559] on icon at bounding box center [740, 669] width 15 height 15
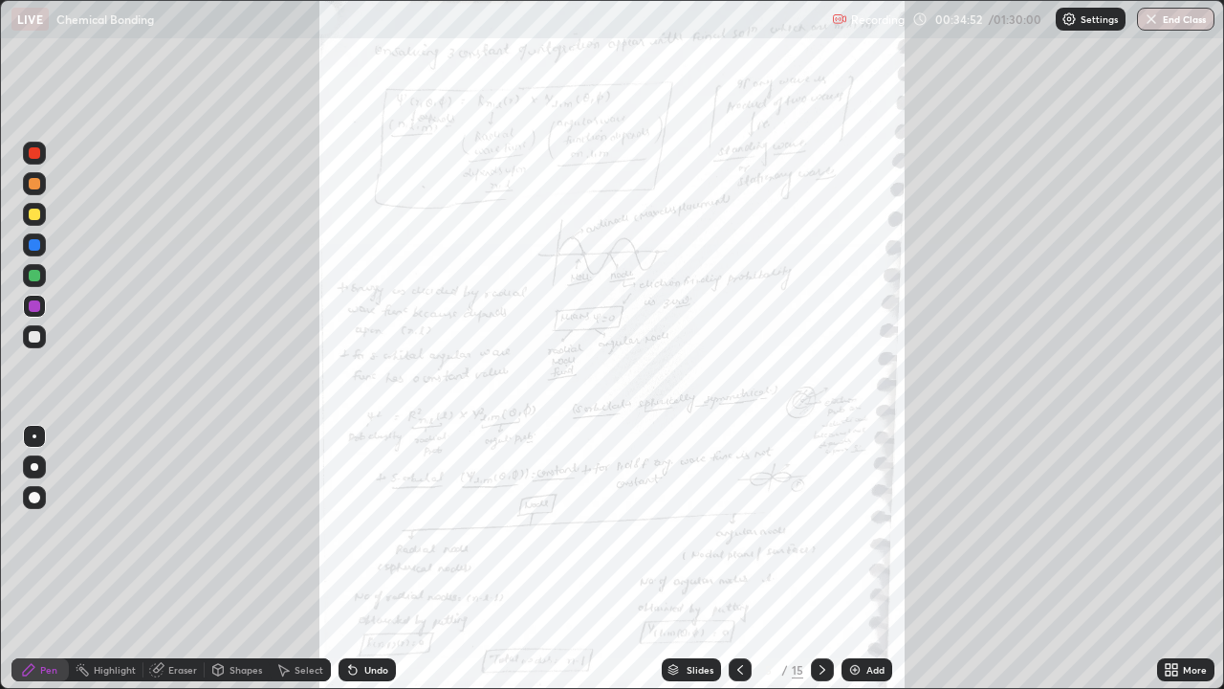
click at [740, 559] on div at bounding box center [740, 669] width 23 height 23
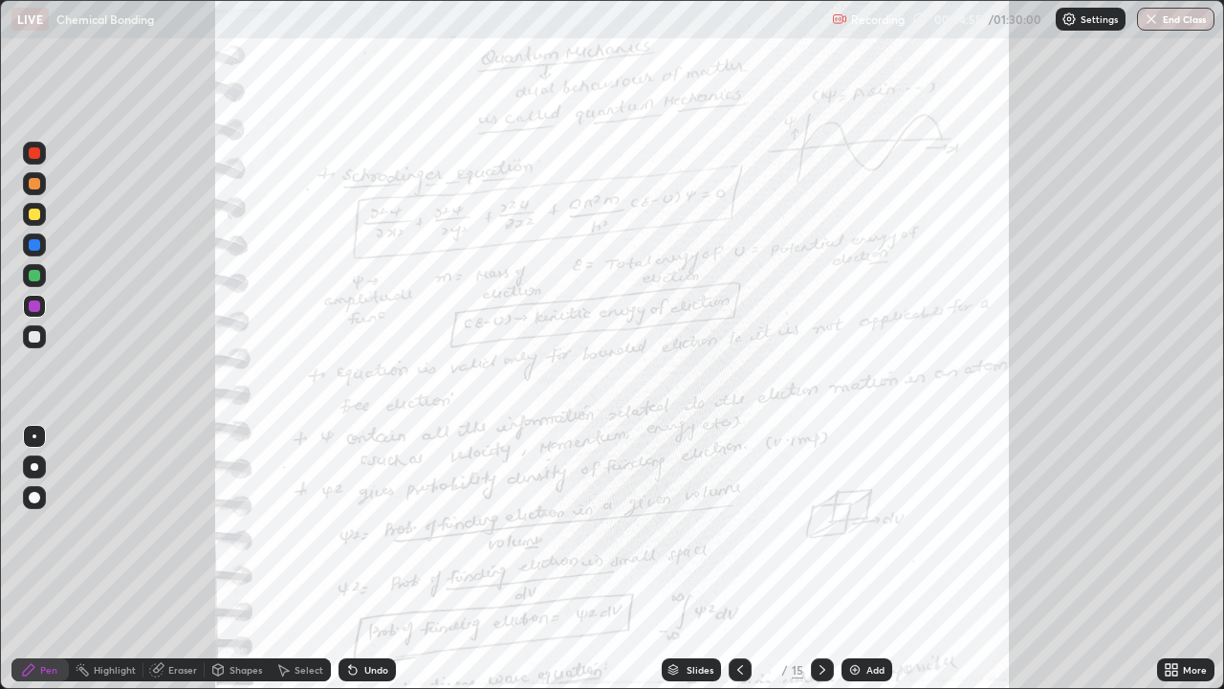
click at [821, 559] on icon at bounding box center [823, 670] width 6 height 10
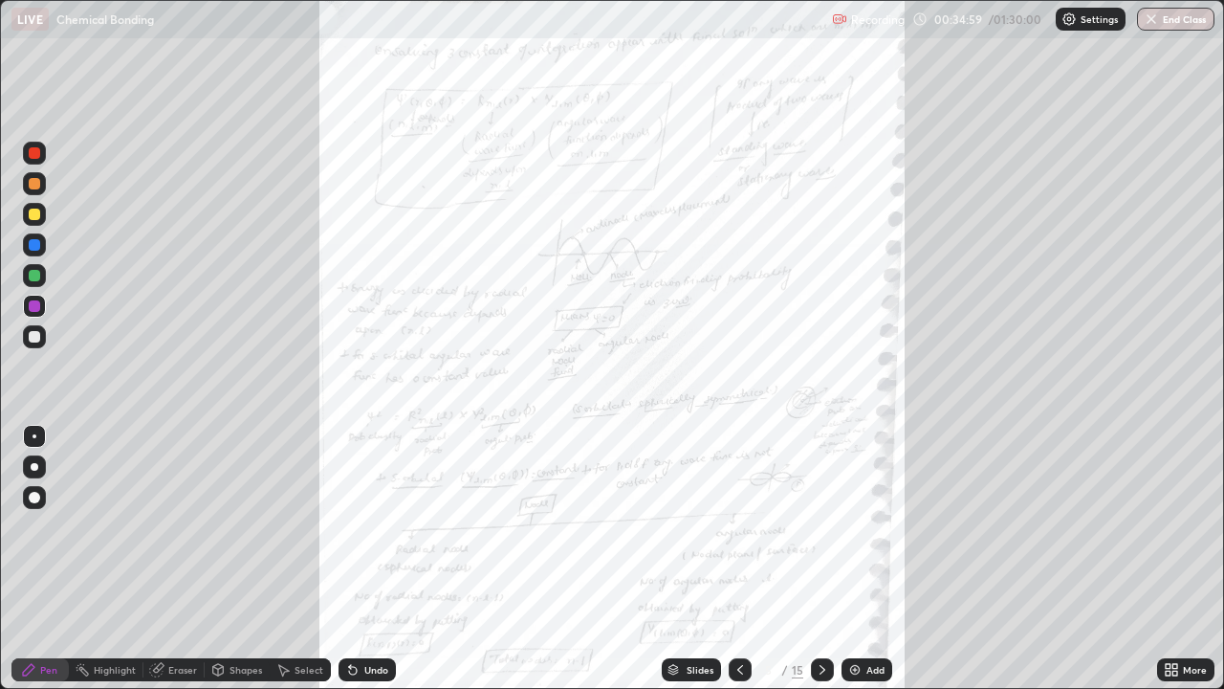
click at [1174, 559] on icon at bounding box center [1174, 666] width 5 height 5
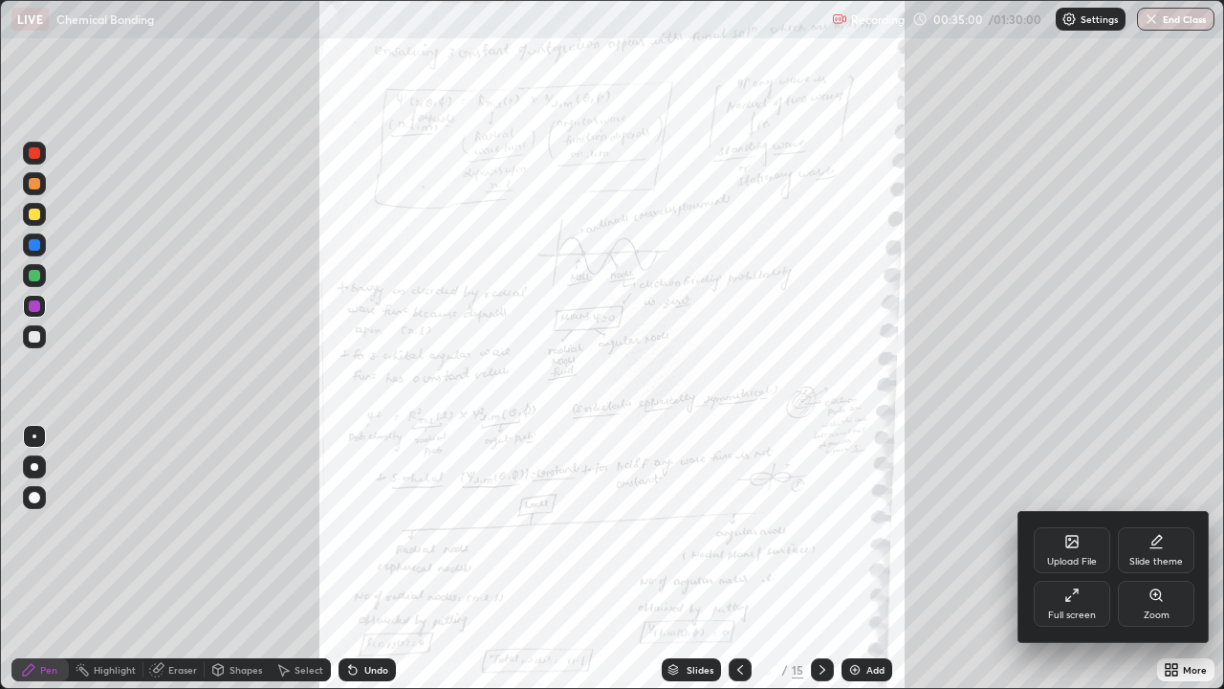
click at [1150, 559] on div "Zoom" at bounding box center [1157, 615] width 26 height 10
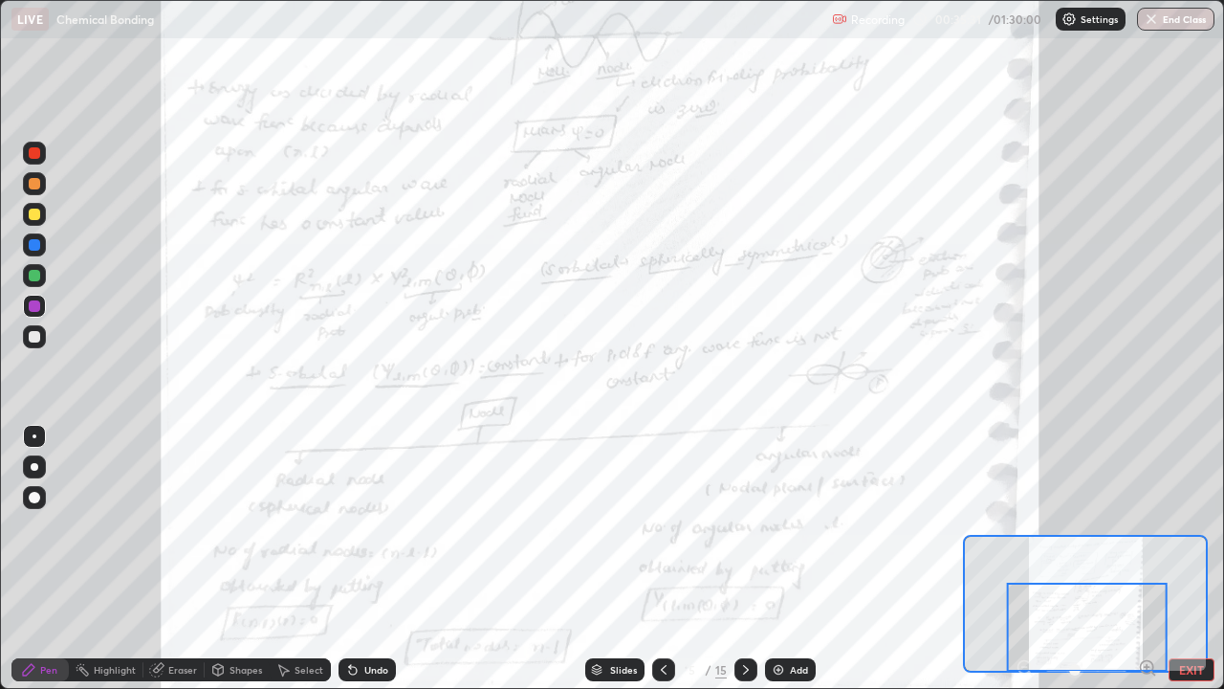
click at [274, 559] on div "Select" at bounding box center [300, 669] width 61 height 38
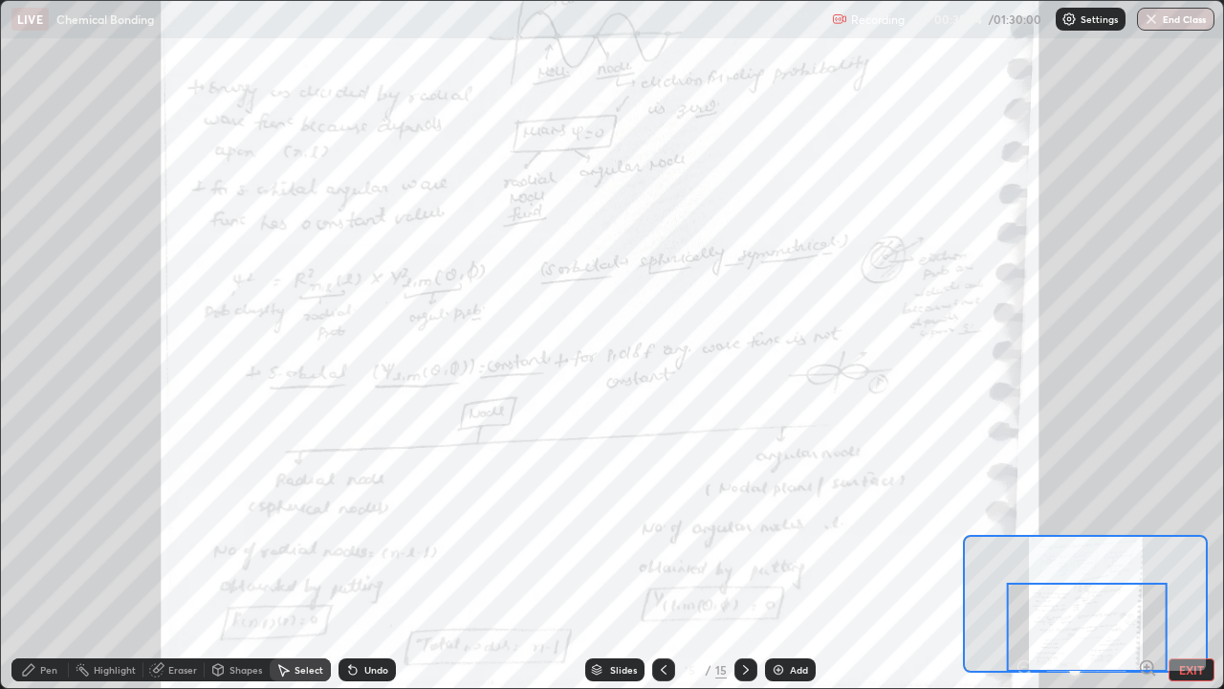
click at [56, 559] on div "Pen" at bounding box center [48, 670] width 17 height 10
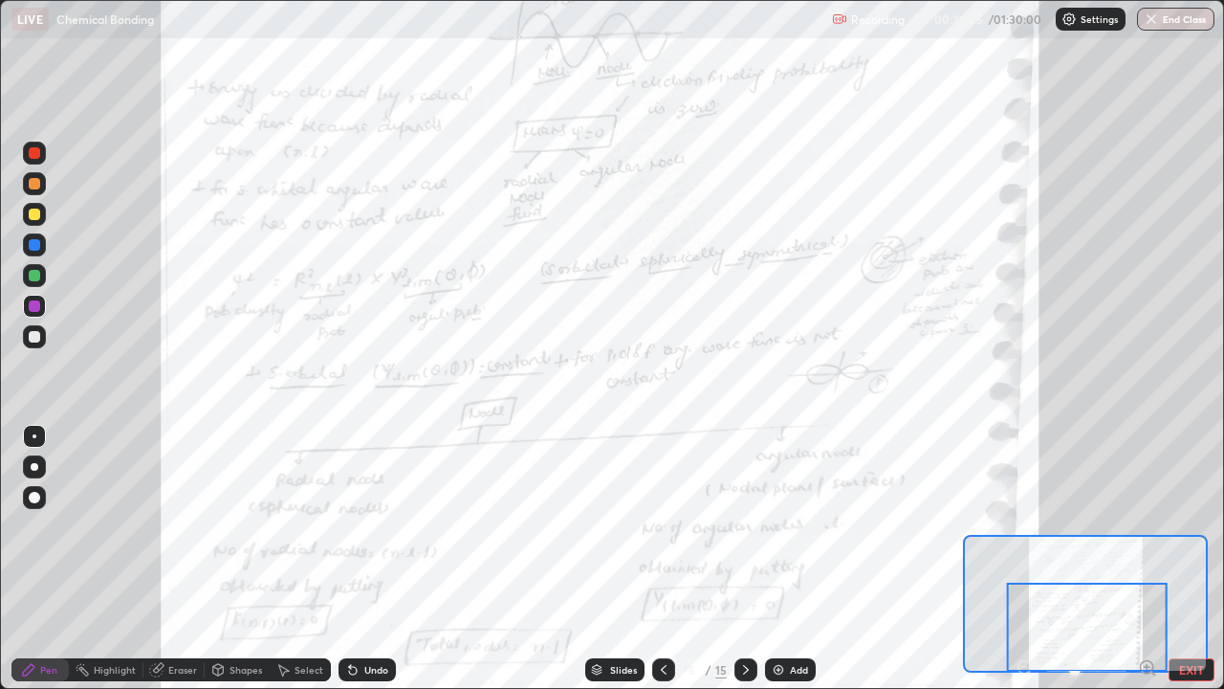
click at [746, 559] on icon at bounding box center [745, 669] width 15 height 15
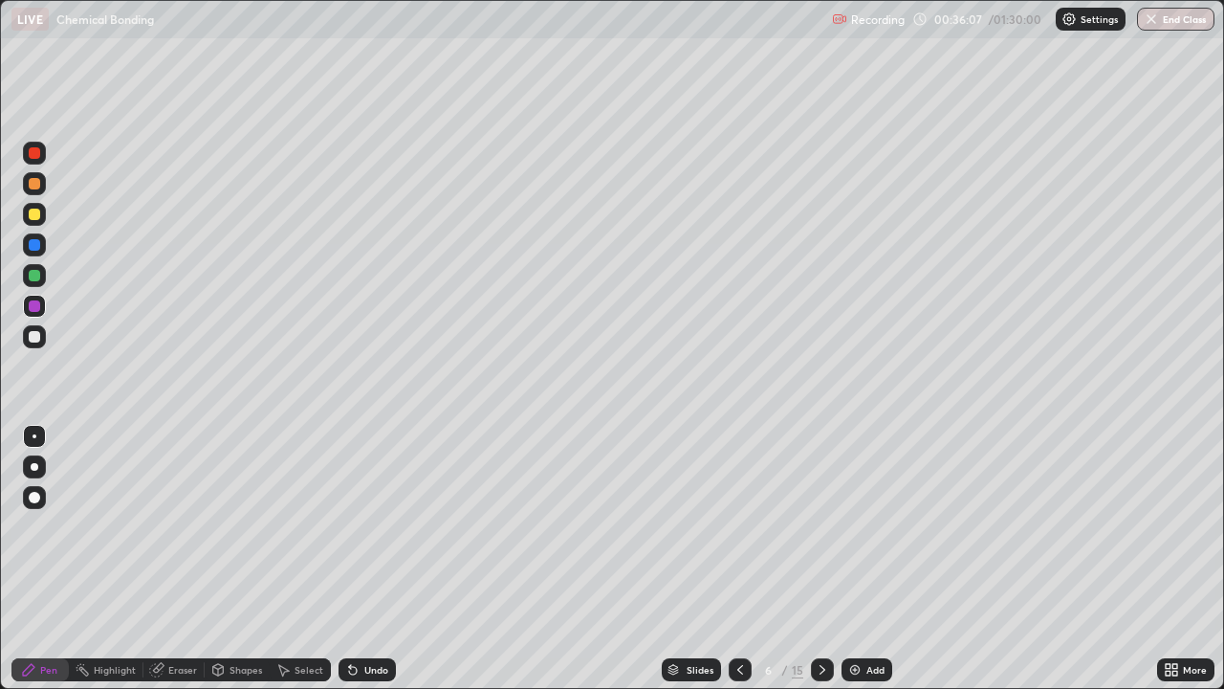
click at [822, 559] on icon at bounding box center [822, 669] width 15 height 15
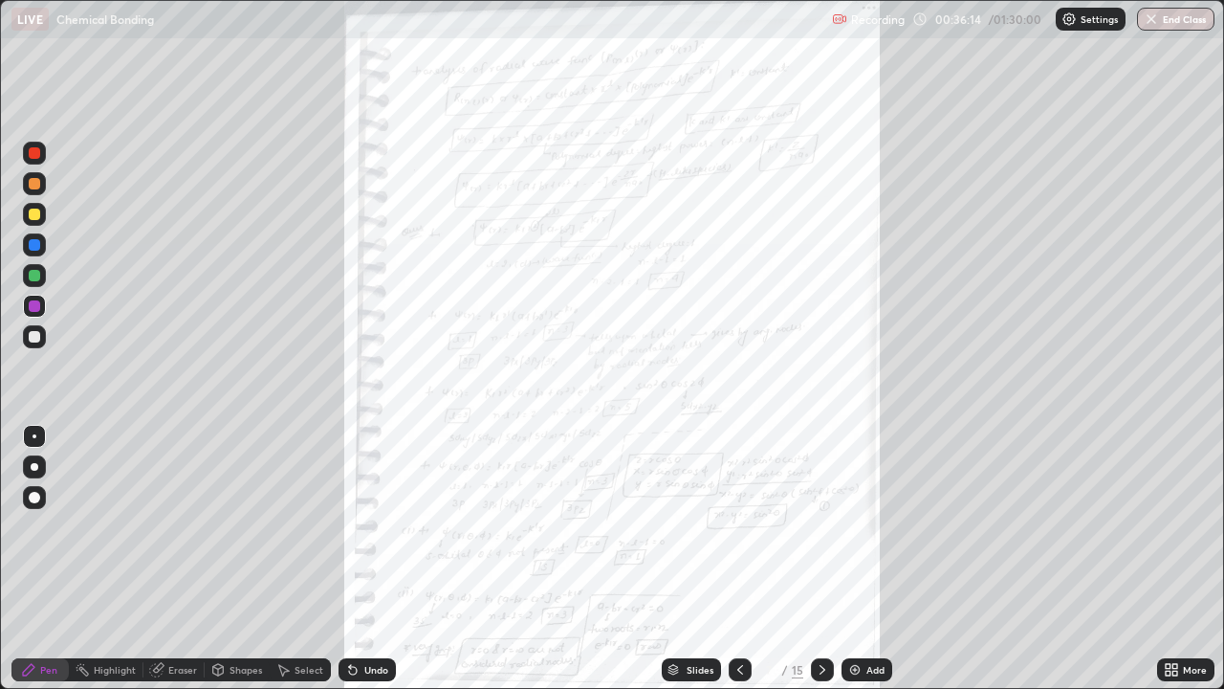
click at [1183, 559] on div "More" at bounding box center [1185, 669] width 57 height 23
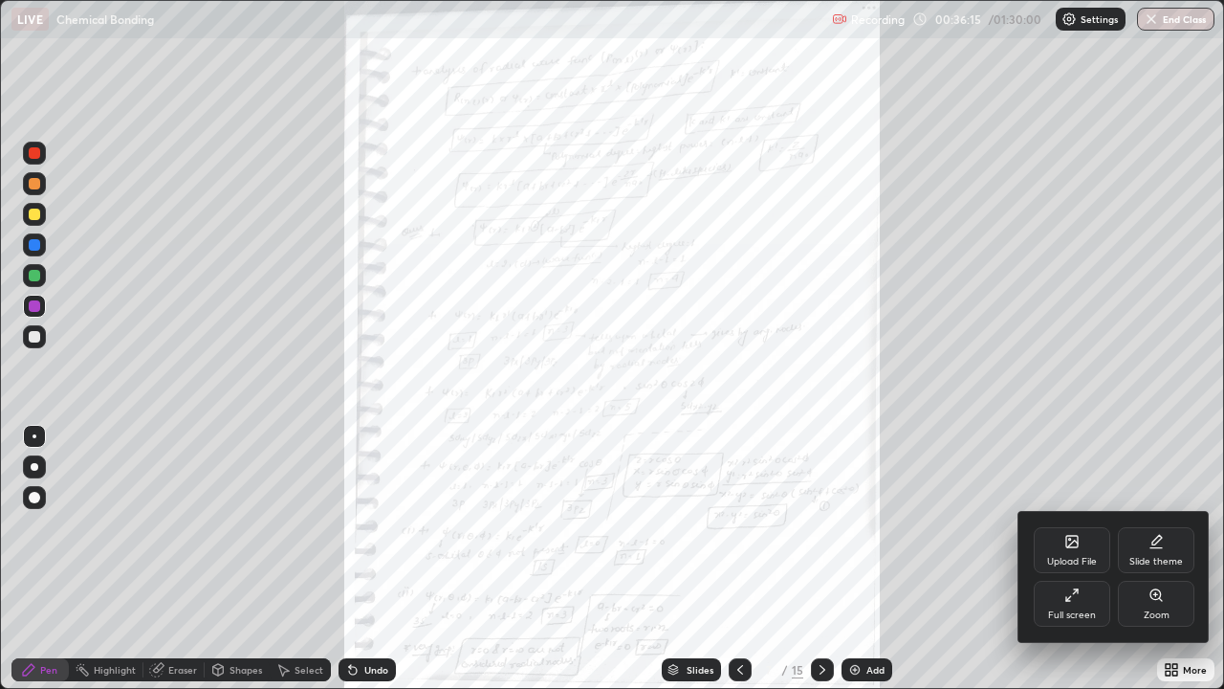
click at [1157, 559] on div "Zoom" at bounding box center [1157, 615] width 26 height 10
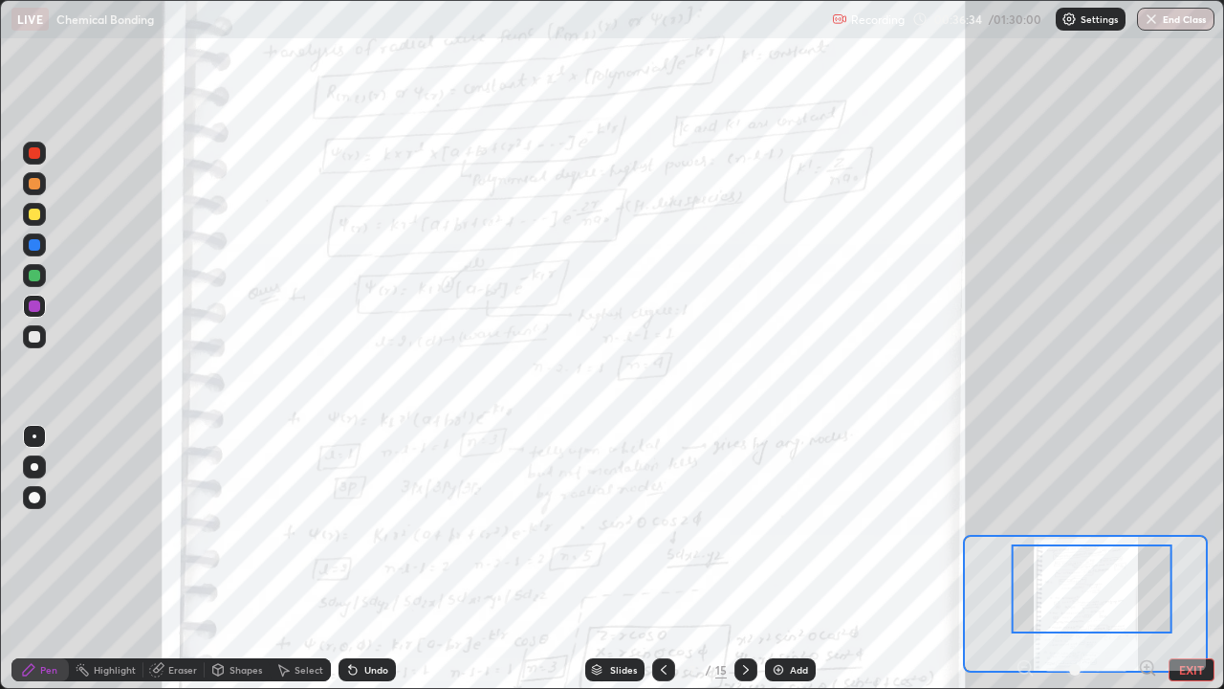
click at [29, 250] on div at bounding box center [34, 244] width 23 height 23
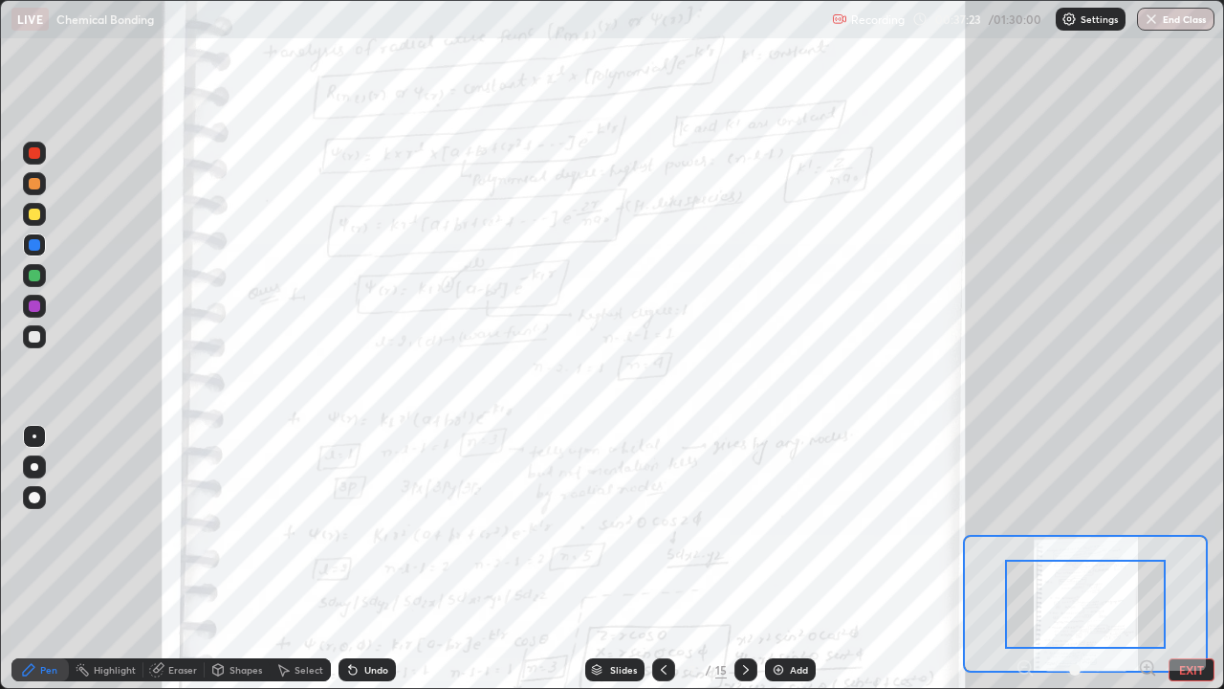
click at [34, 338] on div at bounding box center [34, 336] width 11 height 11
click at [35, 276] on div at bounding box center [34, 275] width 11 height 11
click at [742, 559] on icon at bounding box center [745, 669] width 15 height 15
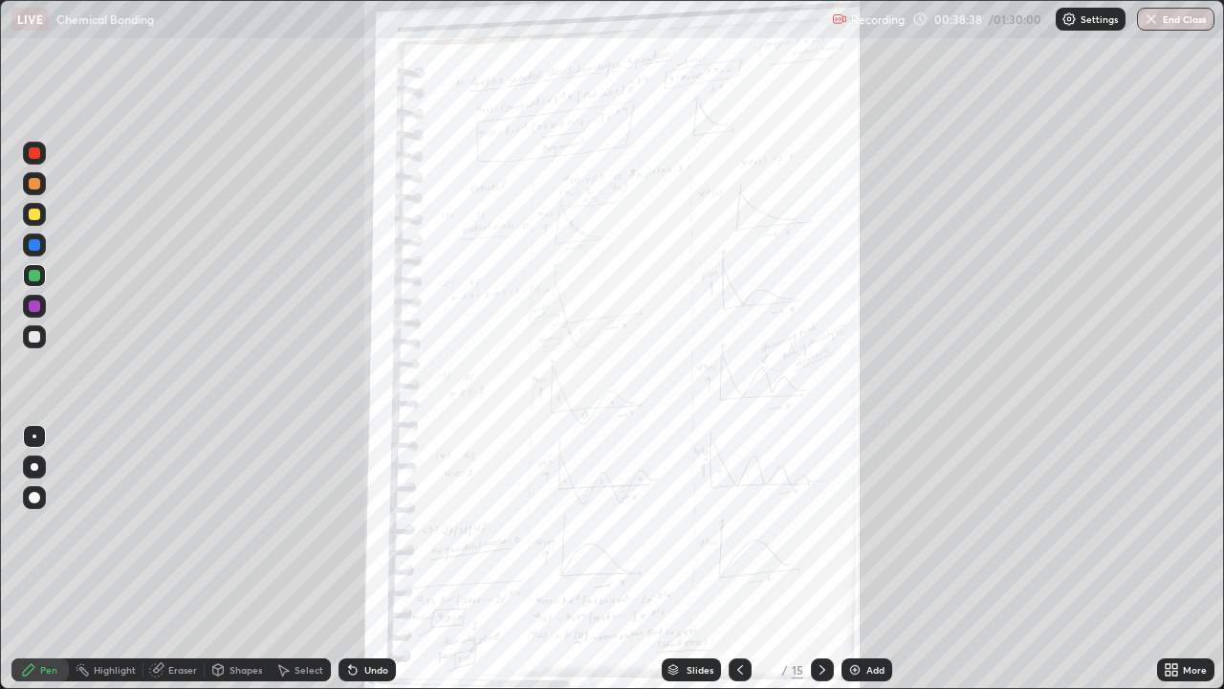
click at [737, 559] on icon at bounding box center [740, 669] width 15 height 15
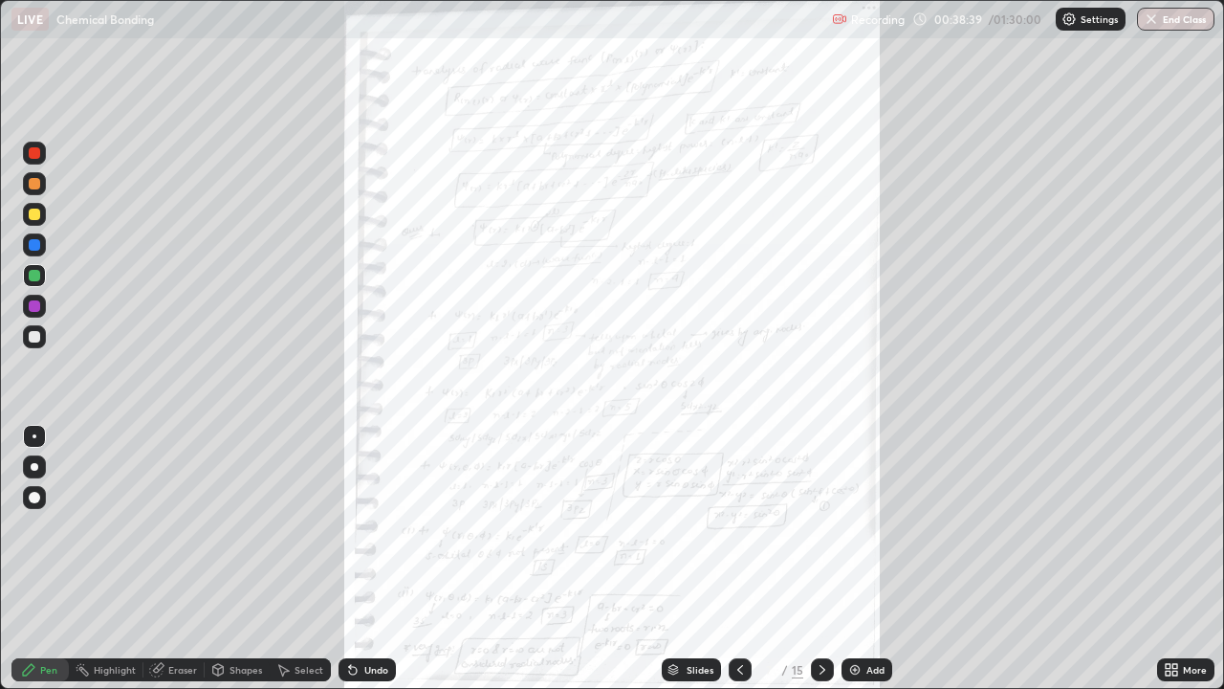
click at [866, 559] on div "Add" at bounding box center [875, 670] width 18 height 10
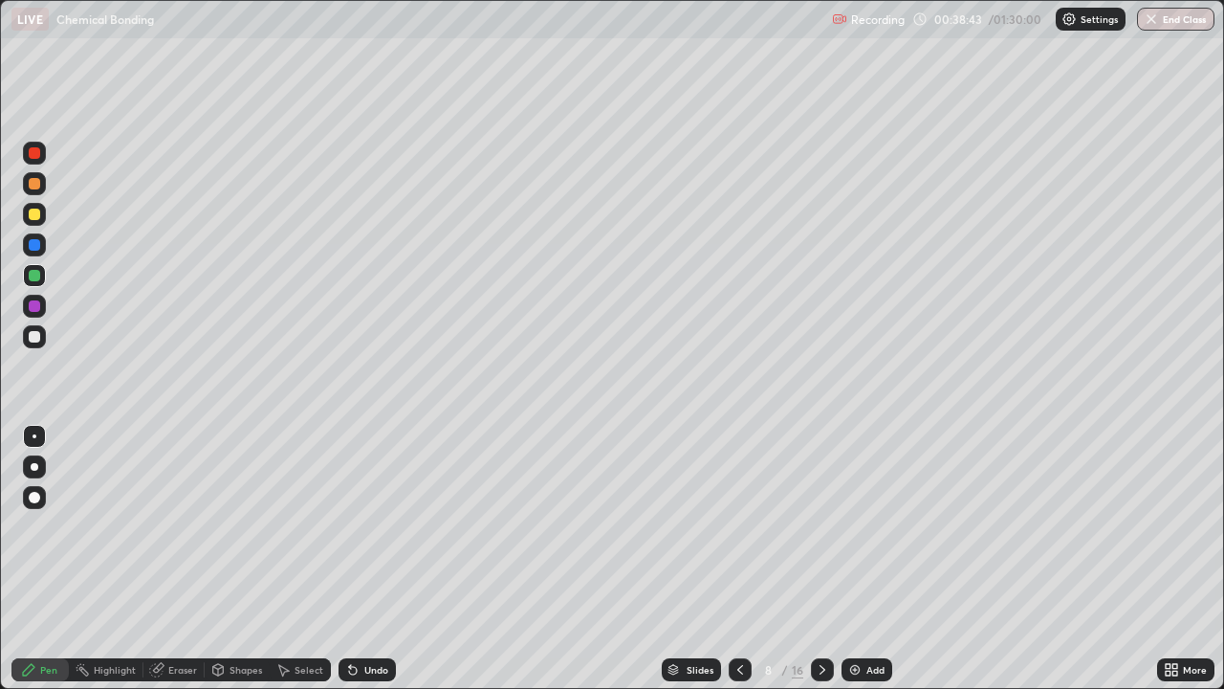
click at [738, 559] on icon at bounding box center [740, 669] width 15 height 15
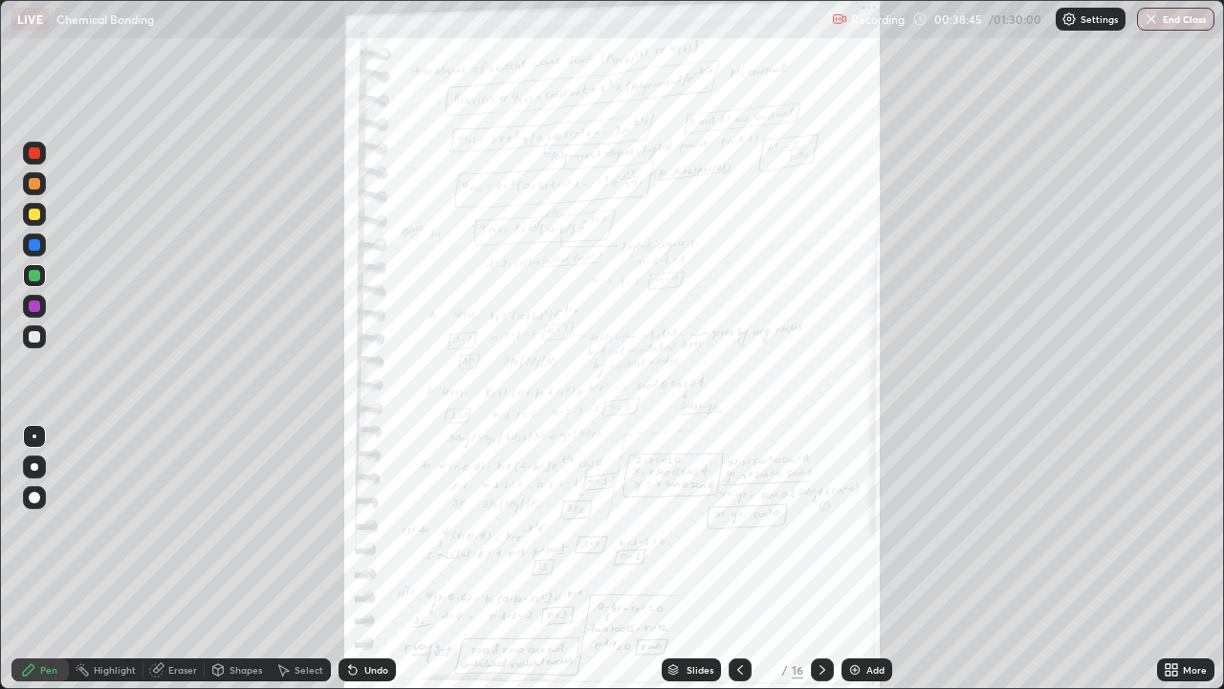
click at [821, 559] on icon at bounding box center [822, 669] width 15 height 15
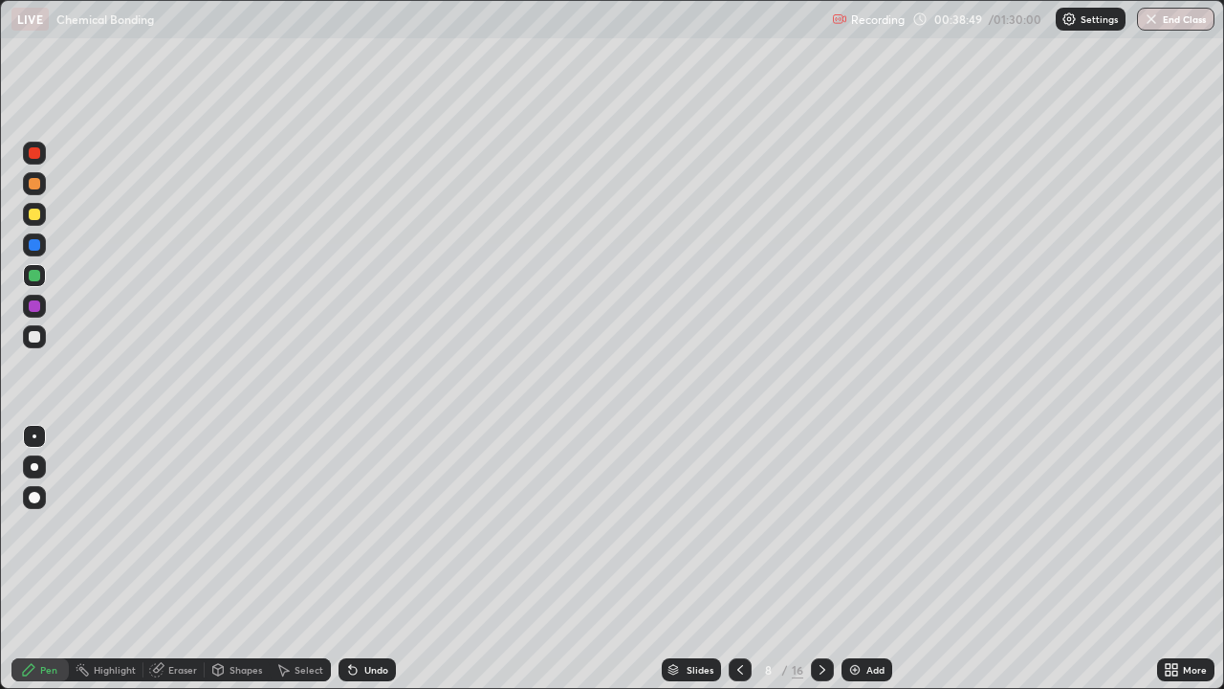
click at [740, 559] on icon at bounding box center [740, 669] width 15 height 15
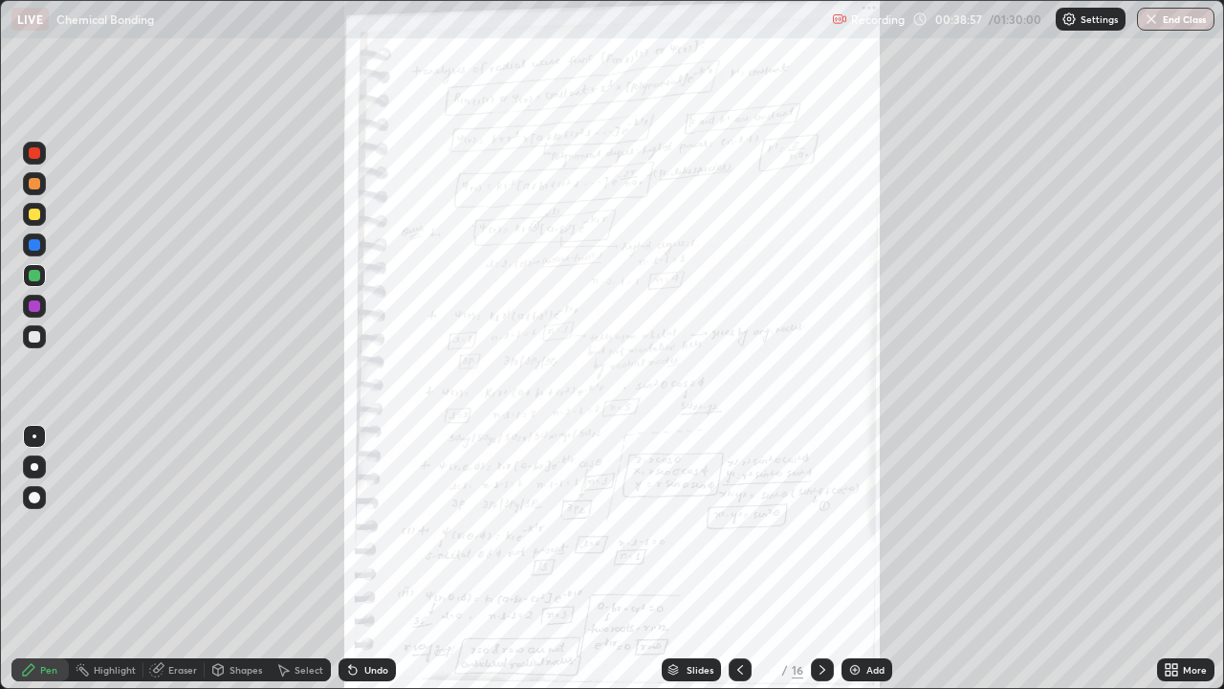
click at [741, 559] on icon at bounding box center [740, 669] width 15 height 15
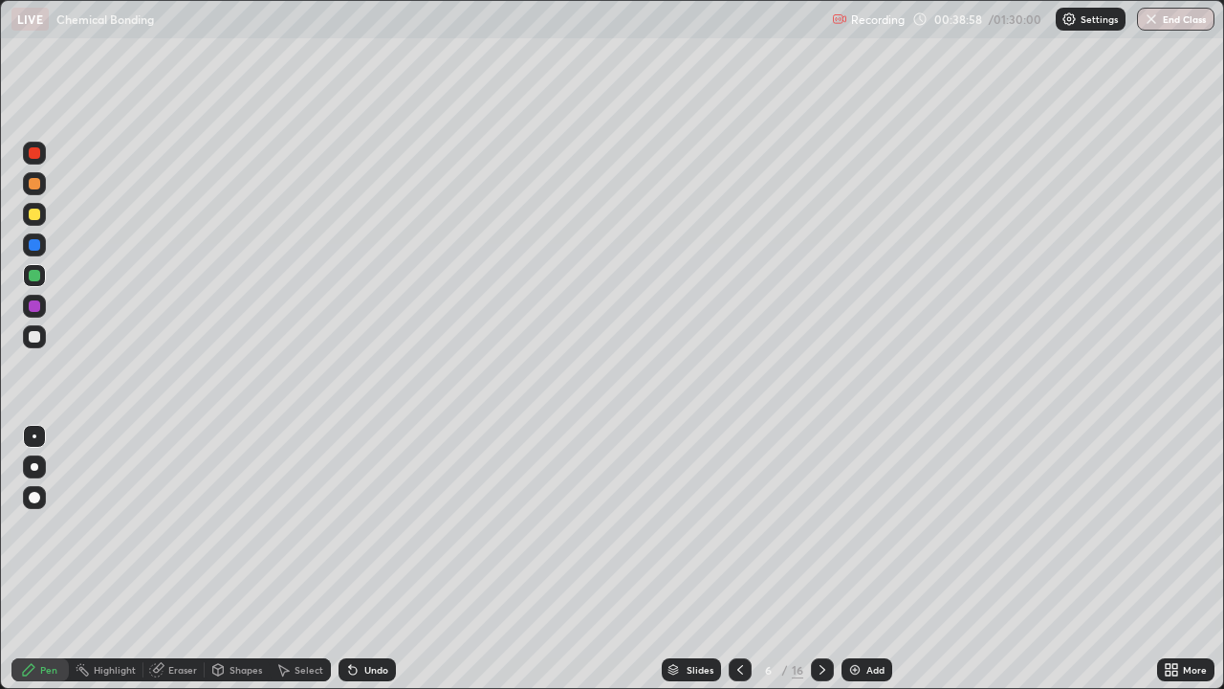
click at [375, 559] on div "Undo" at bounding box center [376, 670] width 24 height 10
click at [821, 559] on icon at bounding box center [822, 669] width 15 height 15
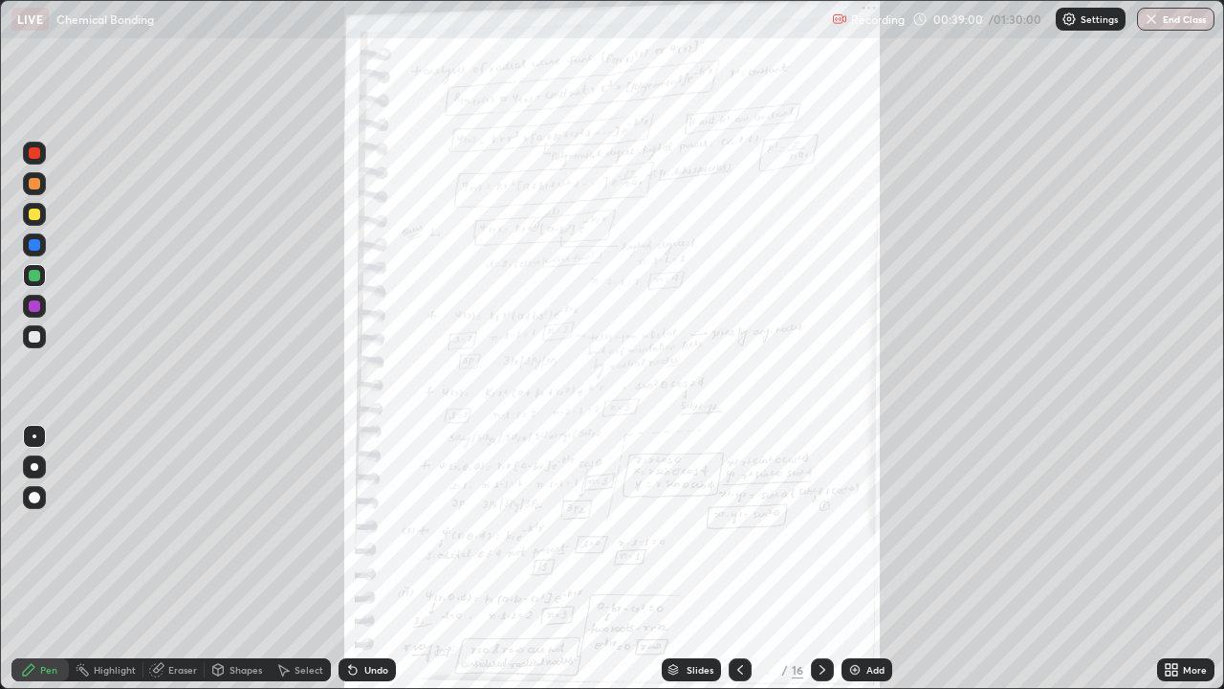
click at [822, 559] on icon at bounding box center [822, 669] width 15 height 15
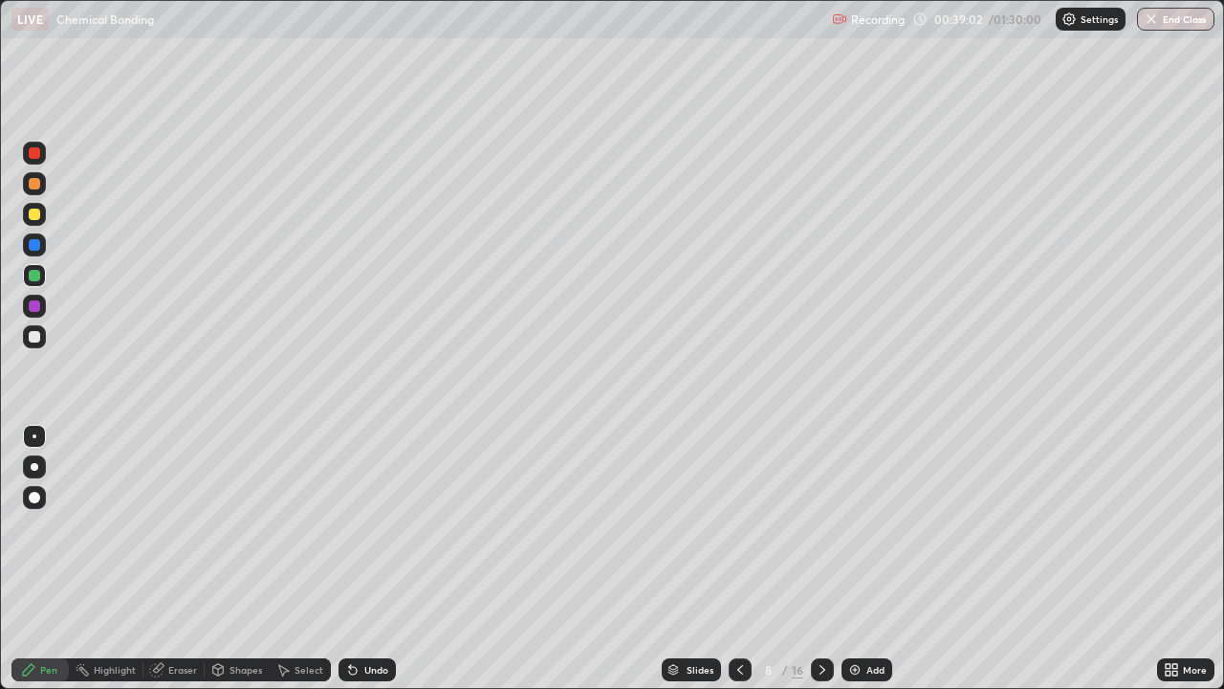
click at [180, 559] on div "Eraser" at bounding box center [182, 670] width 29 height 10
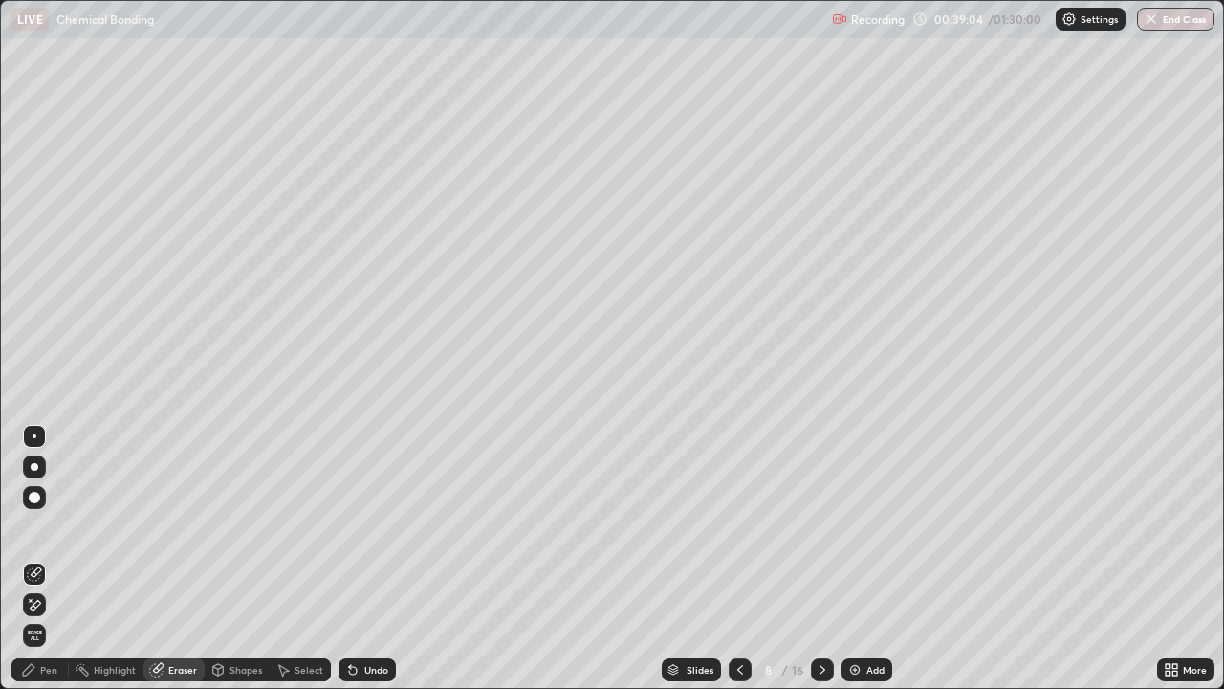
click at [56, 559] on div "Pen" at bounding box center [48, 670] width 17 height 10
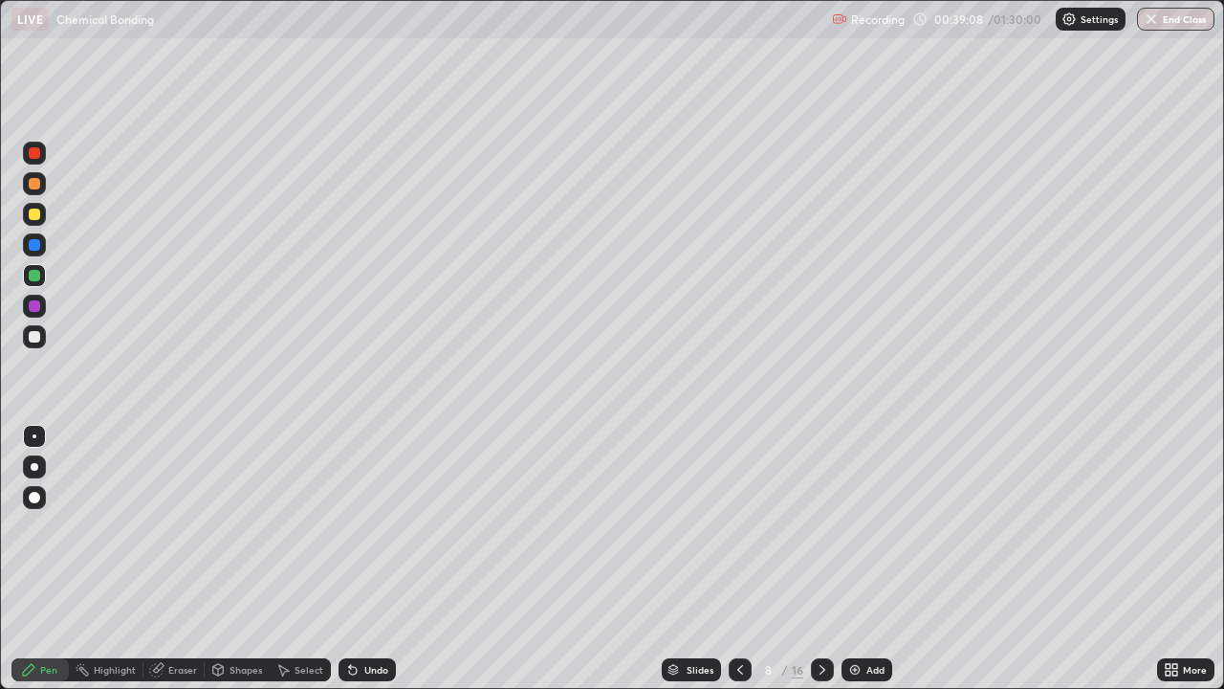
click at [737, 559] on icon at bounding box center [740, 670] width 6 height 10
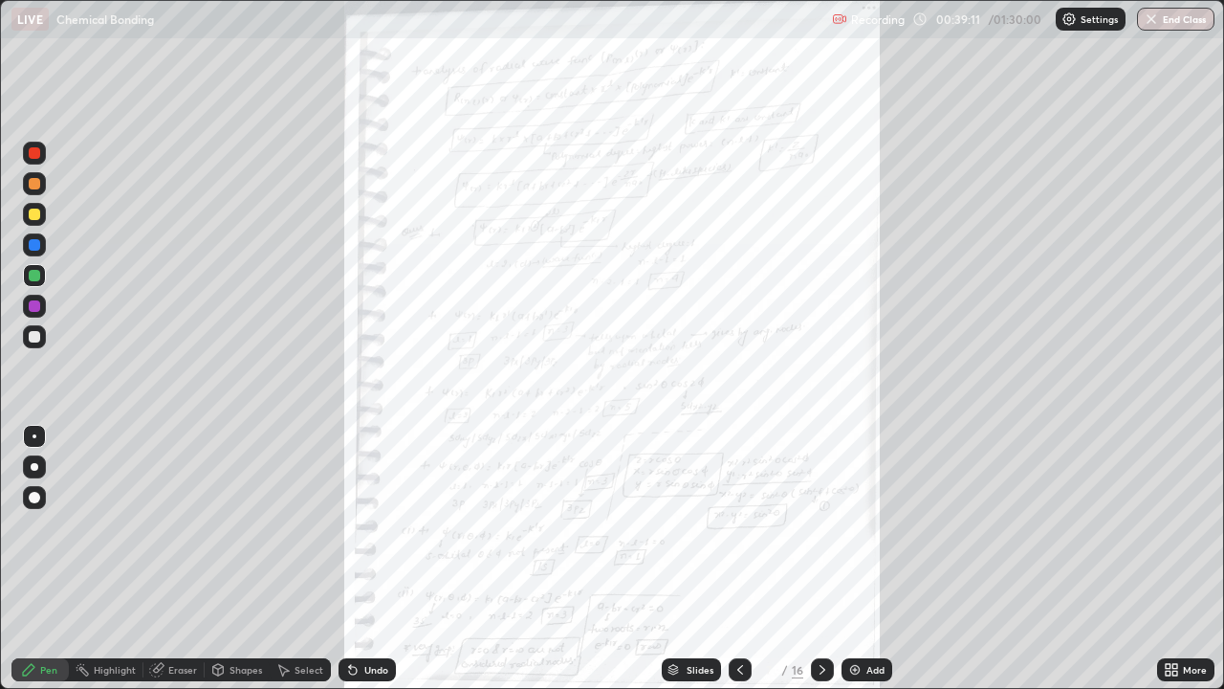
click at [821, 559] on icon at bounding box center [822, 669] width 15 height 15
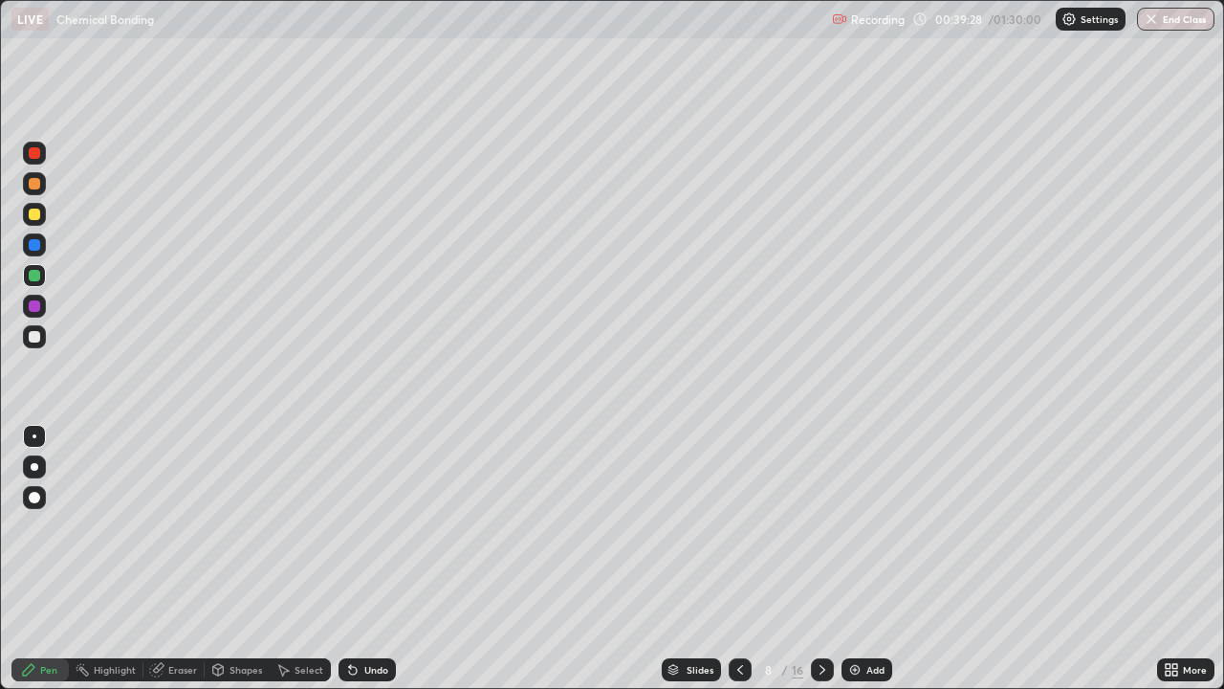
click at [37, 305] on div at bounding box center [34, 305] width 11 height 11
click at [31, 280] on div at bounding box center [34, 275] width 11 height 11
click at [36, 244] on div at bounding box center [34, 244] width 11 height 11
click at [29, 250] on div at bounding box center [34, 244] width 23 height 23
click at [738, 559] on icon at bounding box center [740, 669] width 15 height 15
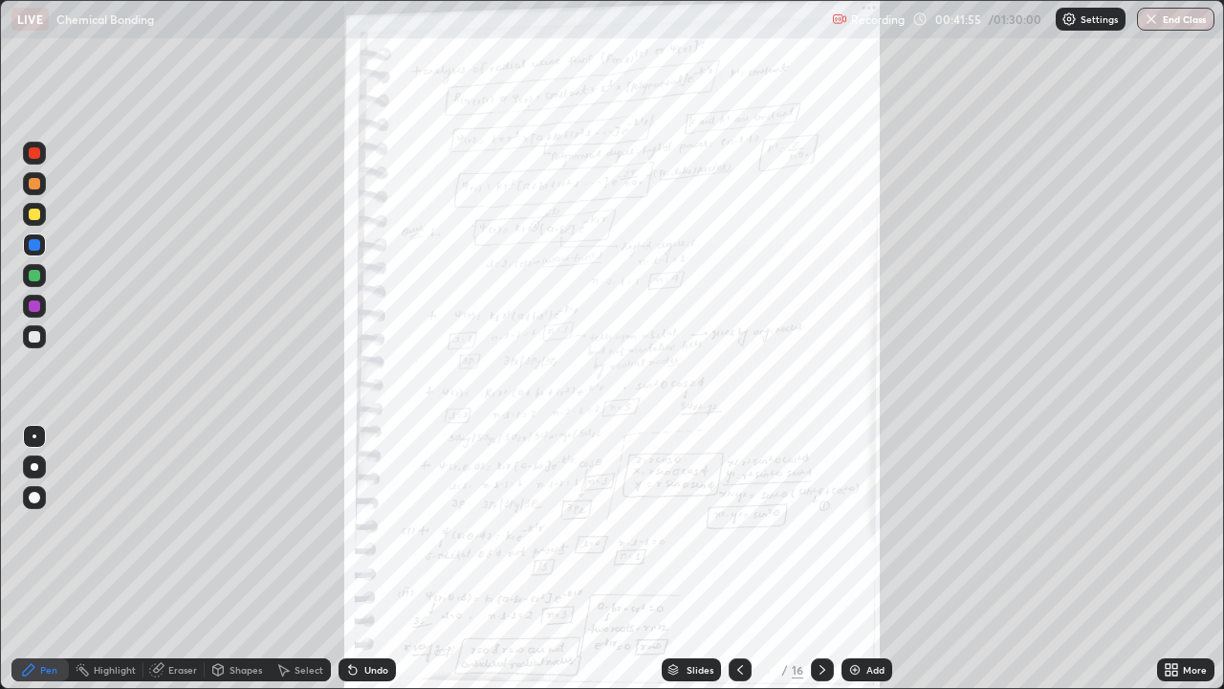
click at [819, 559] on icon at bounding box center [822, 669] width 15 height 15
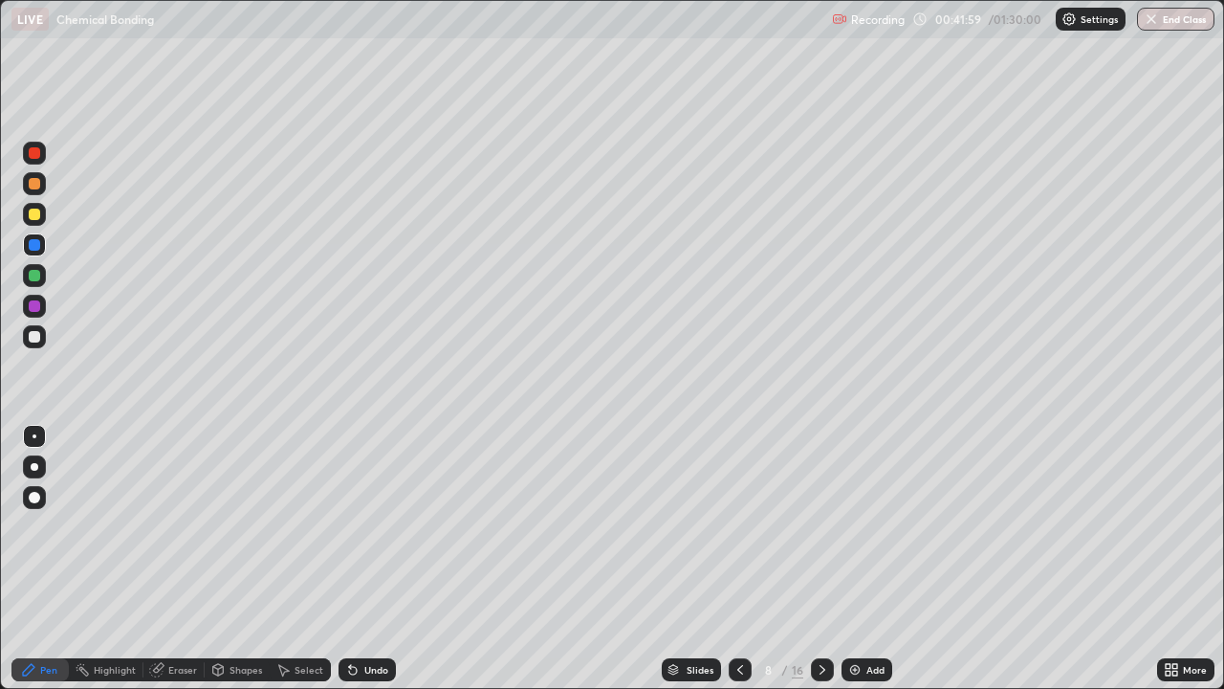
click at [36, 150] on div at bounding box center [34, 152] width 11 height 11
click at [41, 216] on div at bounding box center [34, 214] width 23 height 23
click at [852, 559] on img at bounding box center [854, 669] width 15 height 15
click at [37, 151] on div at bounding box center [34, 152] width 11 height 11
click at [39, 150] on div at bounding box center [34, 152] width 11 height 11
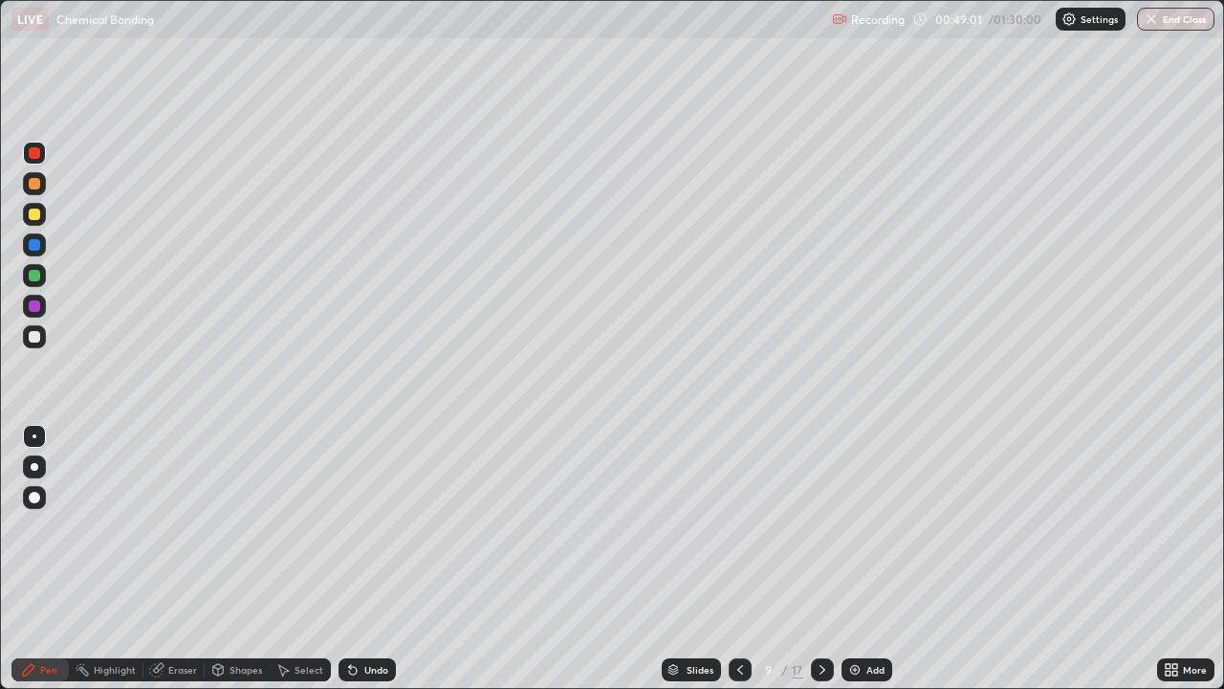
click at [374, 559] on div "Undo" at bounding box center [376, 670] width 24 height 10
click at [27, 340] on div at bounding box center [34, 336] width 23 height 23
click at [37, 276] on div at bounding box center [34, 275] width 11 height 11
click at [821, 559] on icon at bounding box center [822, 669] width 15 height 15
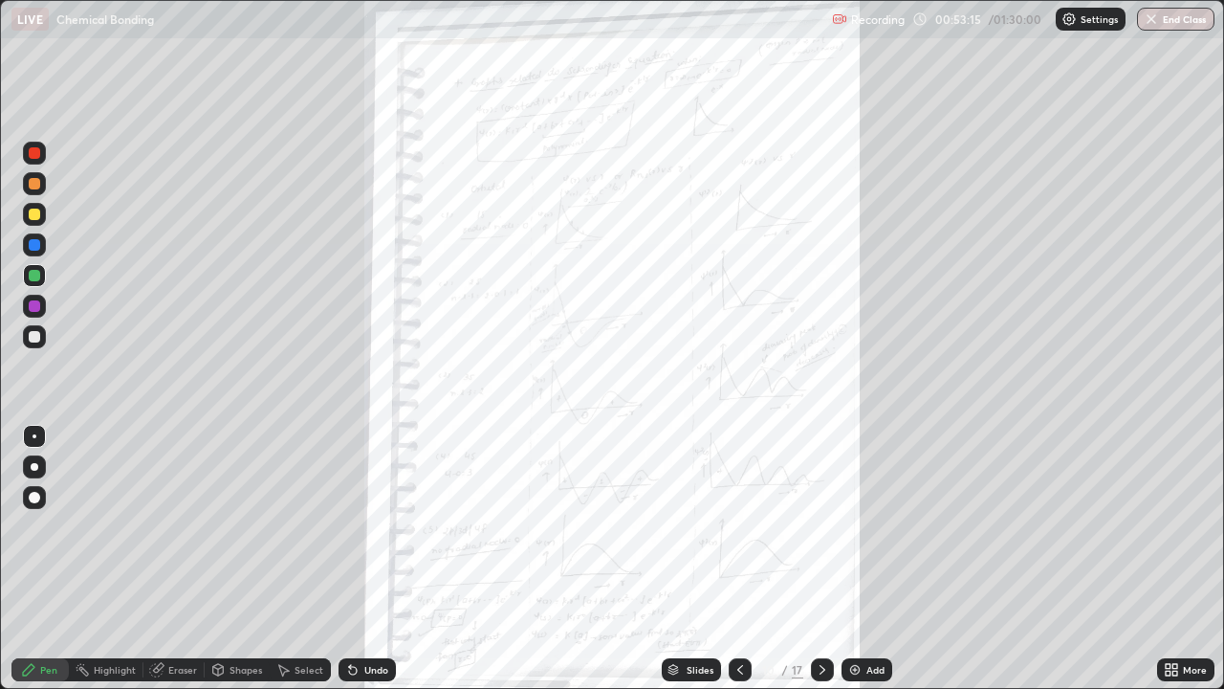
click at [1174, 559] on icon at bounding box center [1174, 666] width 5 height 5
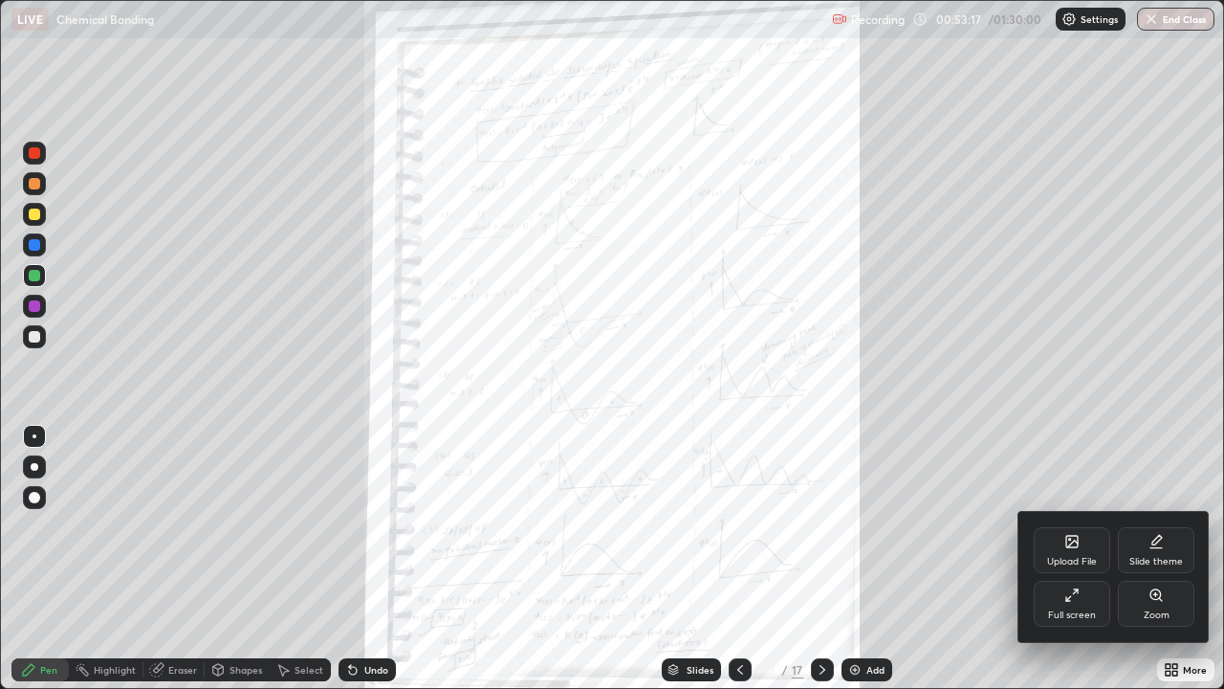
click at [1172, 559] on div "Zoom" at bounding box center [1156, 604] width 77 height 46
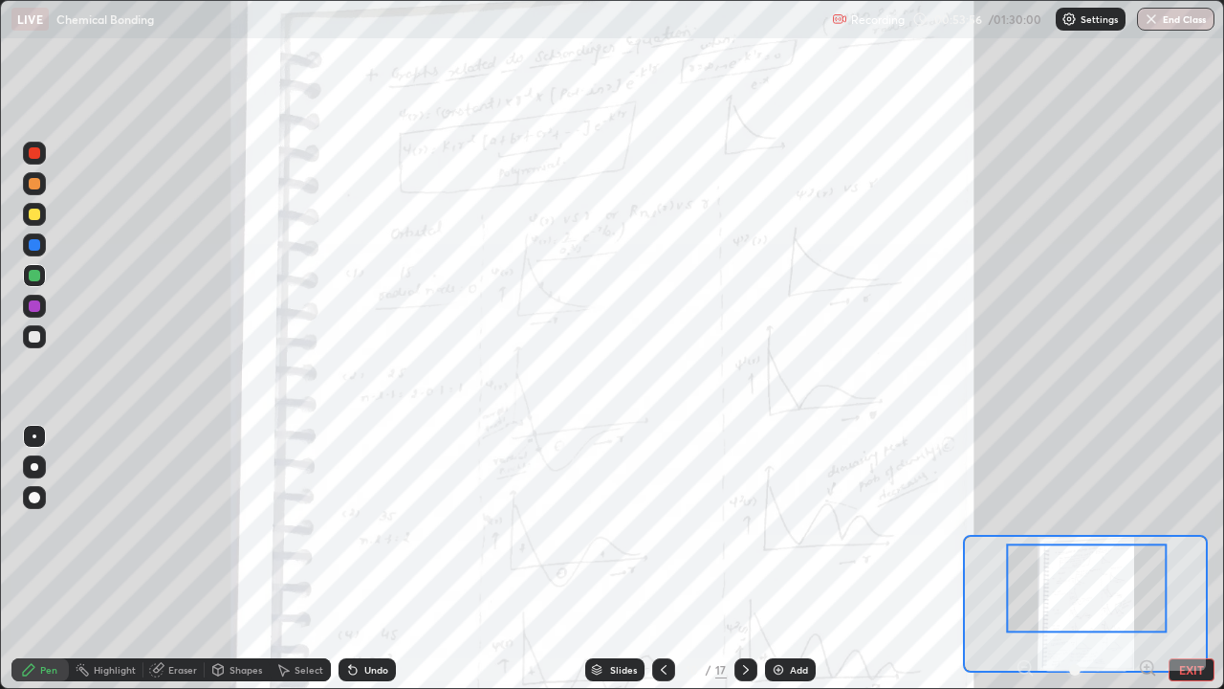
click at [34, 255] on div at bounding box center [34, 244] width 23 height 23
click at [793, 559] on div "Add" at bounding box center [799, 670] width 18 height 10
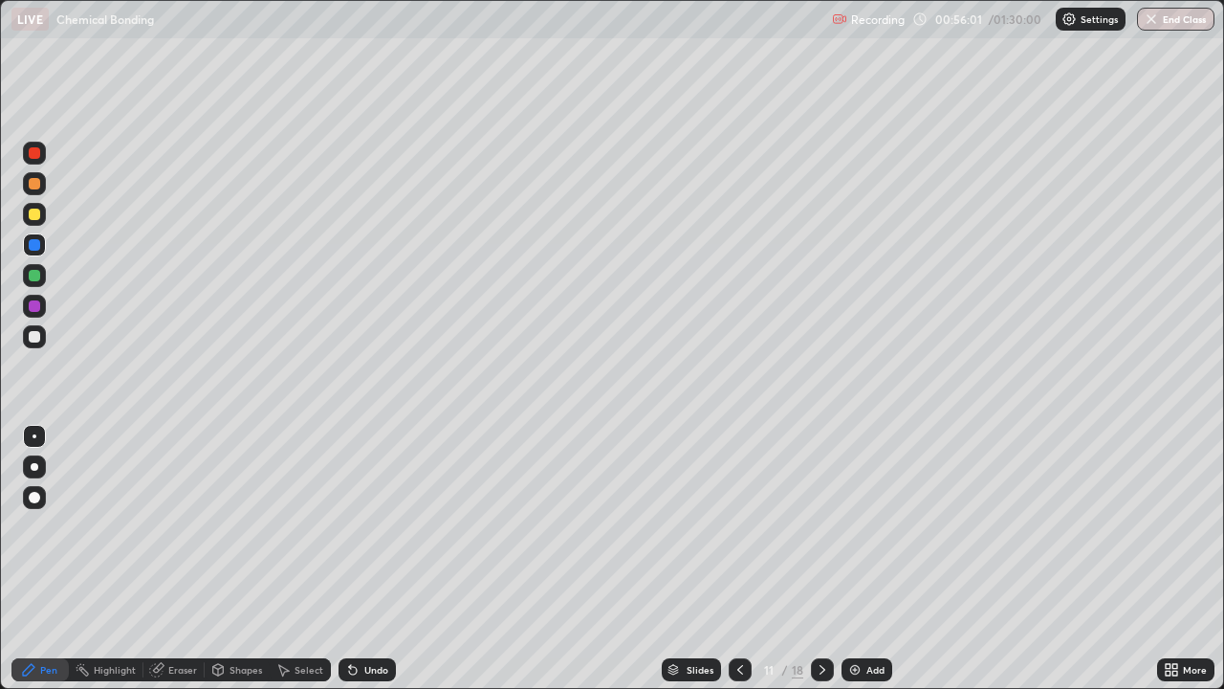
click at [738, 559] on icon at bounding box center [740, 669] width 15 height 15
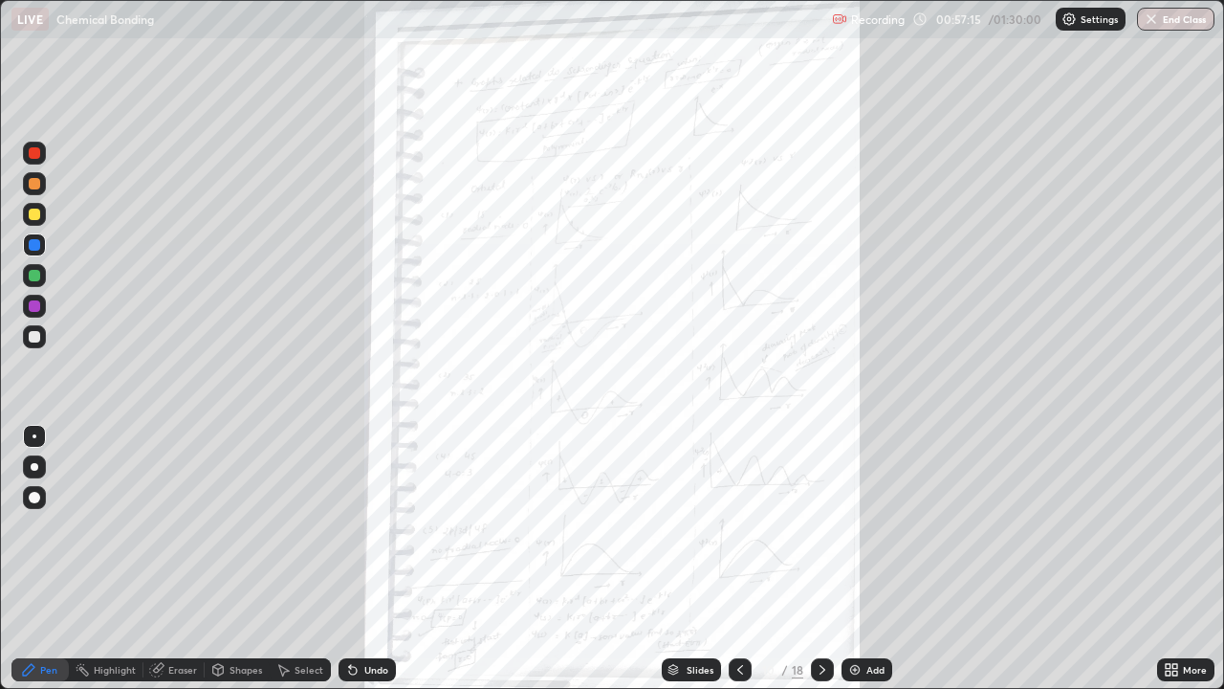
click at [821, 559] on icon at bounding box center [822, 669] width 15 height 15
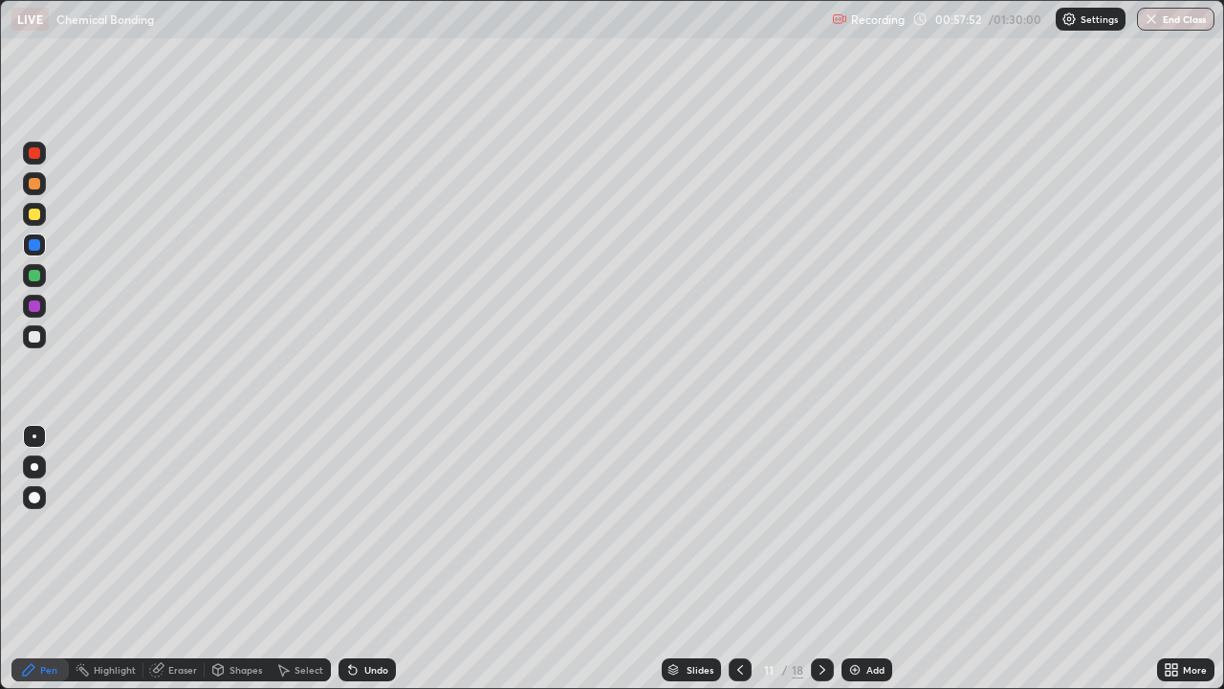
click at [738, 559] on icon at bounding box center [740, 669] width 15 height 15
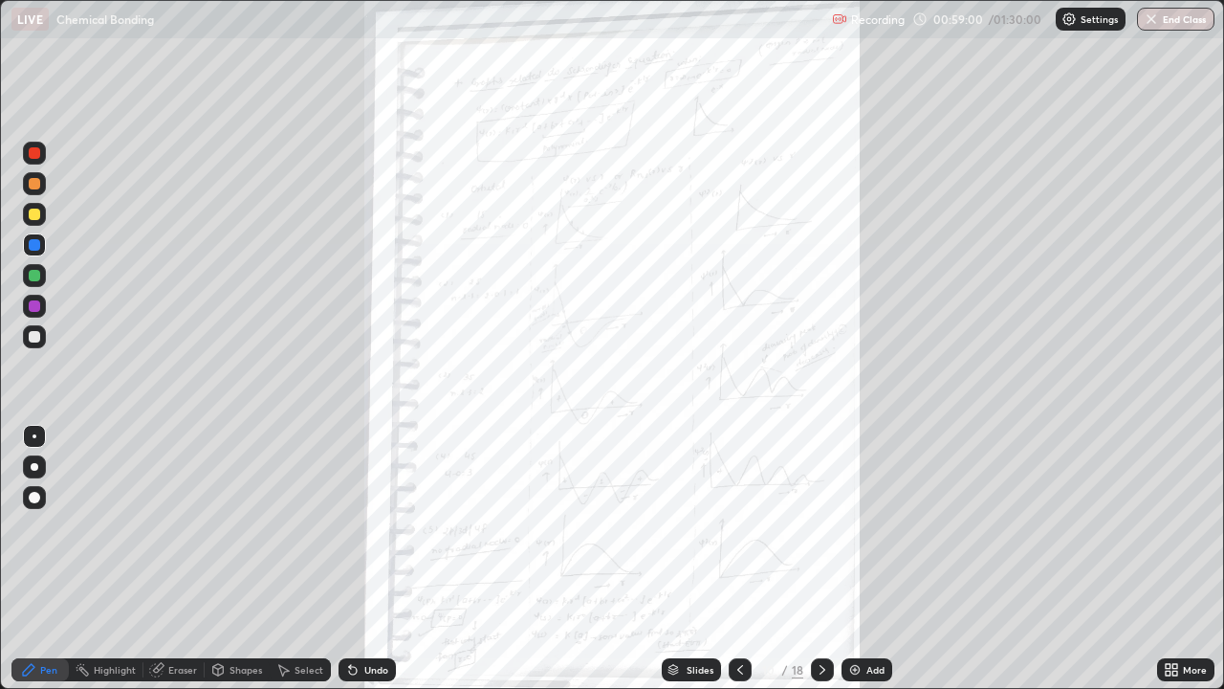
click at [852, 559] on img at bounding box center [854, 669] width 15 height 15
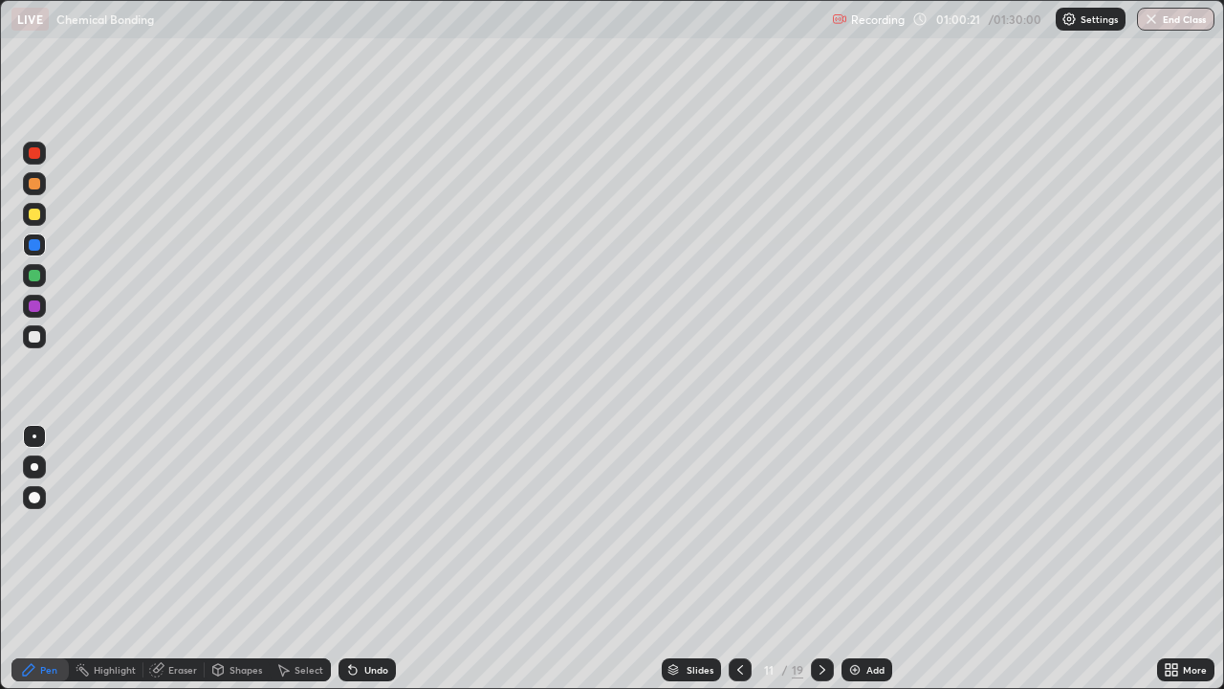
click at [42, 346] on div at bounding box center [34, 336] width 23 height 23
click at [35, 337] on div at bounding box center [34, 336] width 11 height 11
click at [366, 559] on div "Undo" at bounding box center [376, 670] width 24 height 10
click at [821, 559] on icon at bounding box center [822, 669] width 15 height 15
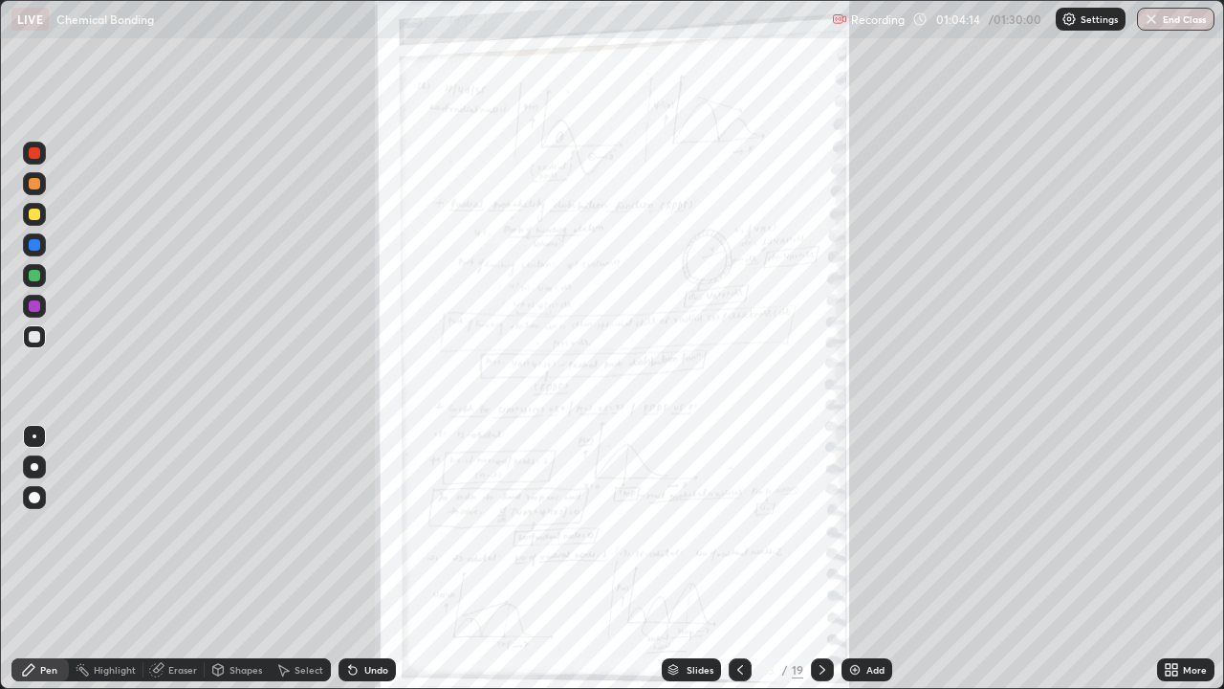
click at [738, 559] on icon at bounding box center [740, 669] width 15 height 15
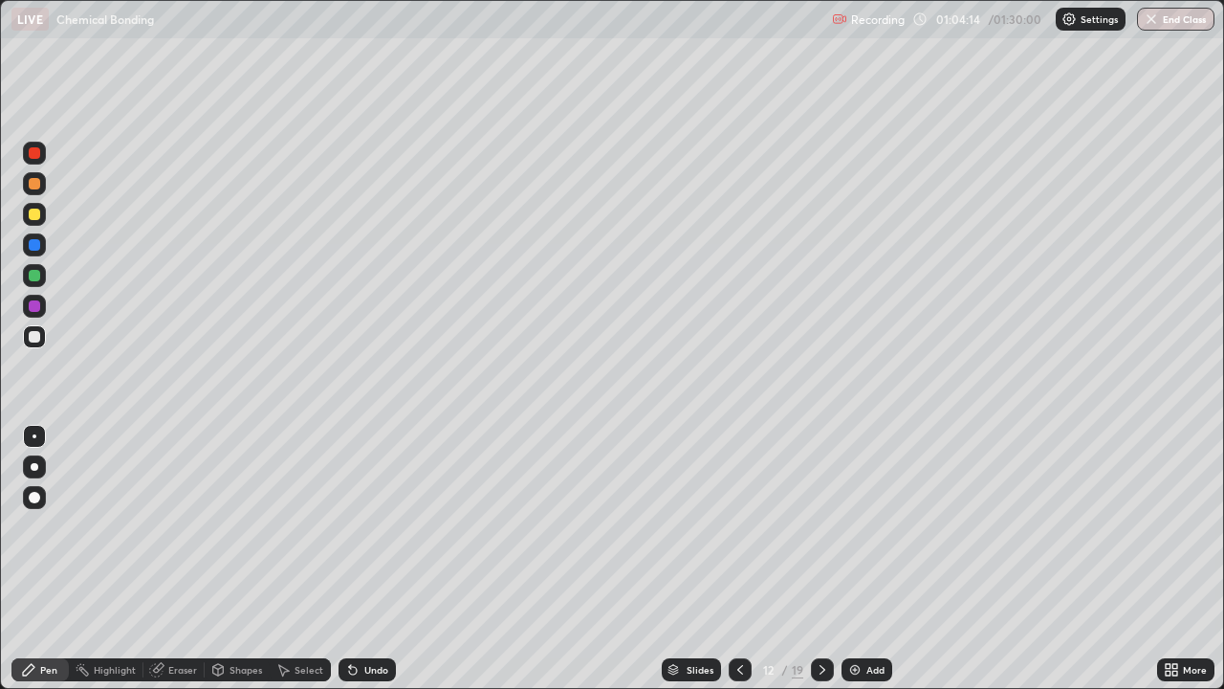
click at [860, 559] on img at bounding box center [854, 669] width 15 height 15
click at [30, 309] on div at bounding box center [34, 305] width 11 height 11
click at [513, 559] on button "Undo" at bounding box center [526, 626] width 55 height 23
click at [849, 559] on img at bounding box center [855, 669] width 15 height 15
click at [36, 217] on div at bounding box center [34, 213] width 11 height 11
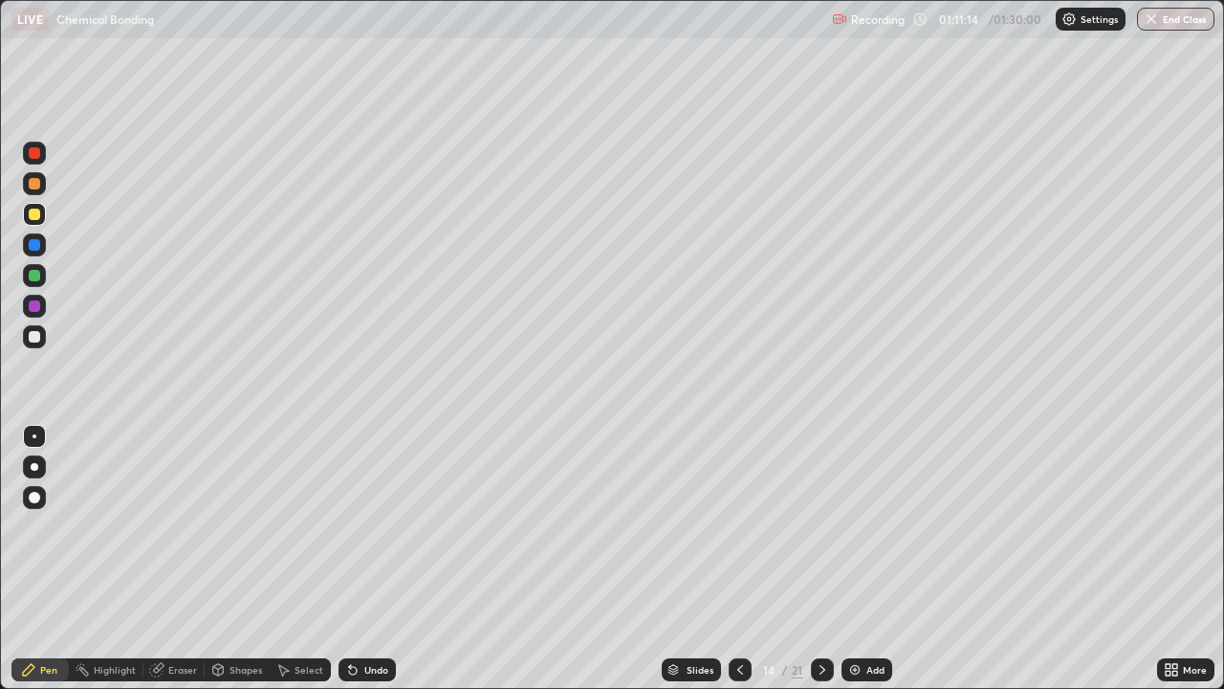
click at [820, 559] on icon at bounding box center [822, 669] width 15 height 15
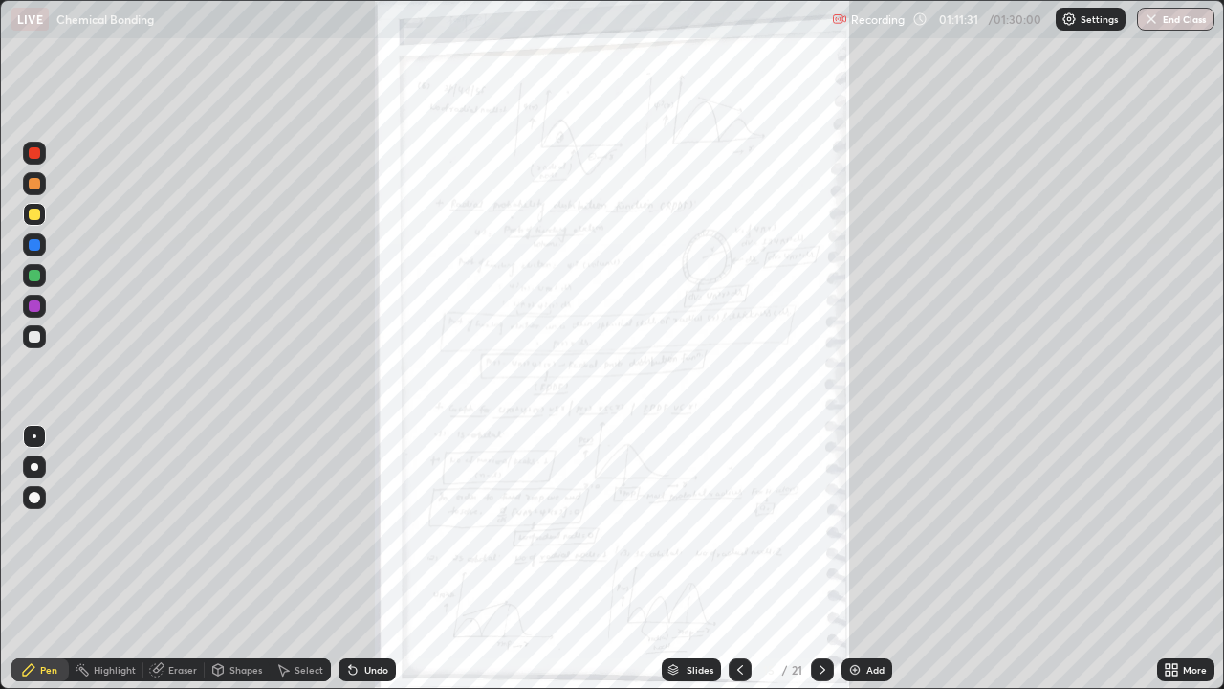
click at [34, 336] on div at bounding box center [34, 336] width 11 height 11
click at [28, 243] on div at bounding box center [34, 244] width 23 height 23
click at [359, 559] on div "Undo" at bounding box center [367, 669] width 57 height 23
click at [372, 559] on div "Undo" at bounding box center [376, 670] width 24 height 10
click at [361, 559] on div "Undo" at bounding box center [367, 669] width 57 height 23
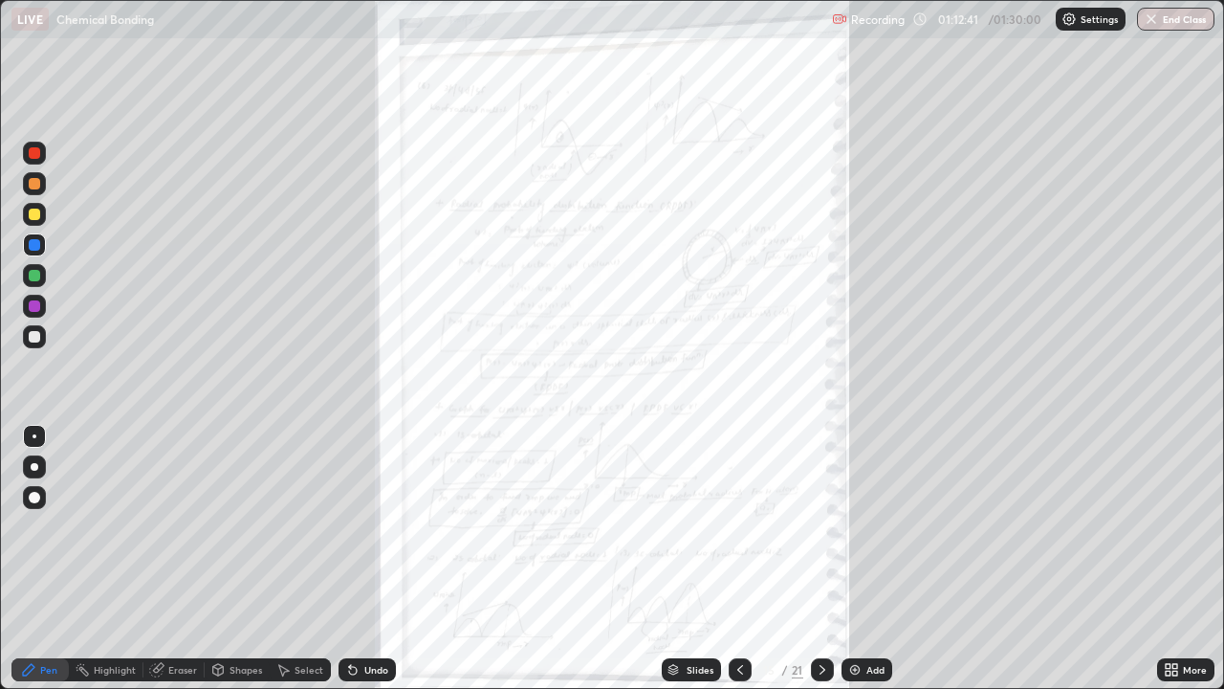
click at [365, 559] on div "Undo" at bounding box center [367, 669] width 57 height 23
click at [364, 559] on div "Undo" at bounding box center [376, 670] width 24 height 10
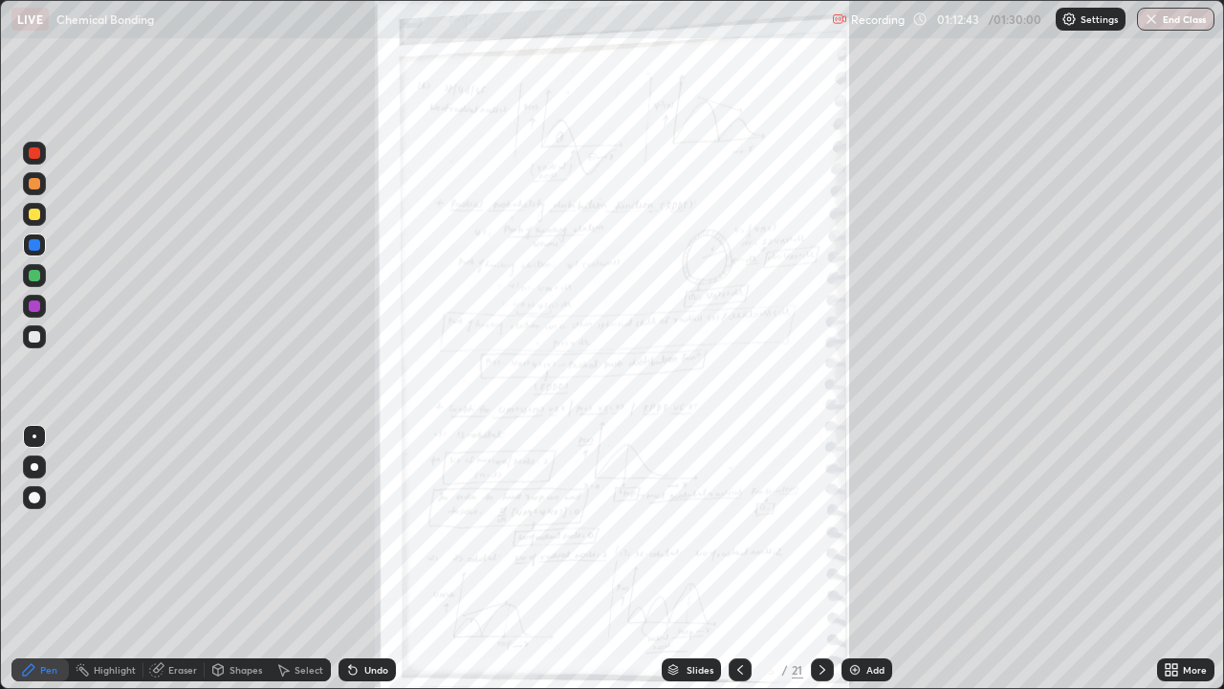
click at [368, 559] on div "Undo" at bounding box center [376, 670] width 24 height 10
click at [373, 559] on div "Undo" at bounding box center [376, 670] width 24 height 10
click at [856, 559] on img at bounding box center [854, 669] width 15 height 15
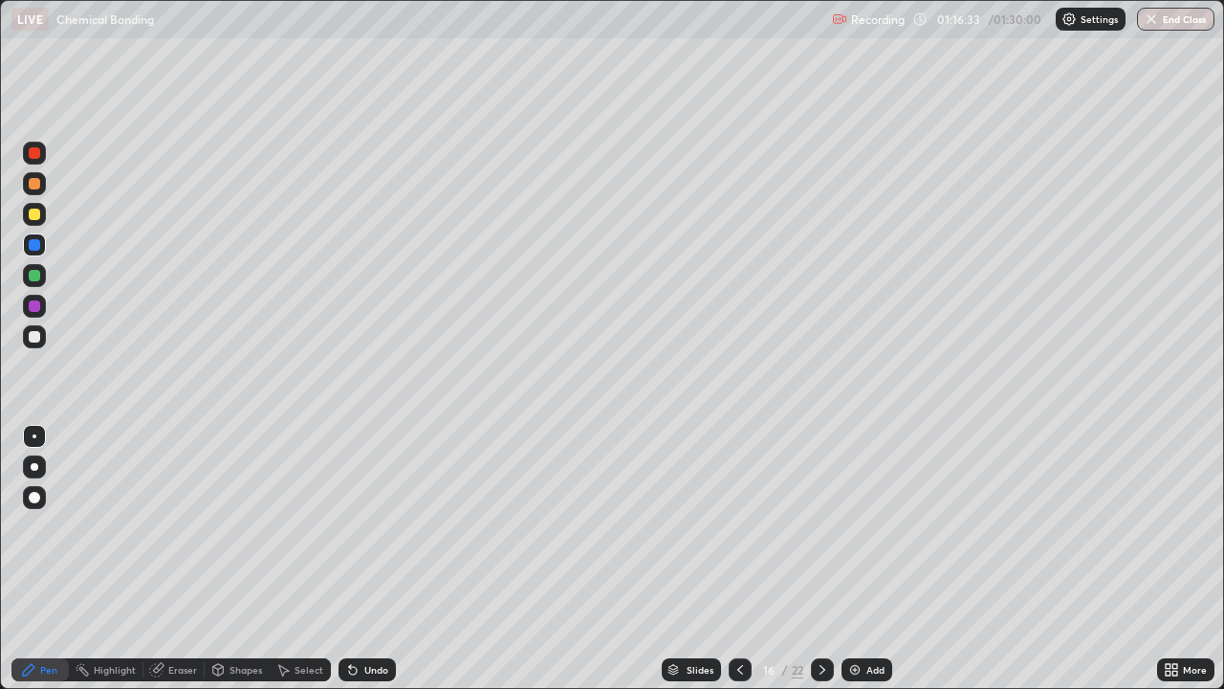
click at [740, 559] on icon at bounding box center [740, 670] width 6 height 10
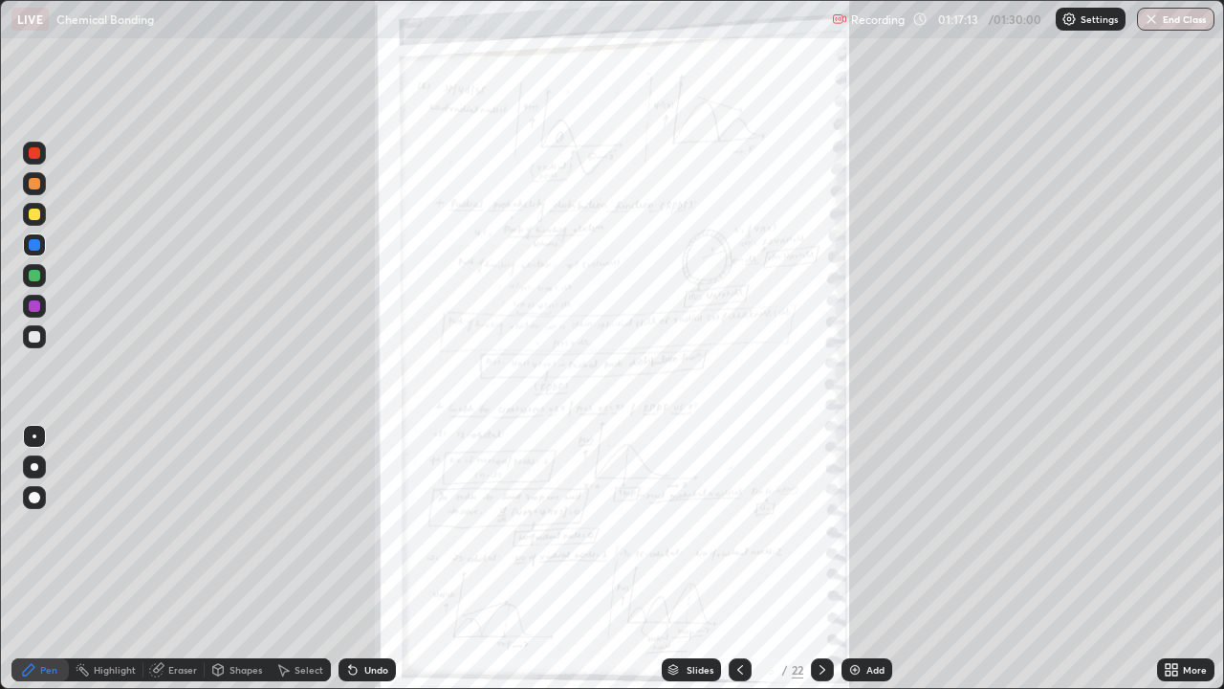
click at [740, 559] on icon at bounding box center [740, 670] width 6 height 10
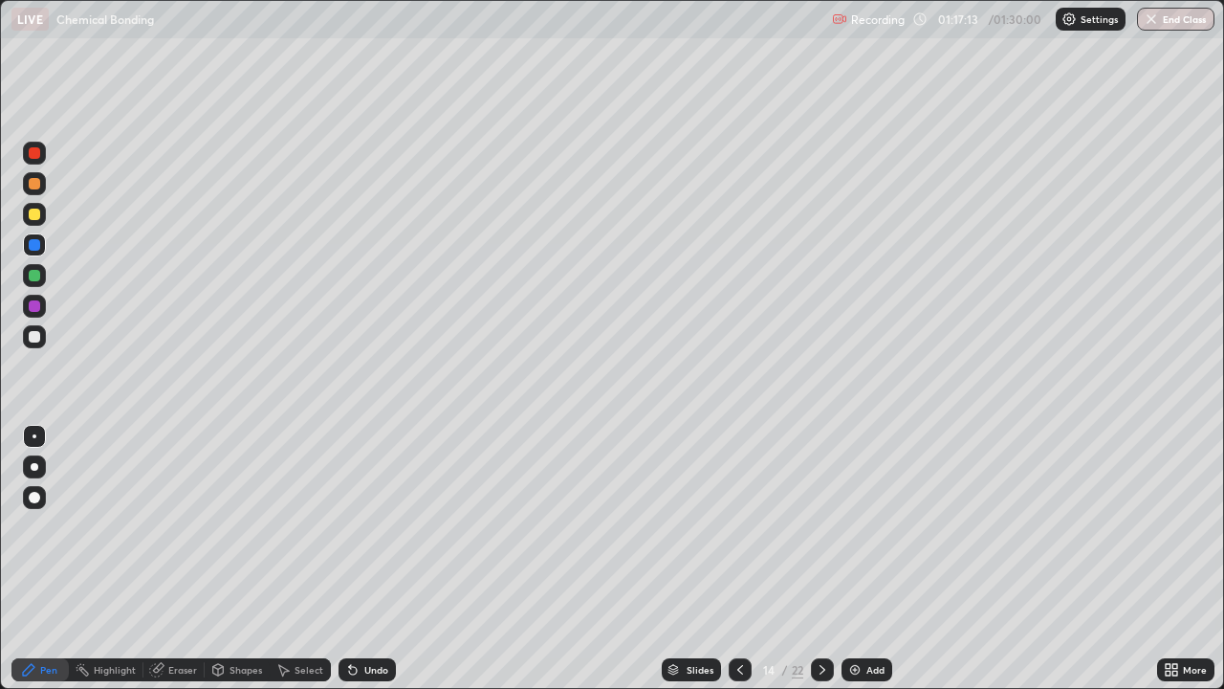
click at [738, 559] on icon at bounding box center [740, 669] width 15 height 15
click at [821, 559] on icon at bounding box center [822, 669] width 15 height 15
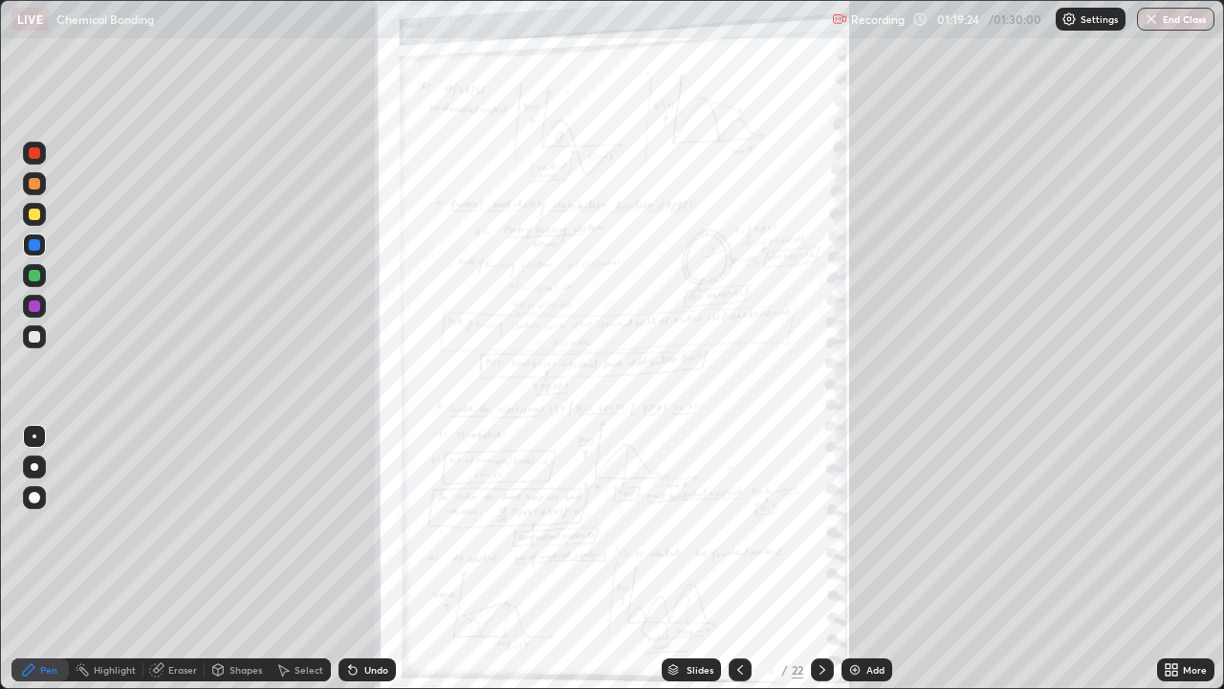
click at [821, 559] on icon at bounding box center [822, 669] width 15 height 15
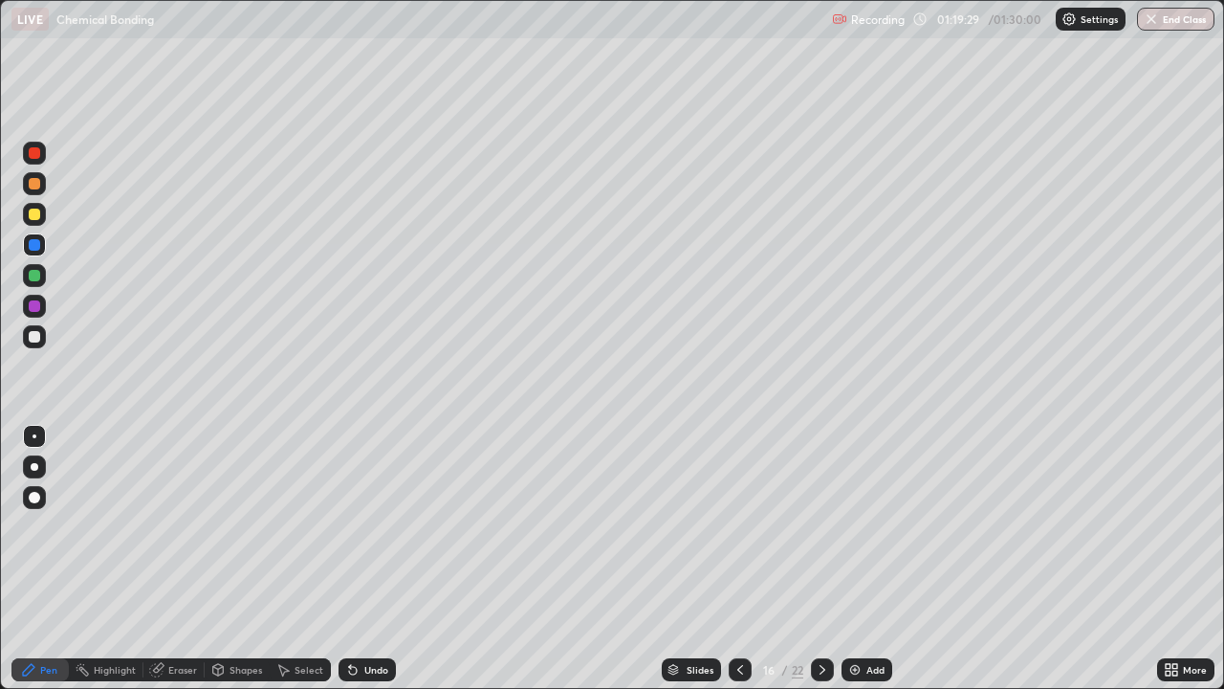
click at [737, 559] on icon at bounding box center [740, 669] width 15 height 15
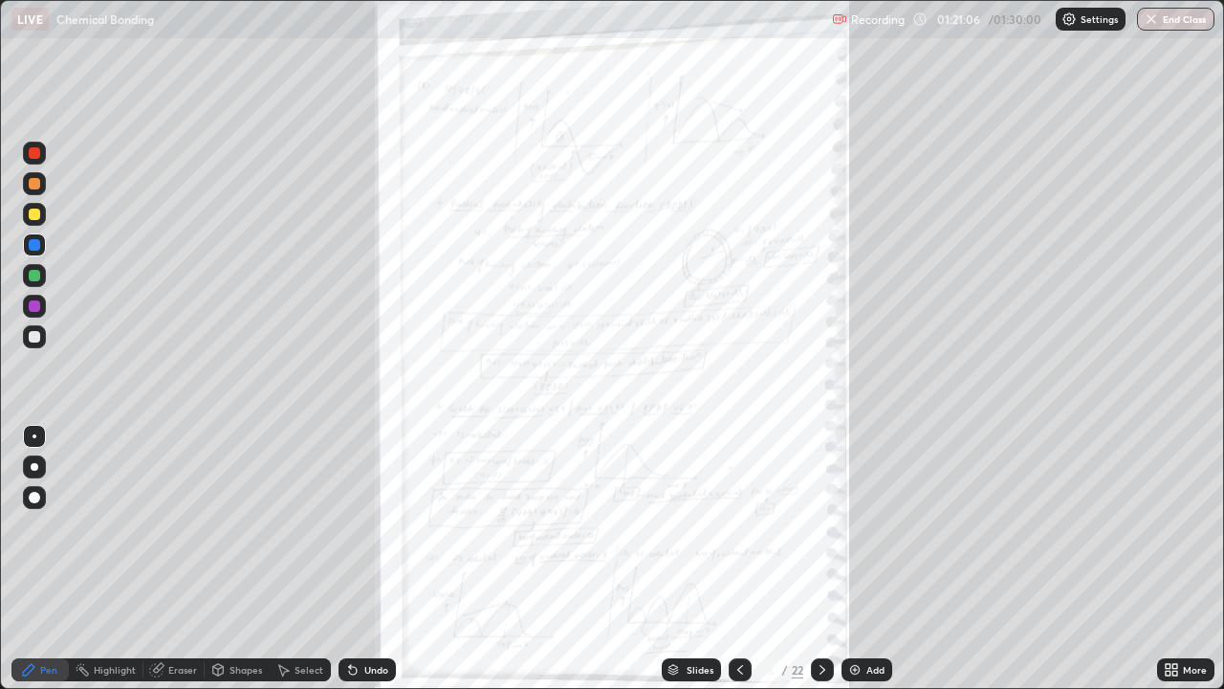
click at [1170, 13] on button "End Class" at bounding box center [1175, 19] width 77 height 23
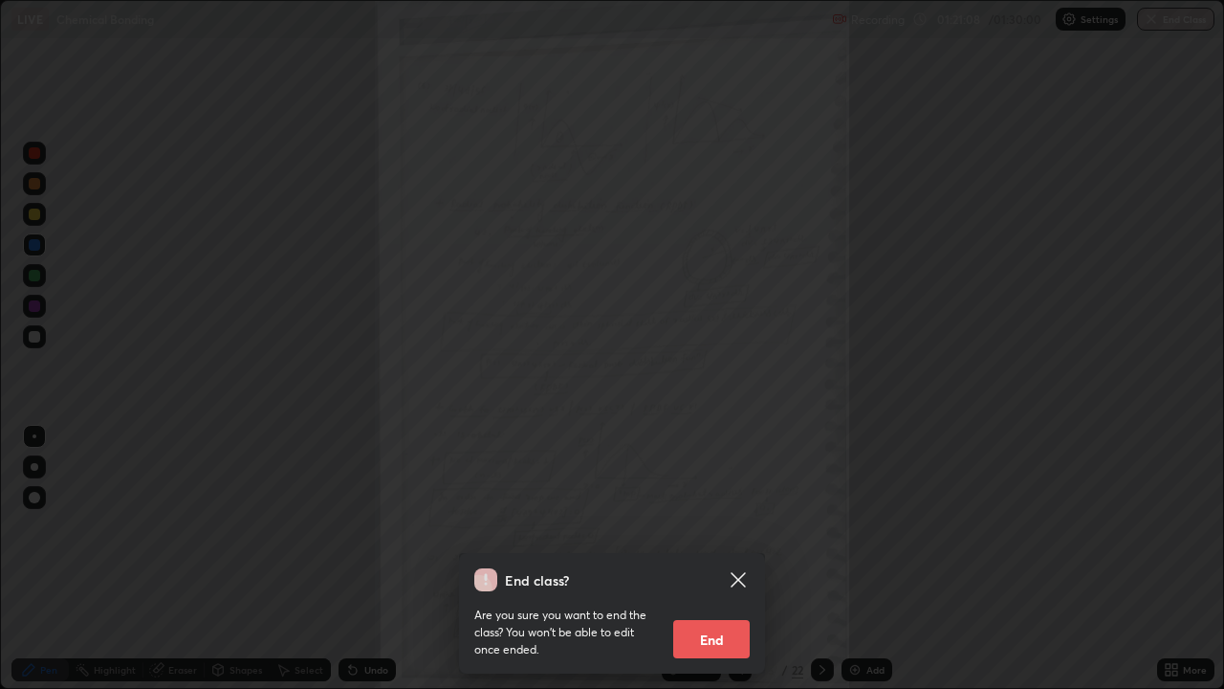
click at [719, 559] on button "End" at bounding box center [711, 639] width 77 height 38
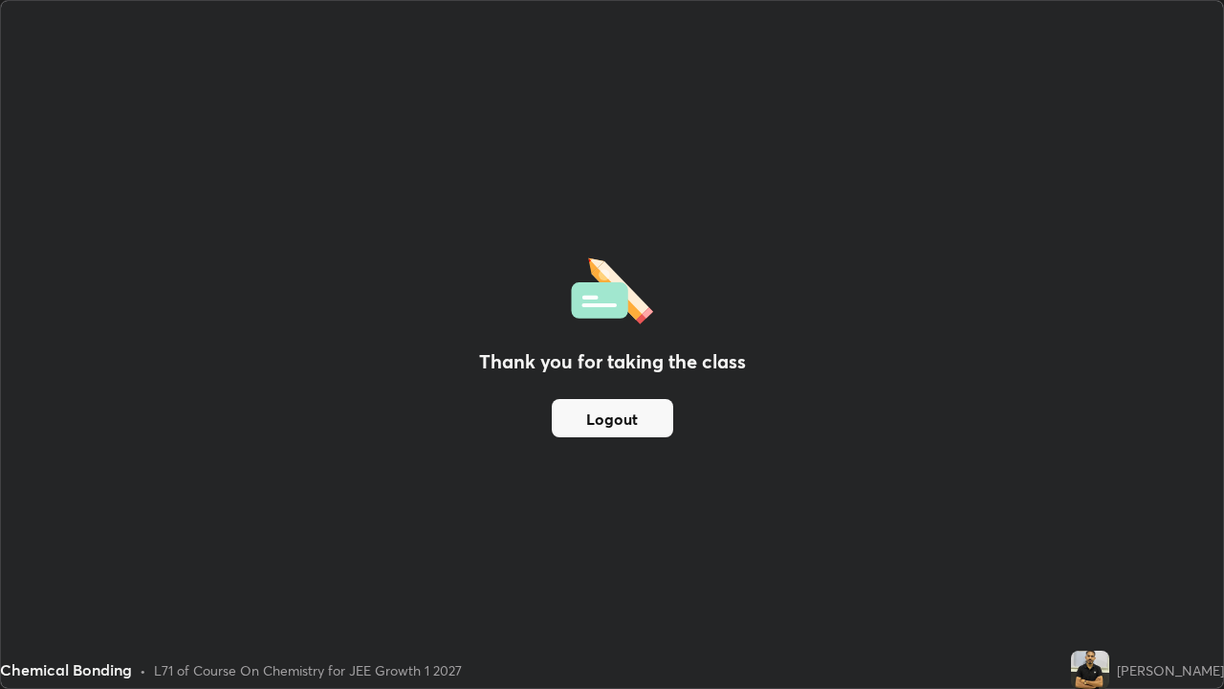
click at [631, 408] on button "Logout" at bounding box center [612, 418] width 121 height 38
